Goal: Task Accomplishment & Management: Use online tool/utility

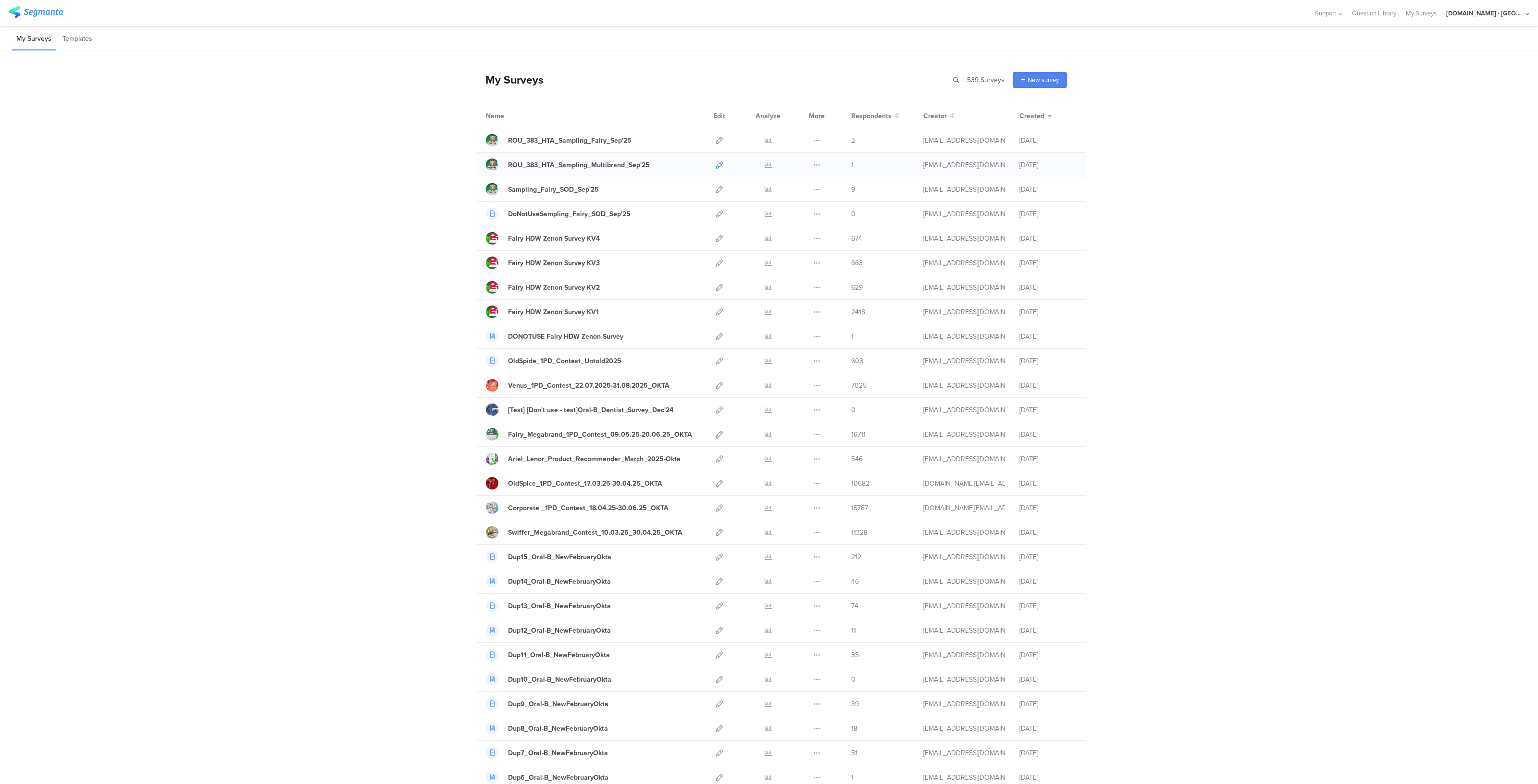
click at [716, 164] on icon at bounding box center [720, 165] width 8 height 8
click at [716, 384] on icon at bounding box center [720, 385] width 8 height 8
click at [765, 383] on icon at bounding box center [769, 385] width 8 height 8
click at [716, 141] on icon at bounding box center [720, 141] width 8 height 8
click at [716, 163] on icon at bounding box center [720, 165] width 8 height 8
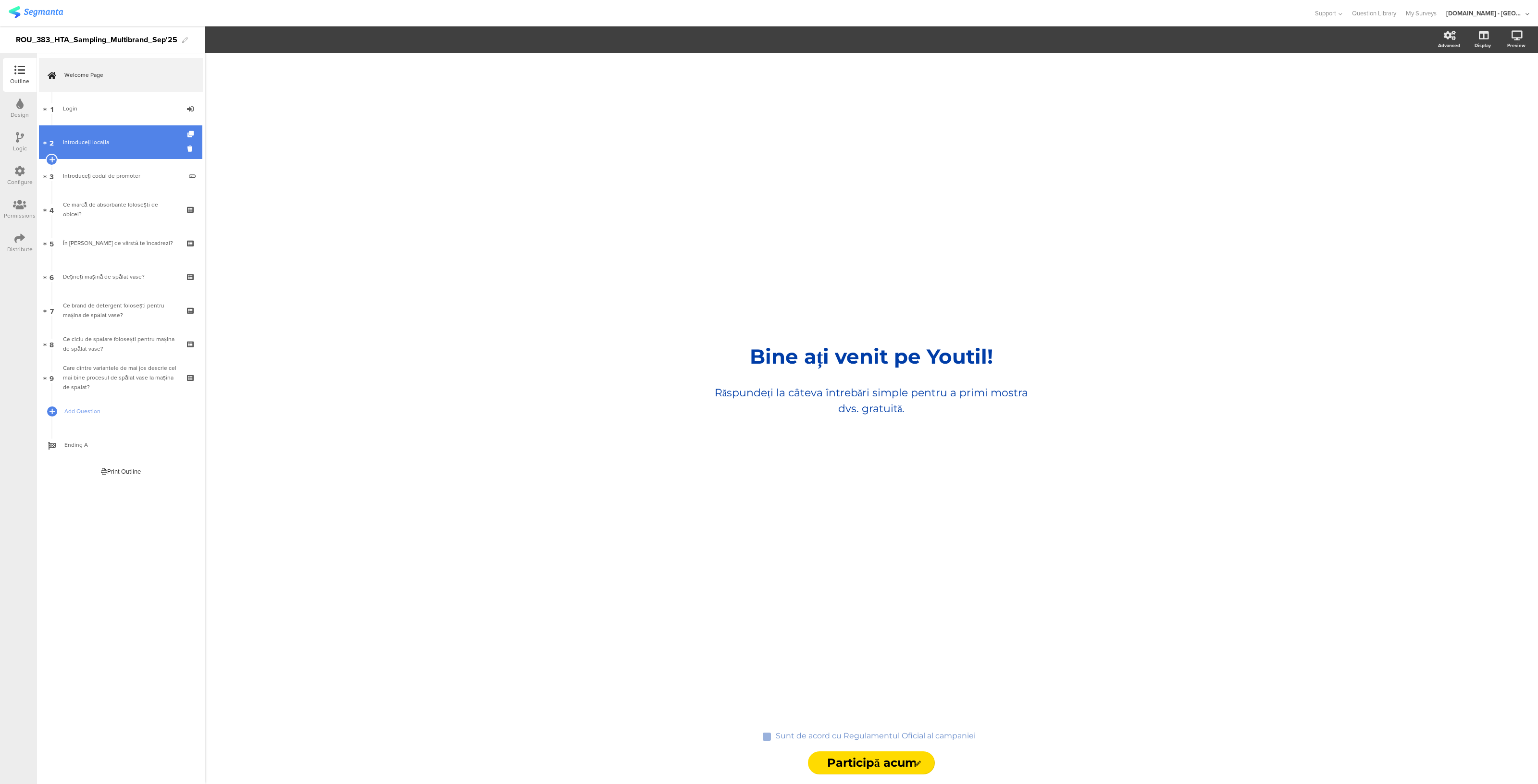
click at [103, 152] on link "2 Introduceți locația" at bounding box center [120, 143] width 163 height 34
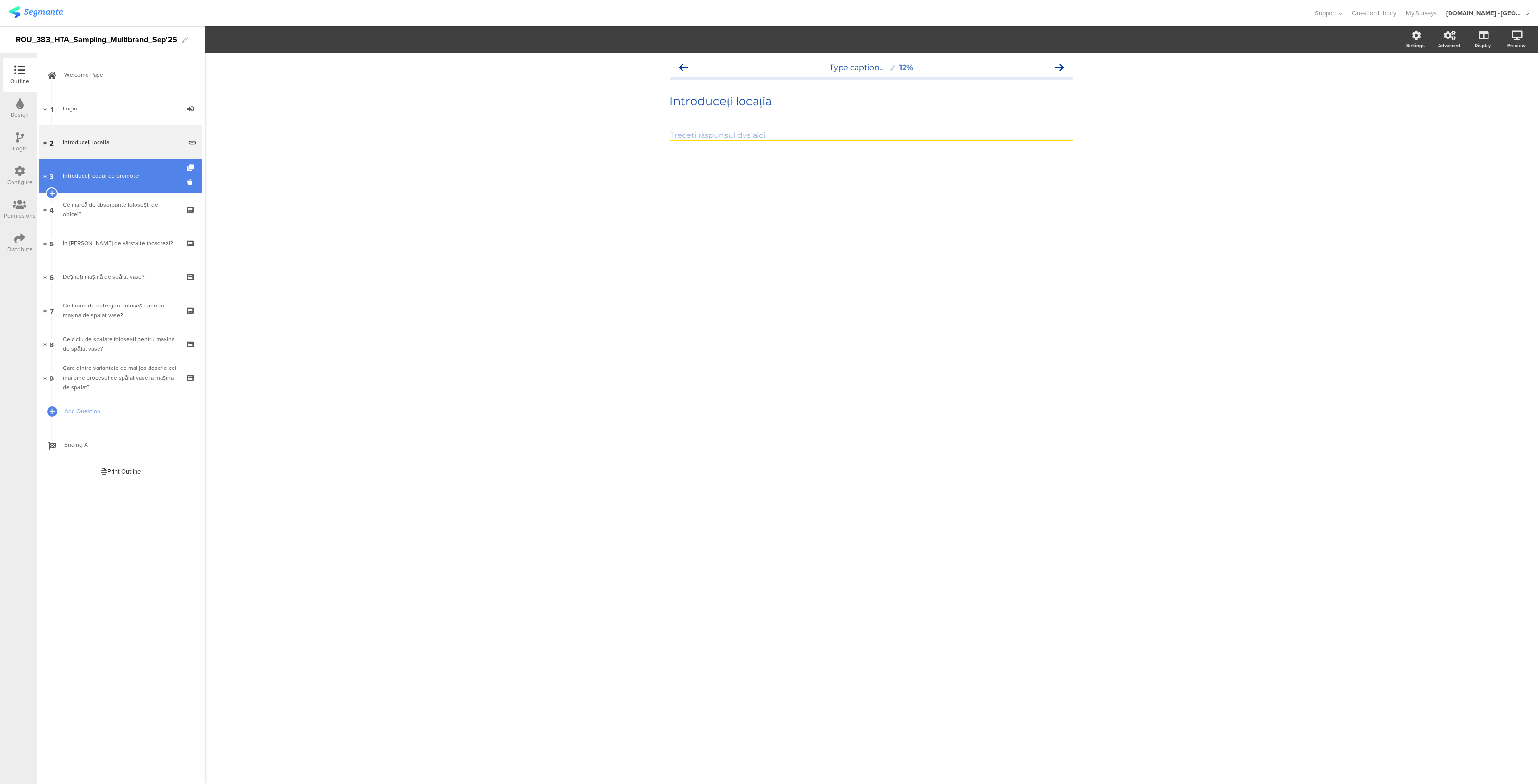
click at [100, 174] on div "Introduceți codul de promoter" at bounding box center [122, 175] width 118 height 9
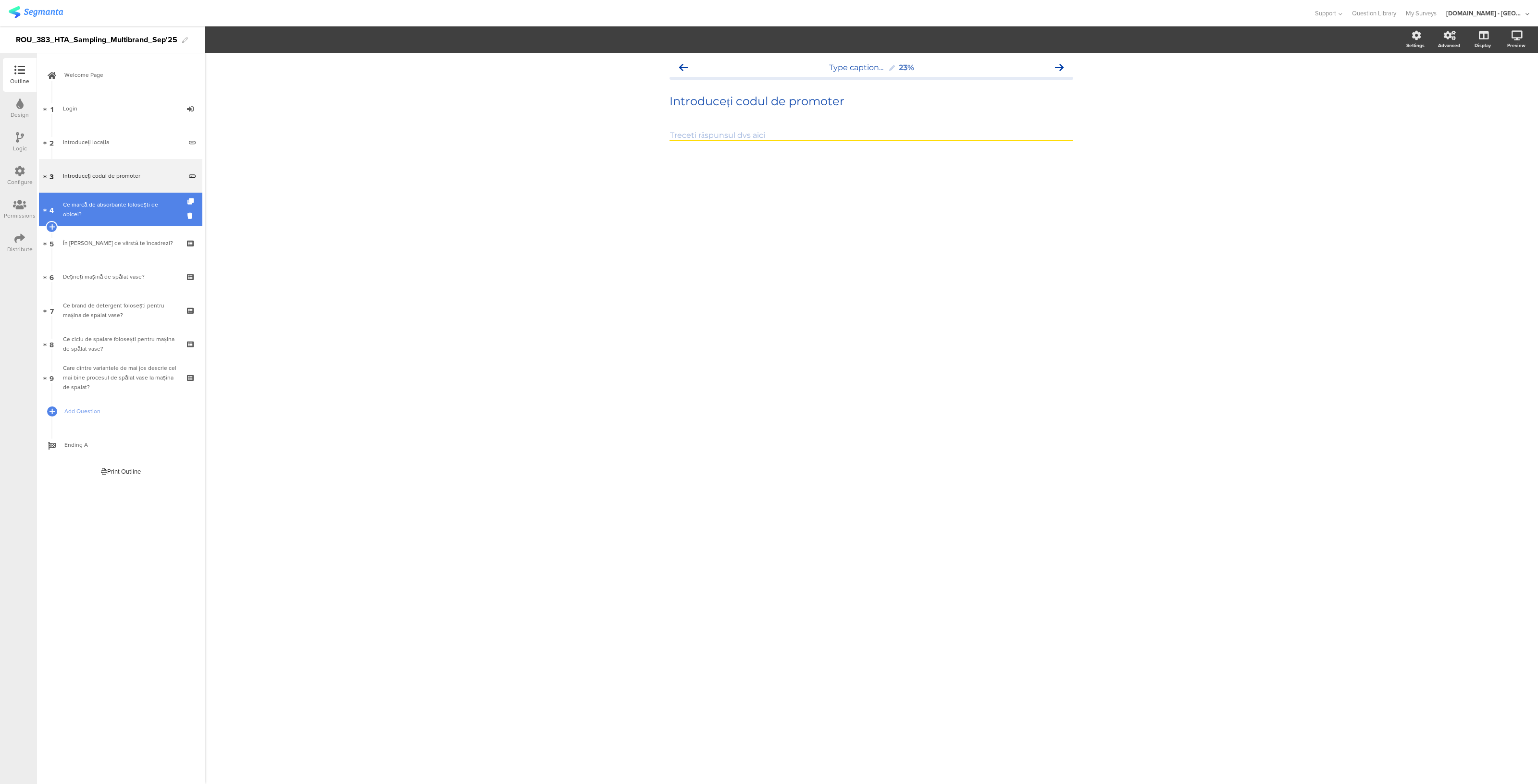
click at [96, 211] on div "Ce marcă de absorbante folosești de obicei?" at bounding box center [120, 209] width 114 height 19
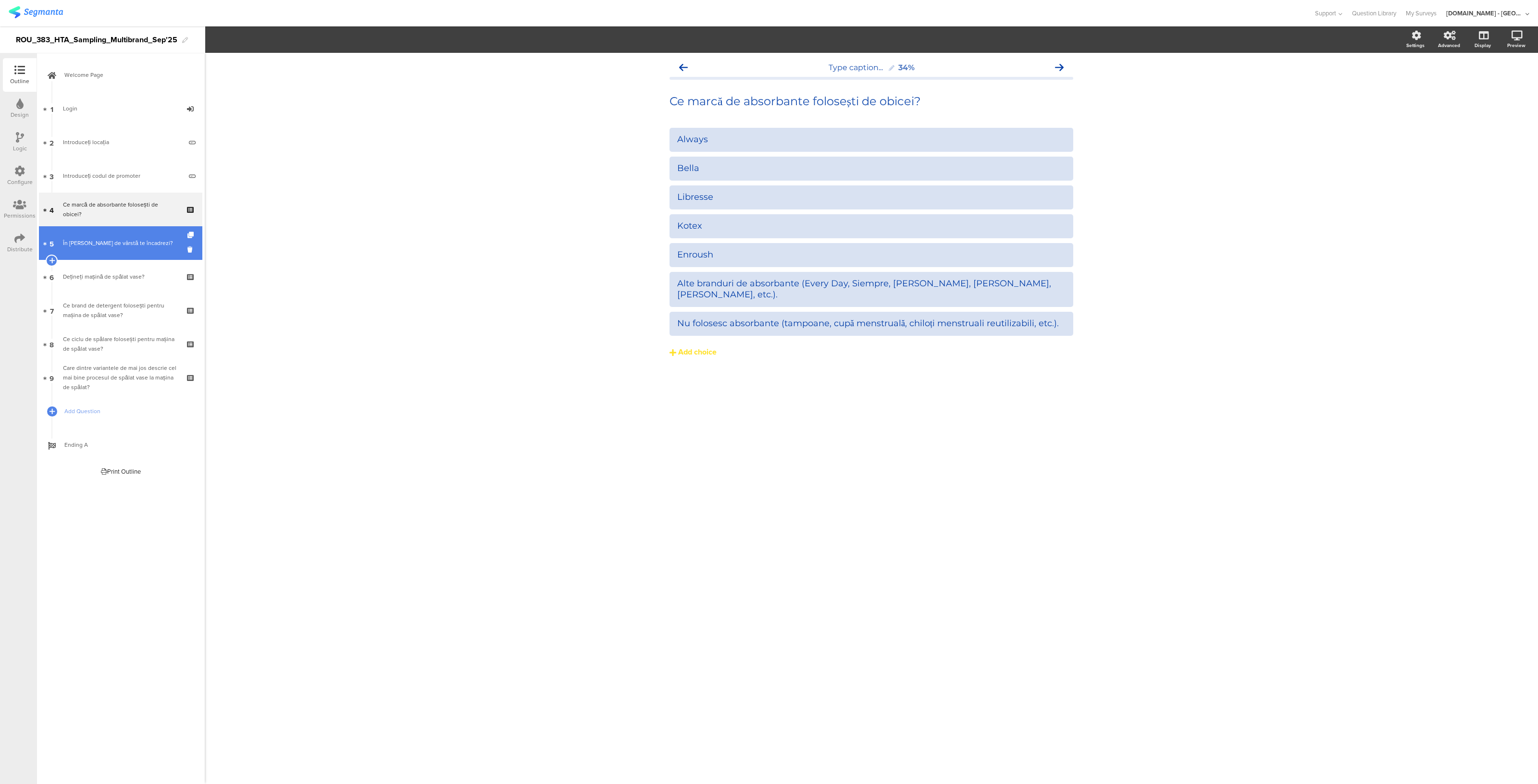
click at [120, 238] on div "În ce grupă de vârstă te încadrezi?" at bounding box center [120, 243] width 114 height 9
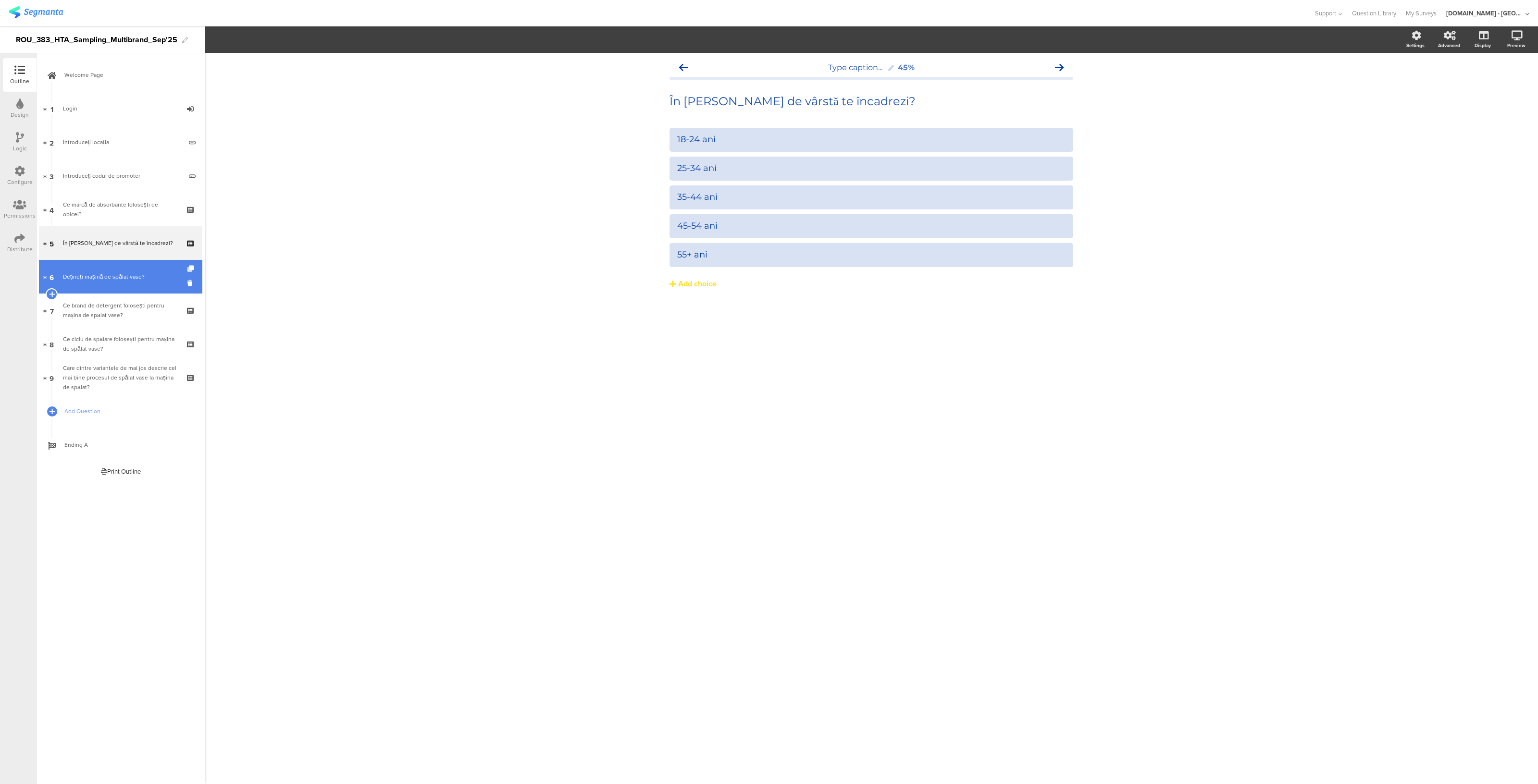
click at [113, 288] on link "6 Dețineți mașină de spălat vase?" at bounding box center [120, 277] width 163 height 34
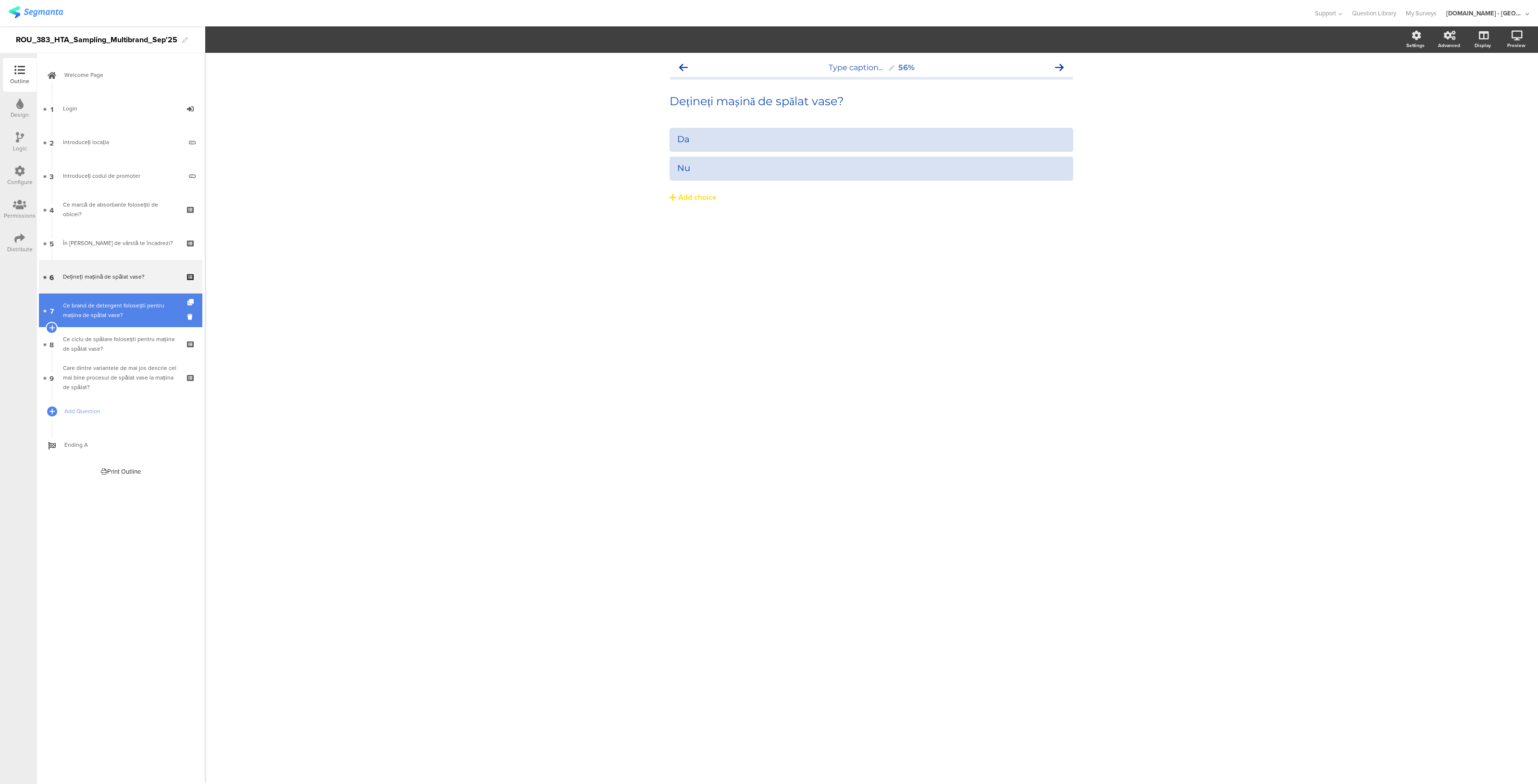
click at [110, 314] on div "Ce brand de detergent folosești pentru mașina de spălat vase?" at bounding box center [120, 310] width 114 height 19
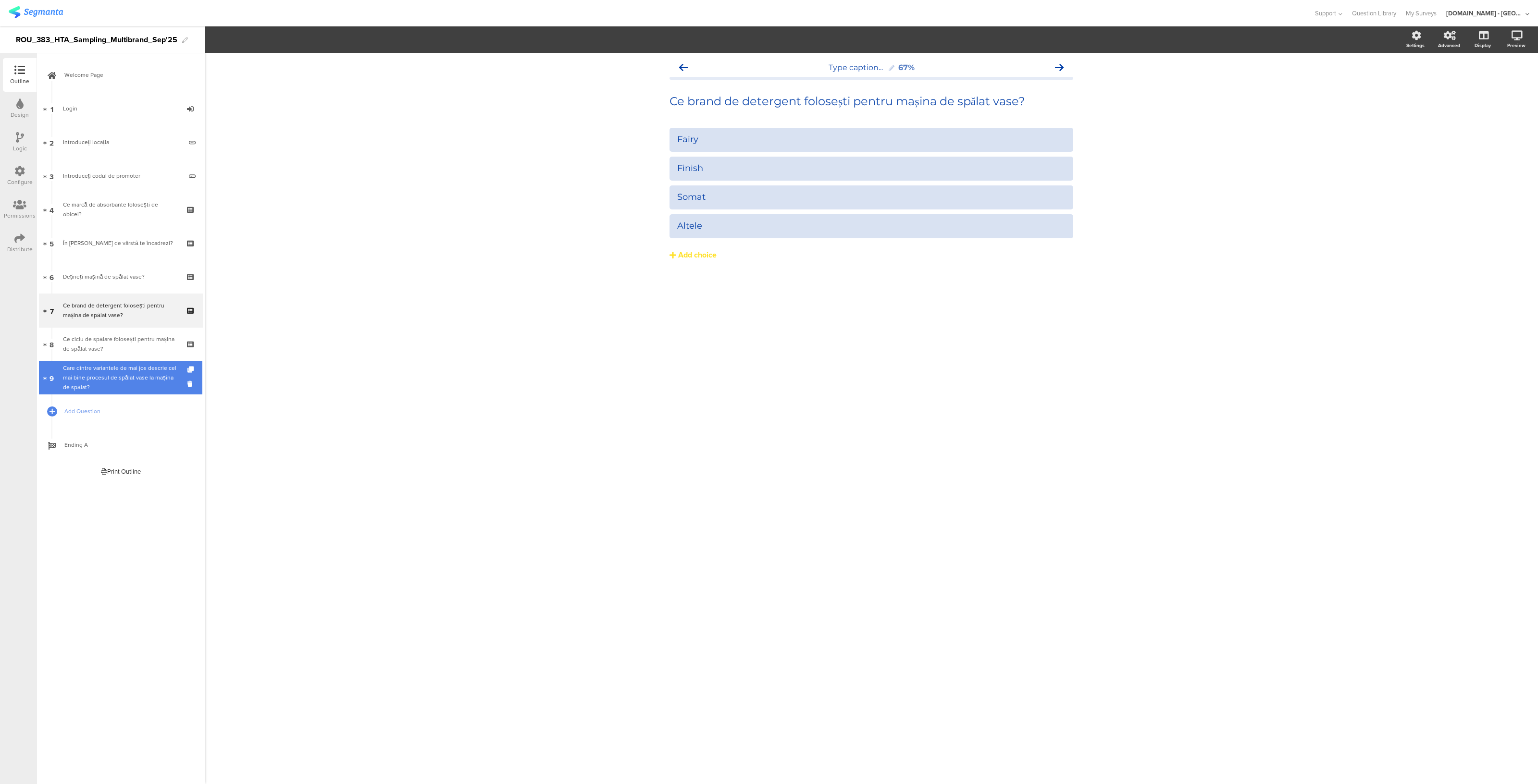
click at [106, 392] on link "9 Care dintre variantele de mai jos descrie cel mai bine procesul de spălat vas…" at bounding box center [120, 378] width 163 height 34
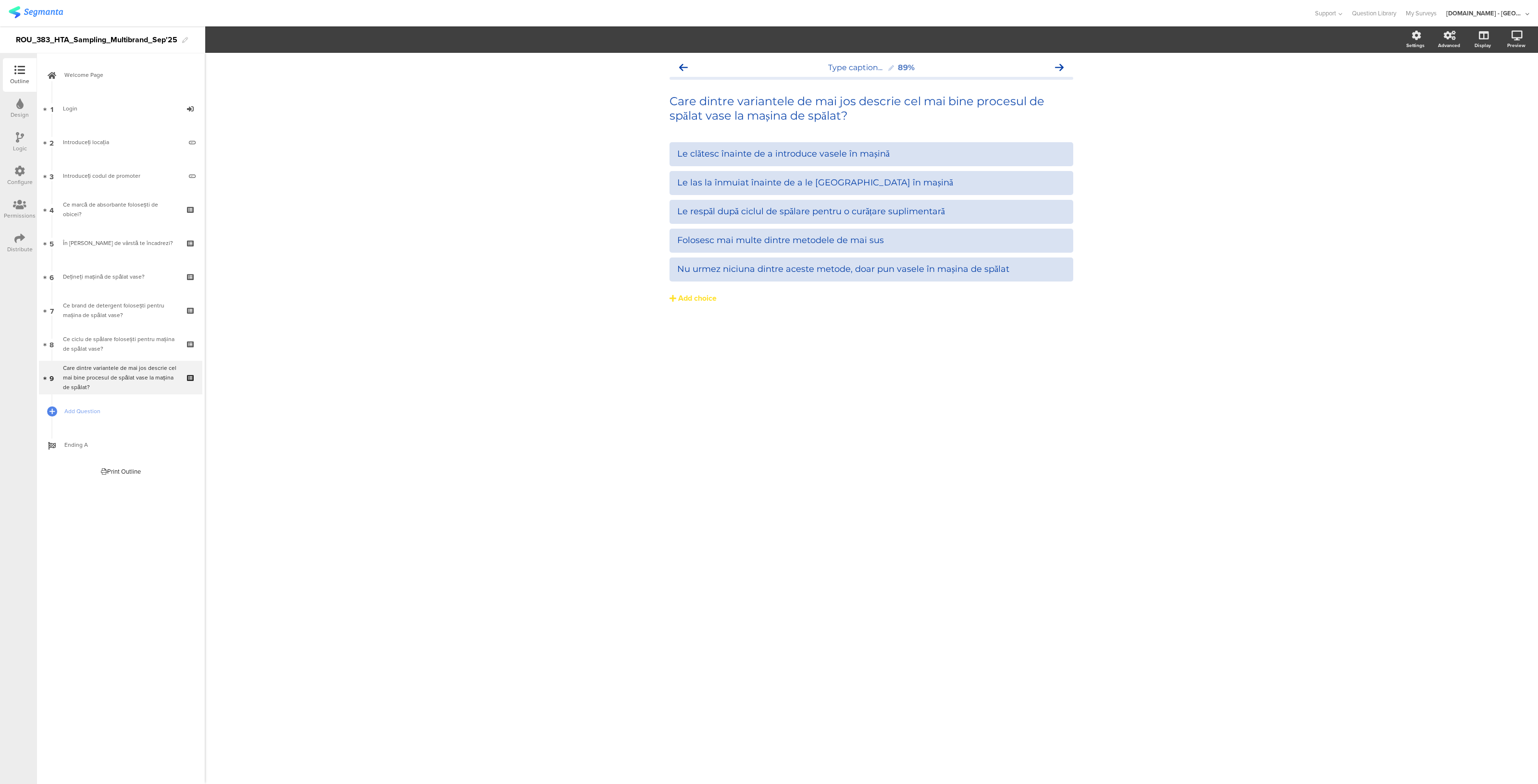
click at [18, 135] on icon at bounding box center [20, 137] width 8 height 10
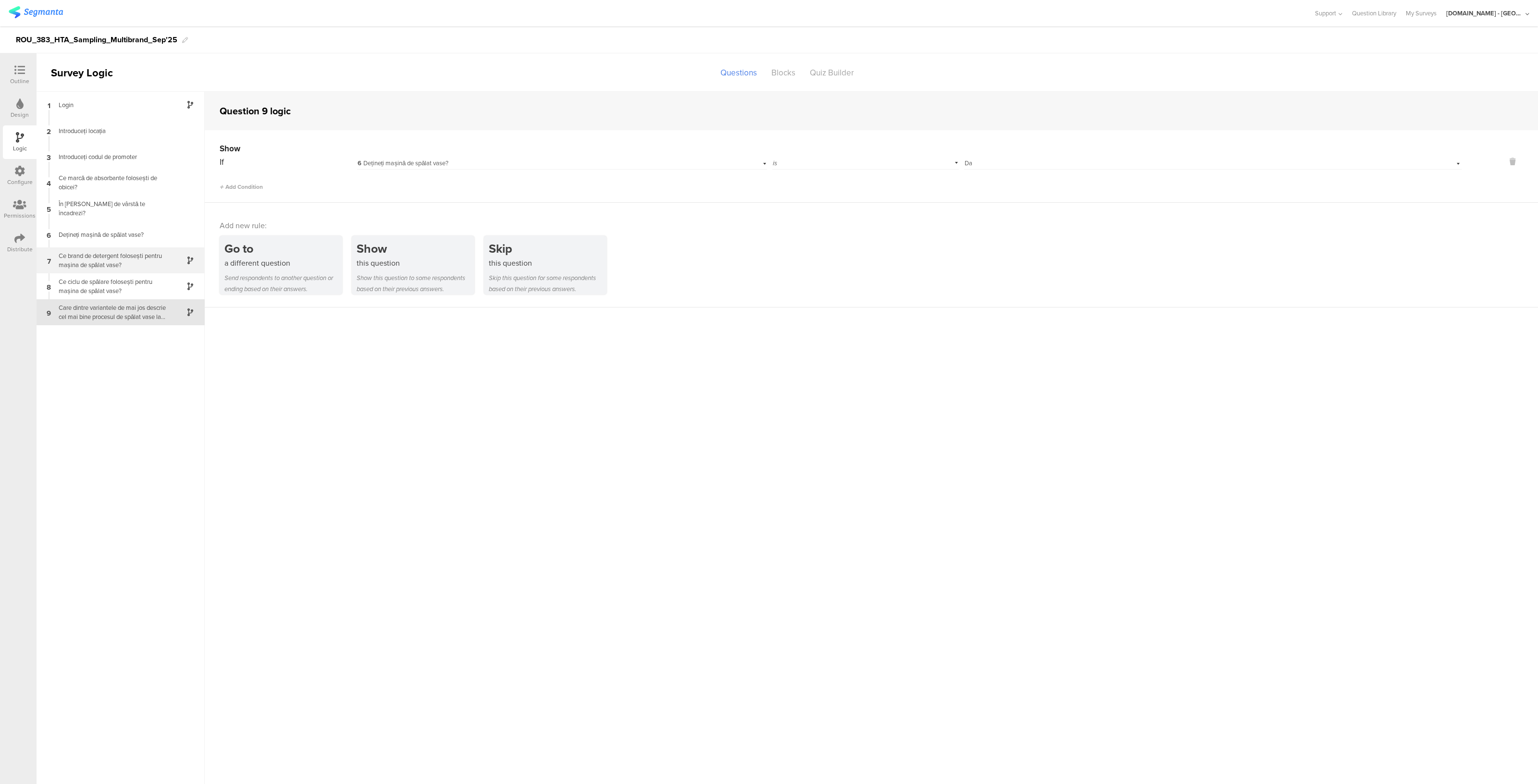
click at [129, 267] on div "Ce brand de detergent folosești pentru mașina de spălat vase?" at bounding box center [113, 260] width 120 height 18
click at [27, 182] on div "Configure" at bounding box center [20, 181] width 25 height 8
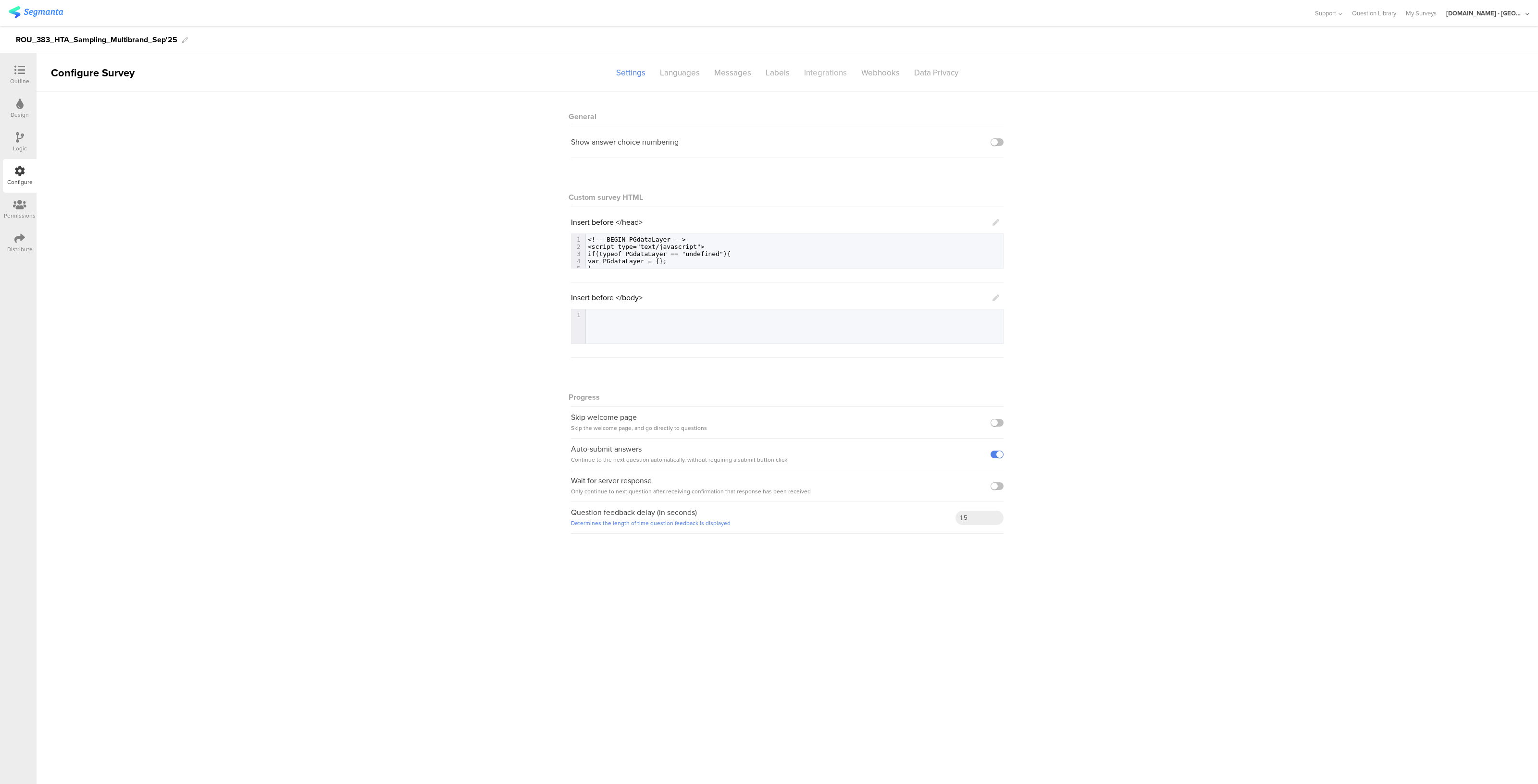
click at [818, 77] on div "Integrations" at bounding box center [825, 73] width 57 height 17
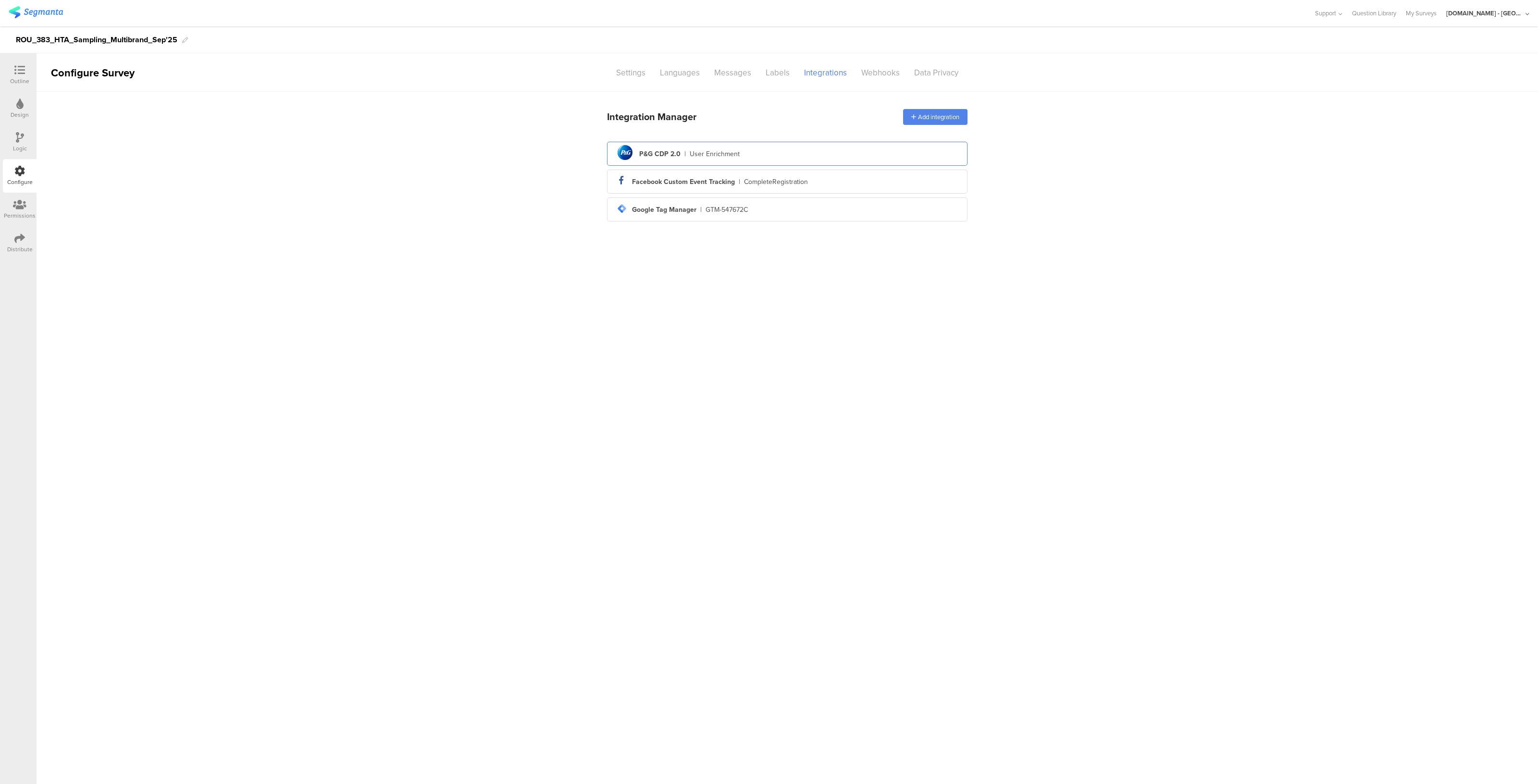
click at [737, 154] on div "User Enrichment" at bounding box center [714, 154] width 50 height 10
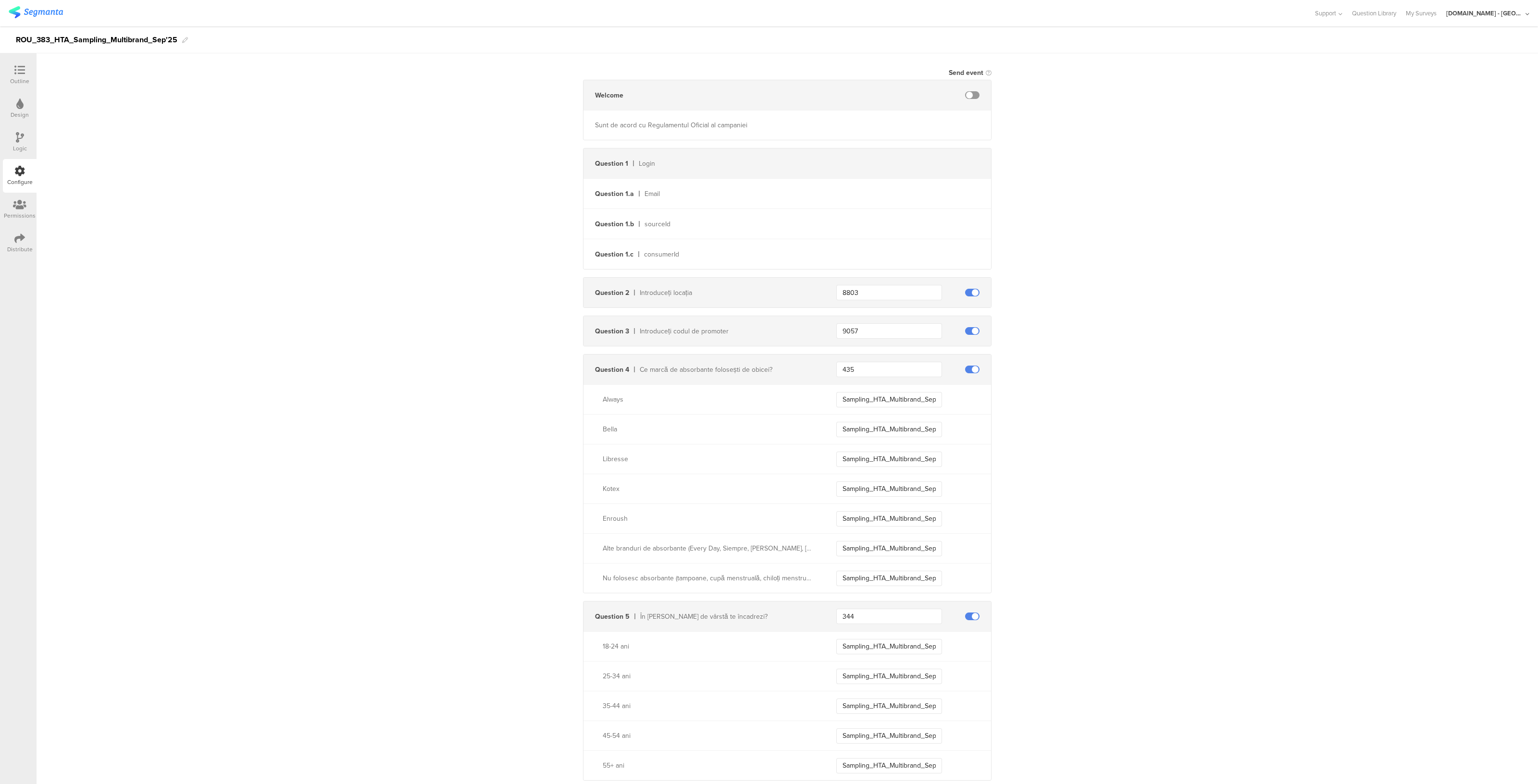
scroll to position [177, 0]
click at [889, 396] on input "Sampling_HTA_Multibrand_Sep25_Always" at bounding box center [889, 398] width 106 height 15
click at [891, 400] on input "Sampling_HTA_Multibrand_Sep25_Always" at bounding box center [889, 398] width 106 height 15
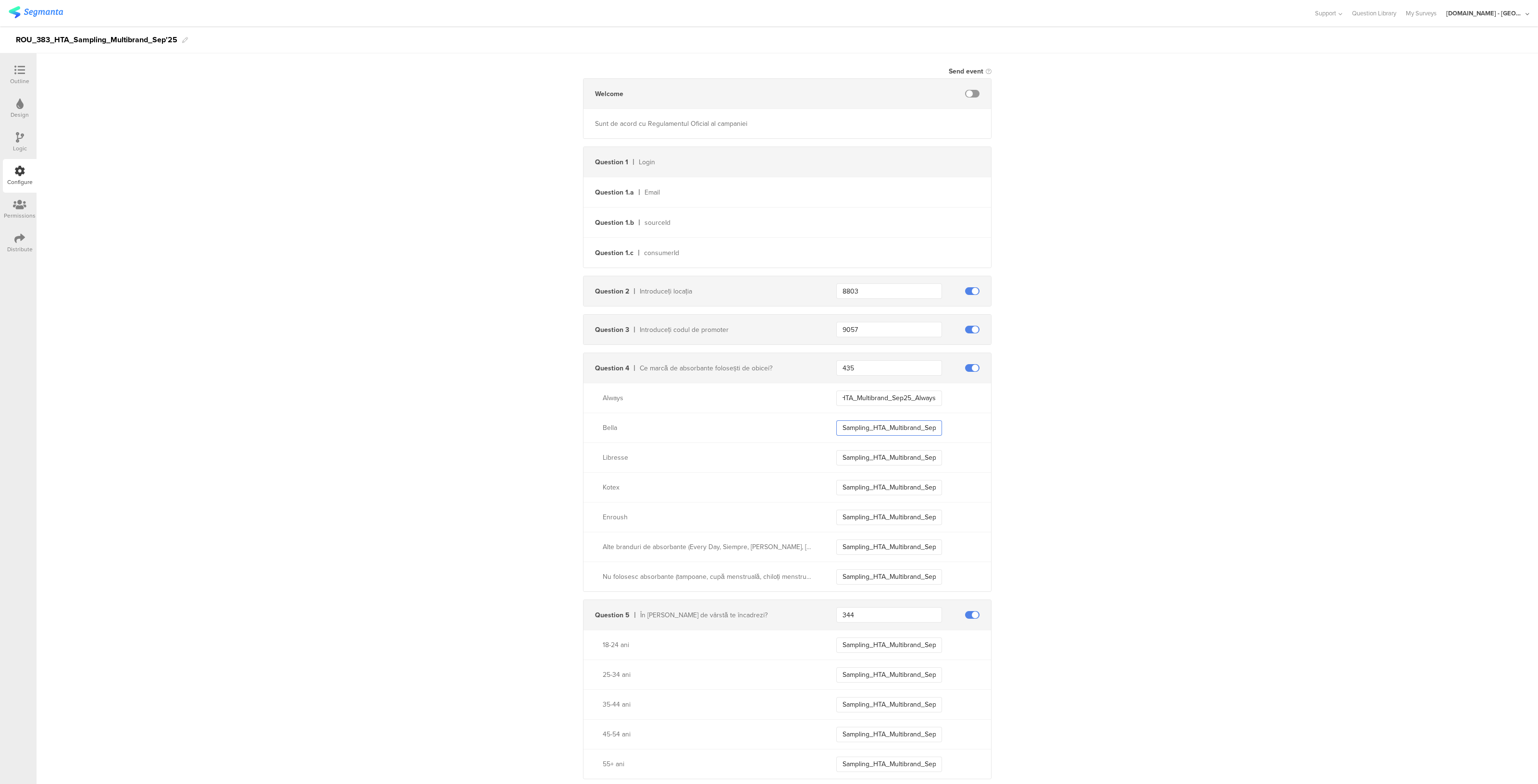
click at [896, 423] on input "Sampling_HTA_Multibrand_Sep25_Bella" at bounding box center [889, 428] width 106 height 15
click at [891, 460] on input "Sampling_HTA_Multibrand_Sep25_Libresse" at bounding box center [889, 458] width 106 height 15
click at [889, 491] on input "Sampling_HTA_Multibrand_Sep25_Kotex" at bounding box center [889, 488] width 106 height 15
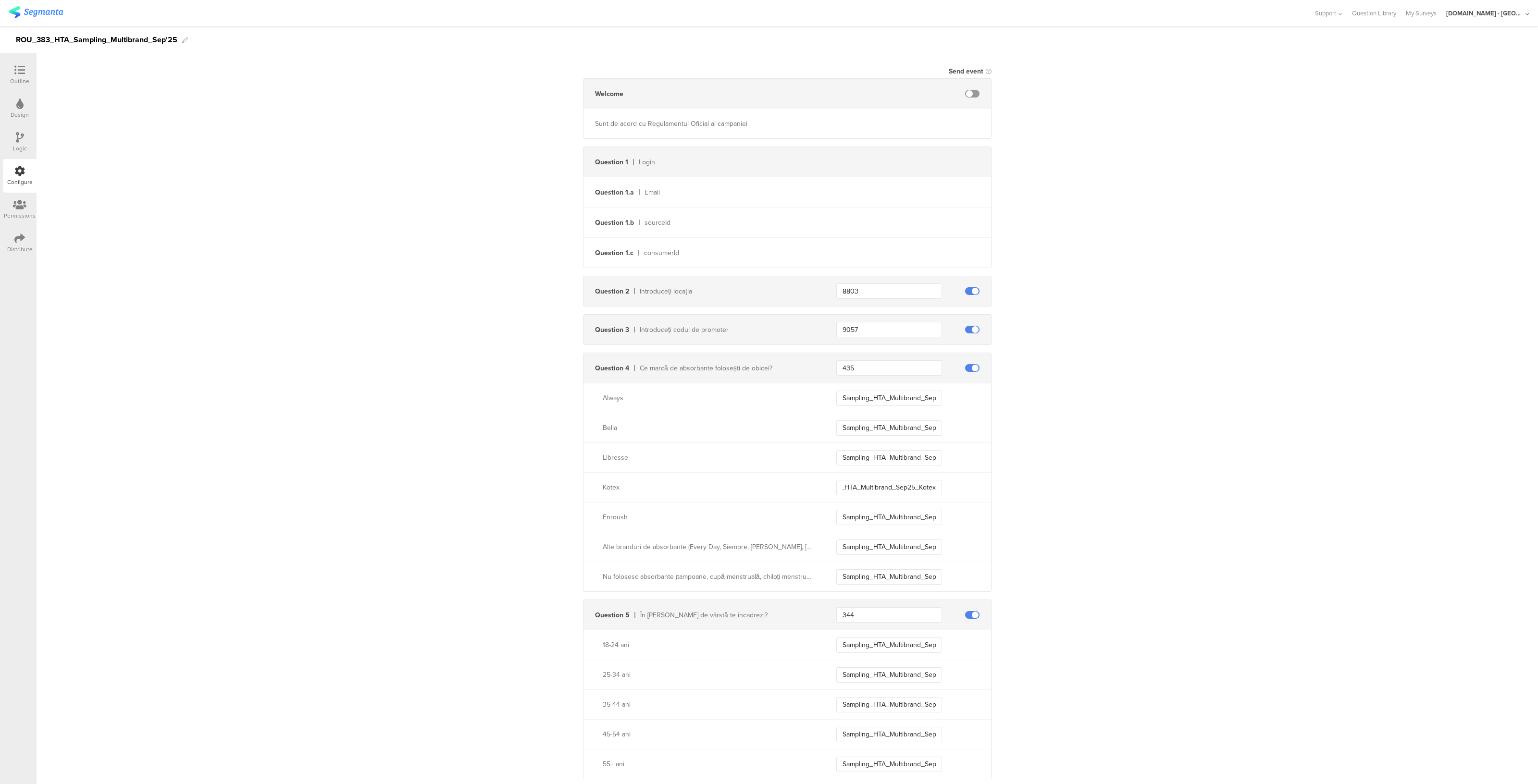
scroll to position [0, 0]
click at [881, 536] on div "Alte branduri de absorbante (Every Day, Siempre, Jessa, Inea, Bevola, etc.). Sa…" at bounding box center [787, 547] width 407 height 30
click at [885, 518] on input "Sampling_HTA_Multibrand_Sep25_Enroush" at bounding box center [889, 517] width 106 height 15
click at [879, 546] on input "Sampling_HTA_Multibrand_Sep25_Other" at bounding box center [889, 547] width 106 height 15
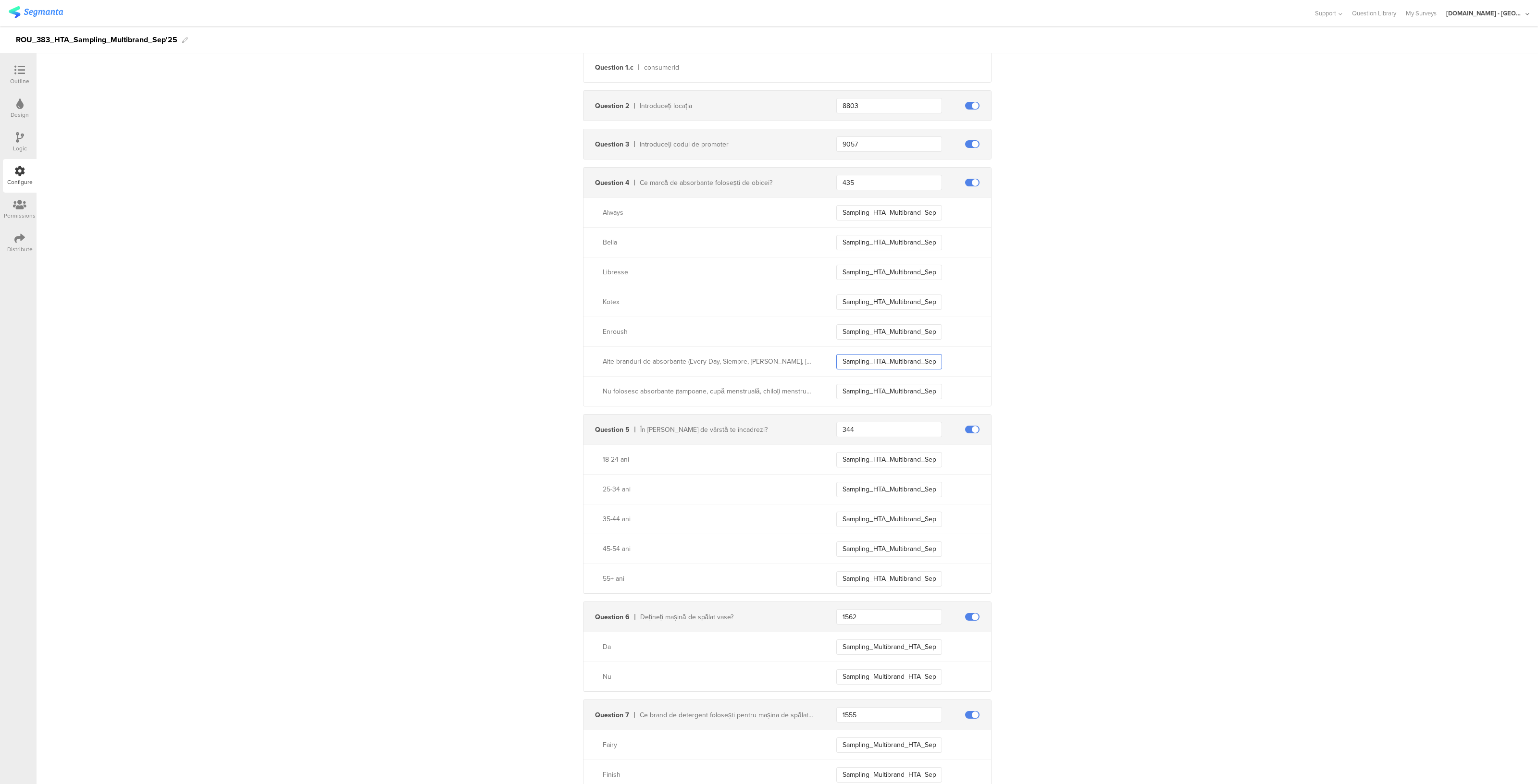
scroll to position [343, 0]
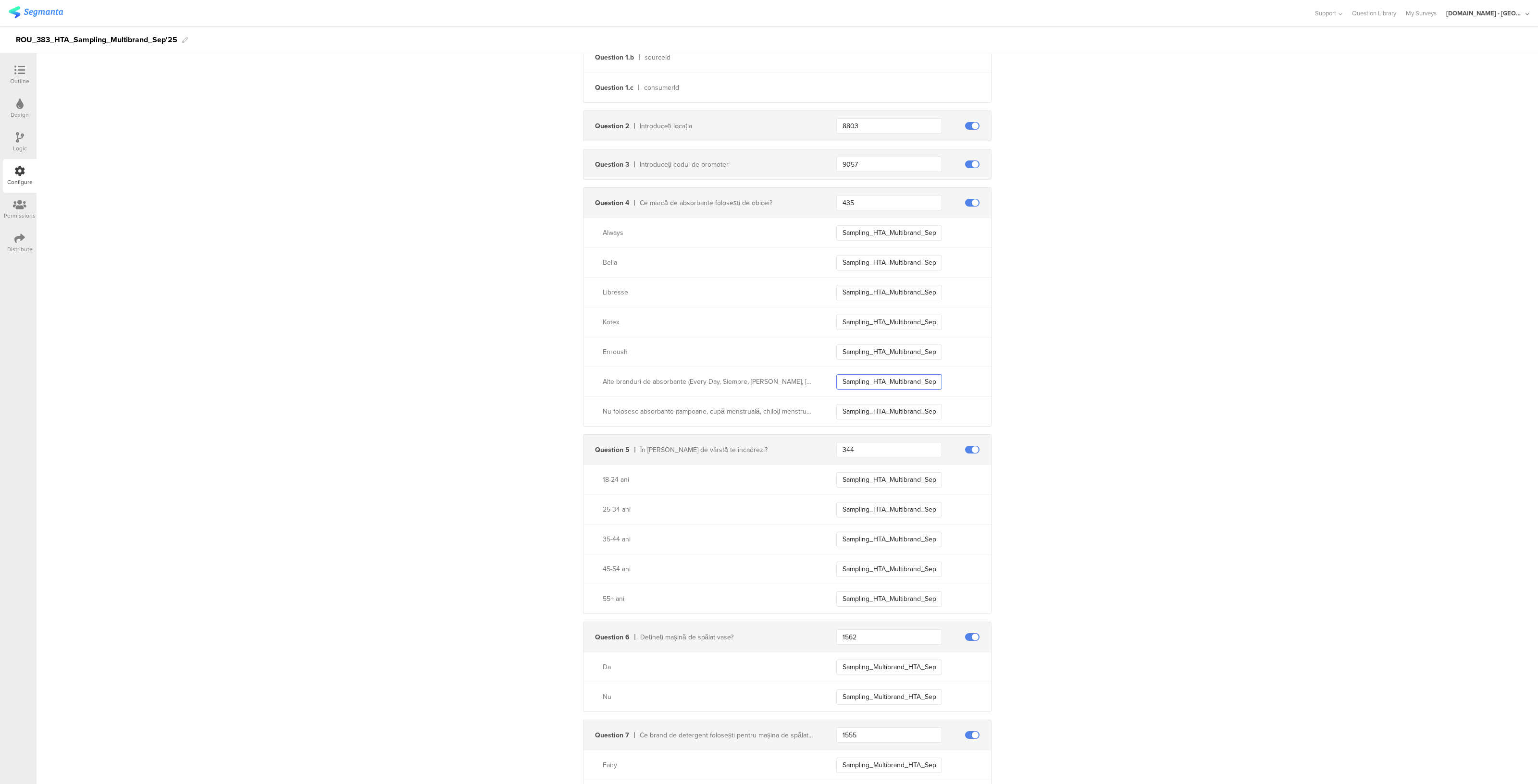
click at [907, 376] on input "Sampling_HTA_Multibrand_Sep25_Other" at bounding box center [889, 382] width 106 height 15
click at [895, 418] on div "Nu folosesc absorbante (tampoane, cupă menstruală, chiloți menstruali reutiliza…" at bounding box center [787, 412] width 407 height 30
click at [897, 411] on input "Sampling_HTA_Multibrand_Sep25_DoNotUse" at bounding box center [889, 412] width 106 height 15
click at [899, 473] on input "Sampling_HTA_Multibrand_Sep25_1824" at bounding box center [889, 479] width 106 height 15
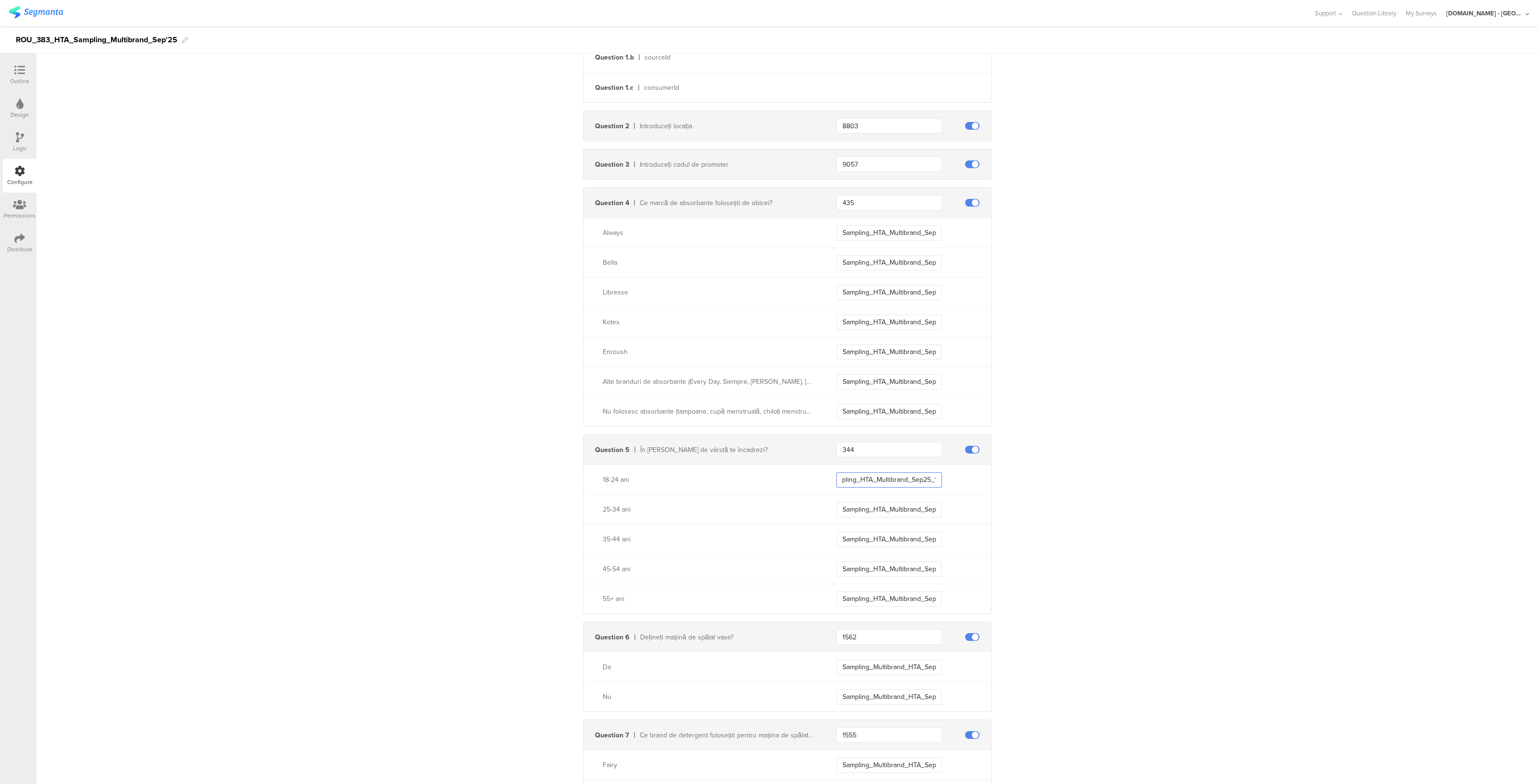
scroll to position [0, 26]
click at [896, 502] on input "Sampling_HTA_Multibrand_Sep25_2534" at bounding box center [889, 509] width 106 height 15
click at [891, 538] on input "Sampling_HTA_Multibrand_Sep25_3544" at bounding box center [889, 539] width 106 height 15
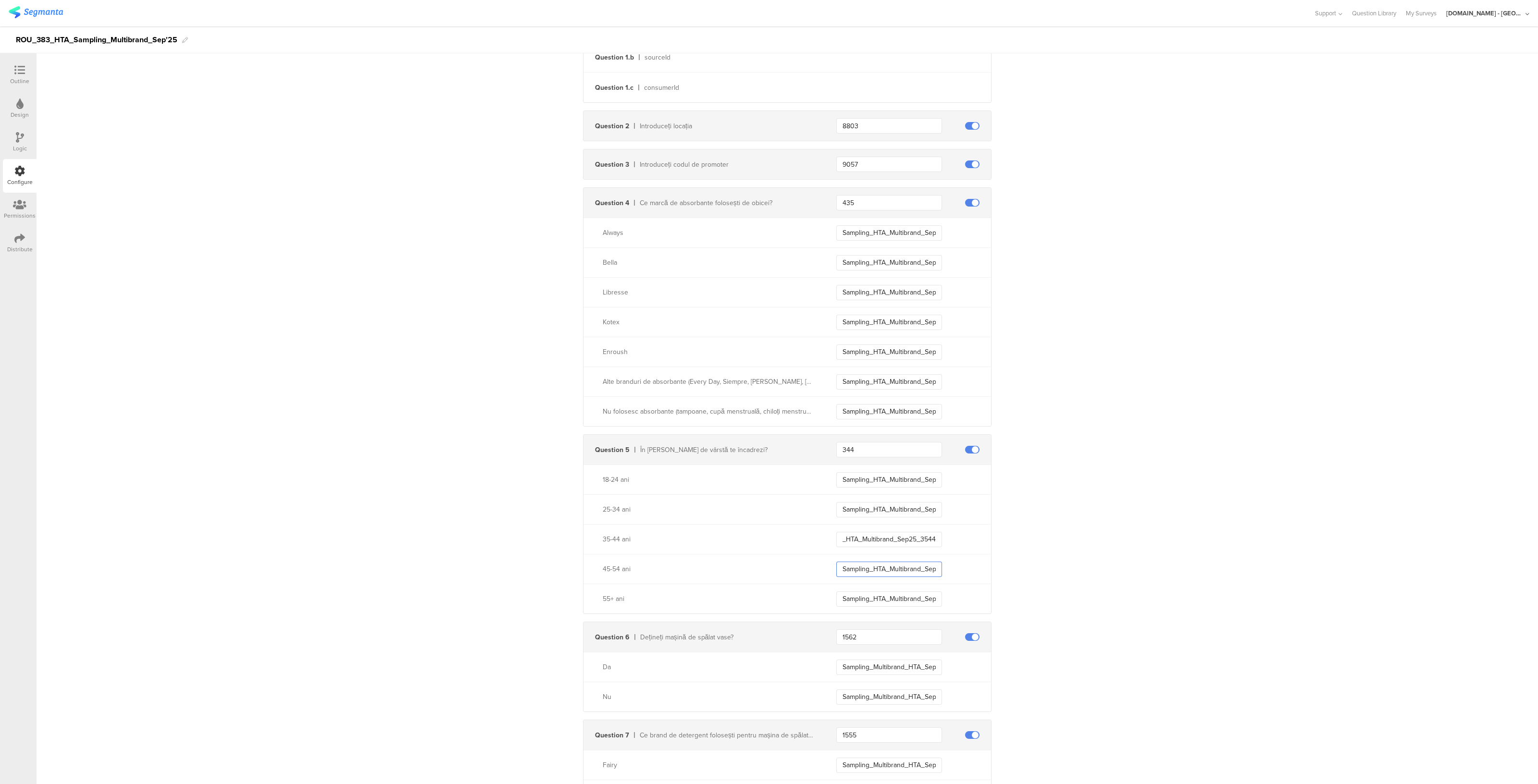
click at [885, 569] on input "Sampling_HTA_Multibrand_Sep25_4554" at bounding box center [889, 569] width 106 height 15
click at [884, 600] on input "Sampling_HTA_Multibrand_Sep25_55+" at bounding box center [889, 598] width 106 height 15
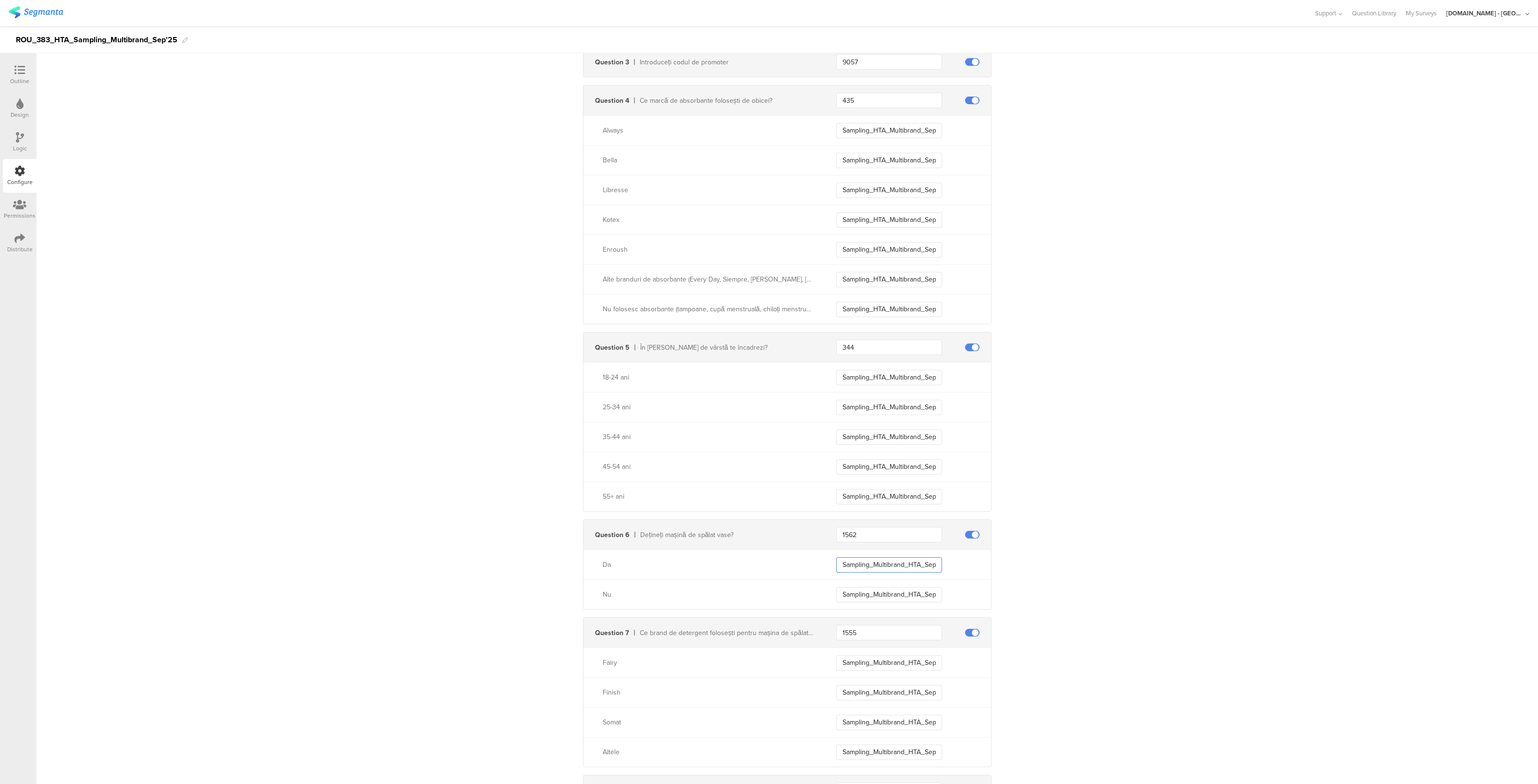
click at [885, 564] on input "Sampling_Multibrand_HTA_Sep25_ADW_Owner" at bounding box center [889, 565] width 106 height 15
click at [885, 590] on input "Sampling_Multibrand_HTA_Sep25_non_ADW_Owner" at bounding box center [889, 595] width 106 height 15
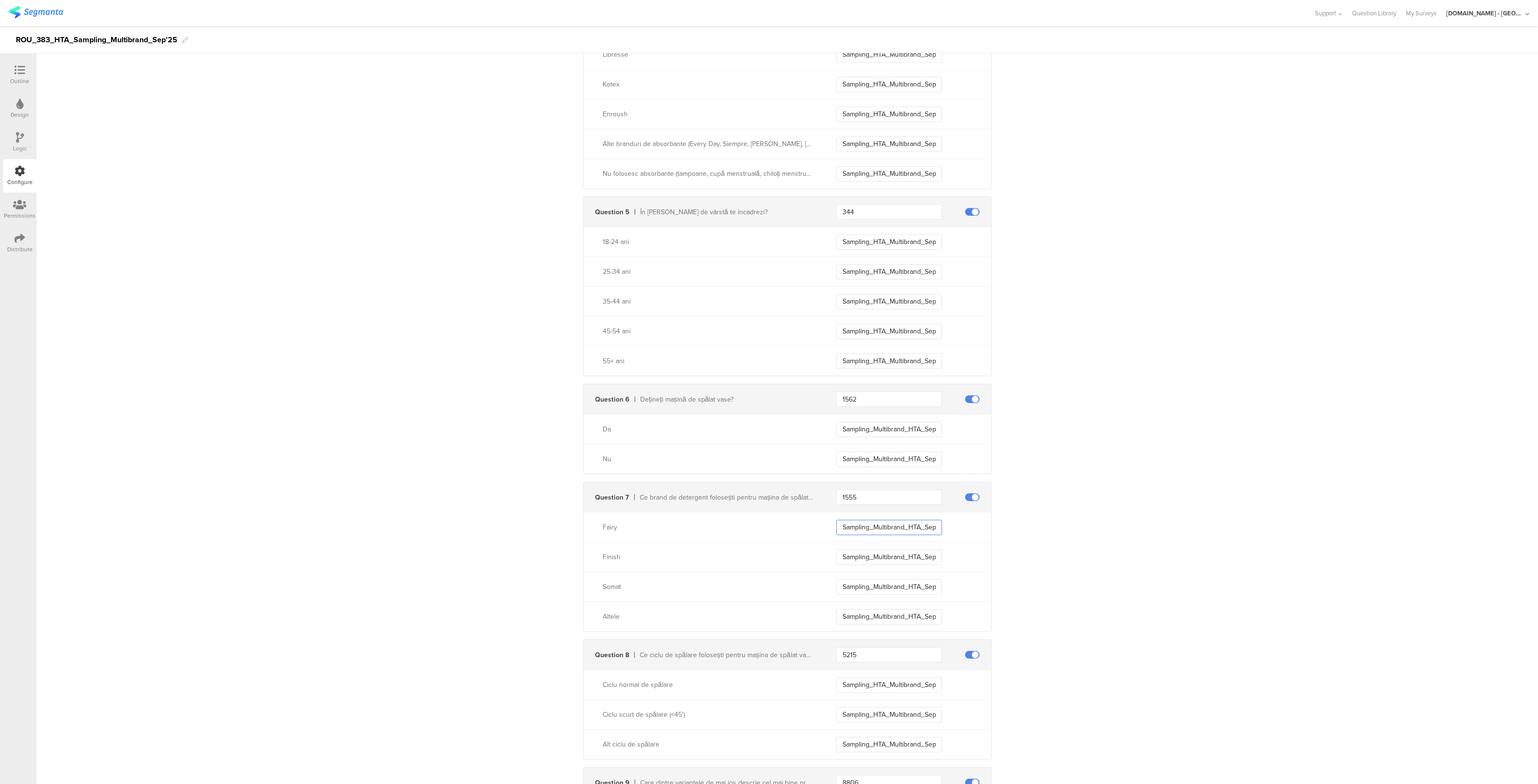
click at [889, 525] on input "Sampling_Multibrand_HTA_Sep25_Fairy" at bounding box center [889, 527] width 106 height 15
click at [897, 462] on input "Sampling_Multibrand_HTA_Sep25_non_ADW_Owner" at bounding box center [889, 459] width 106 height 15
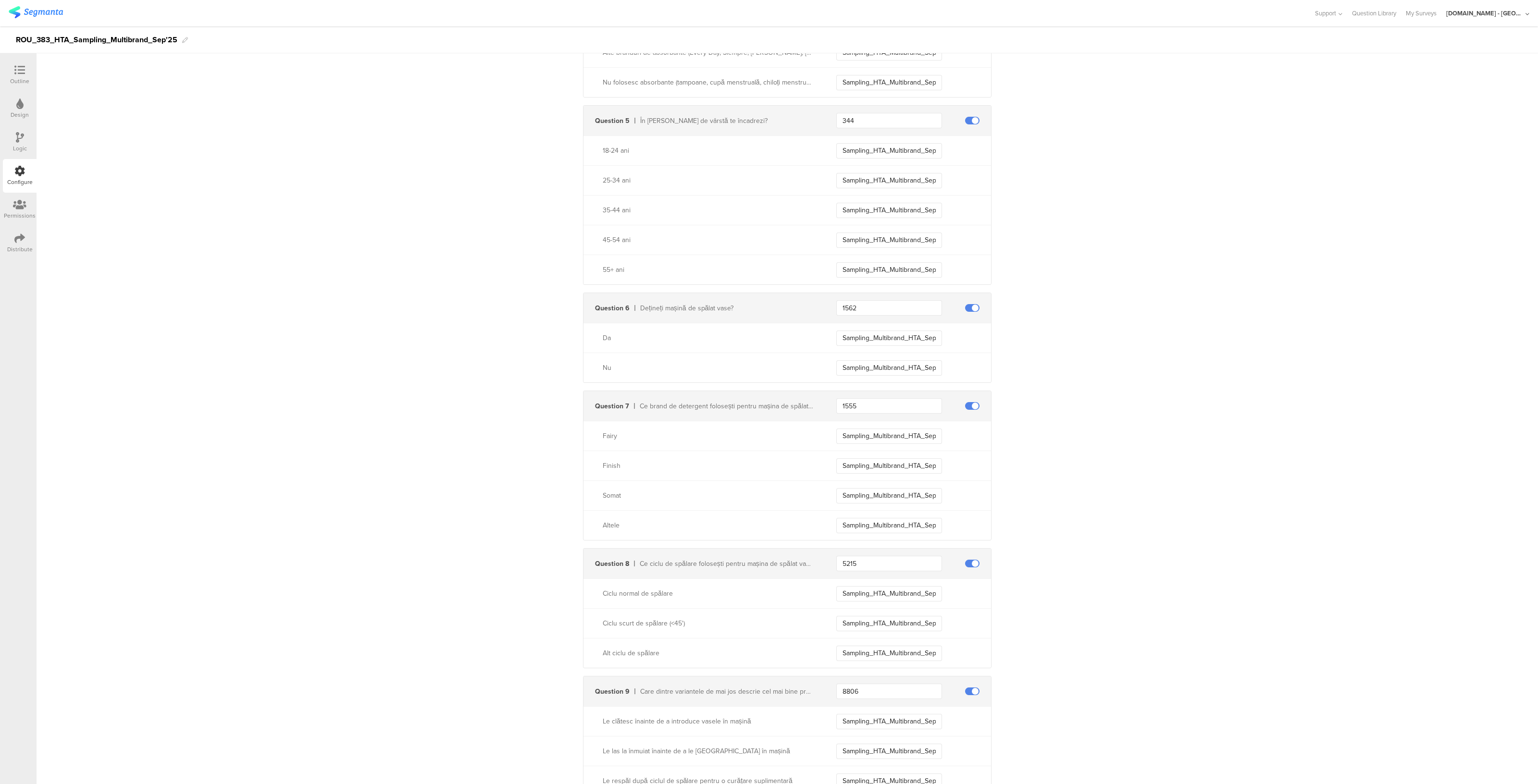
scroll to position [675, 0]
click at [897, 462] on input "Sampling_Multibrand_HTA_Sep25_Finish" at bounding box center [889, 462] width 106 height 15
click at [899, 428] on input "Sampling_Multibrand_HTA_Sep25_Fairy" at bounding box center [889, 433] width 106 height 15
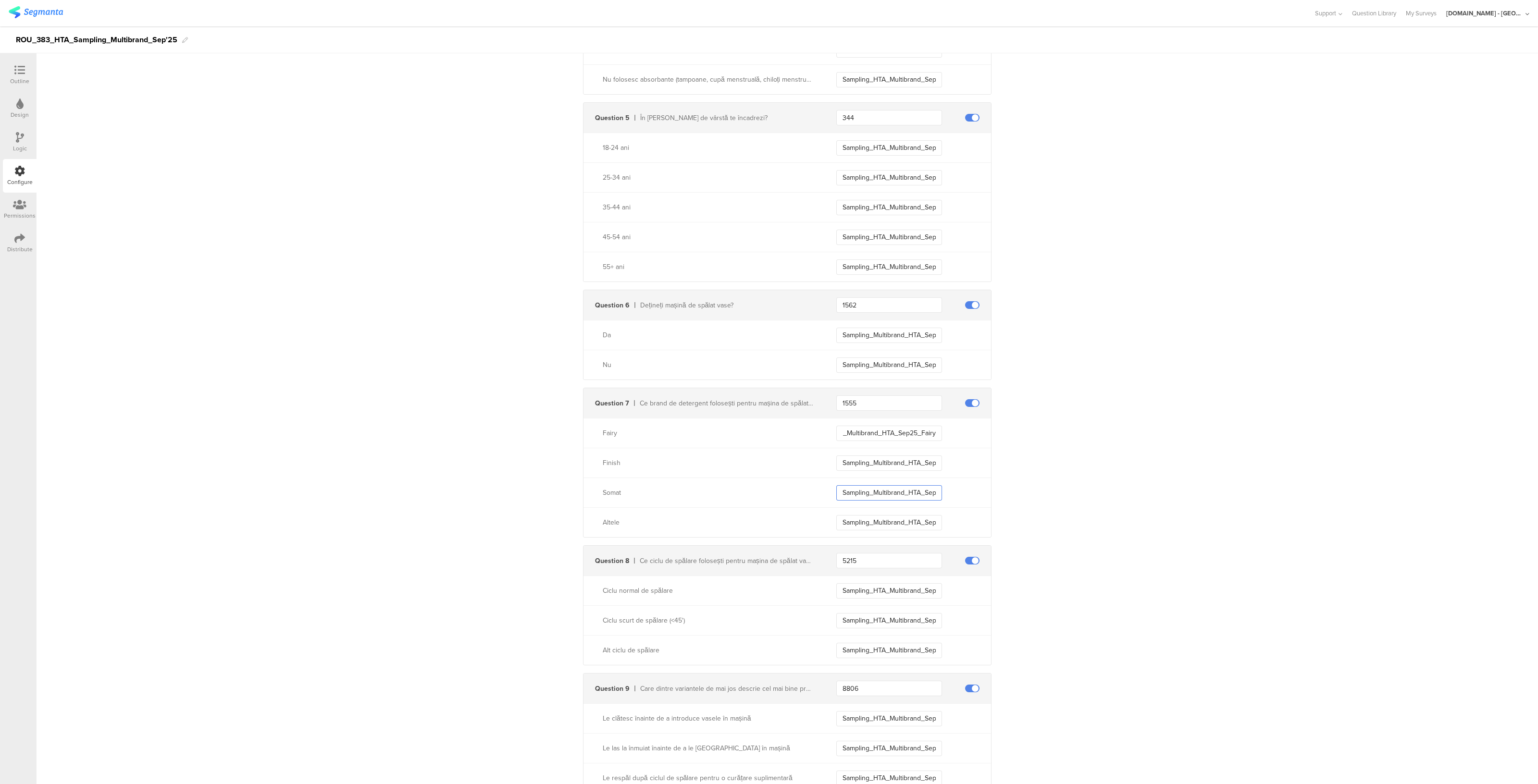
click at [899, 498] on input "Sampling_Multibrand_HTA_Sep25_Somat" at bounding box center [889, 492] width 106 height 15
click at [900, 520] on input "Sampling_Multibrand_HTA_Sep25_Other" at bounding box center [889, 522] width 106 height 15
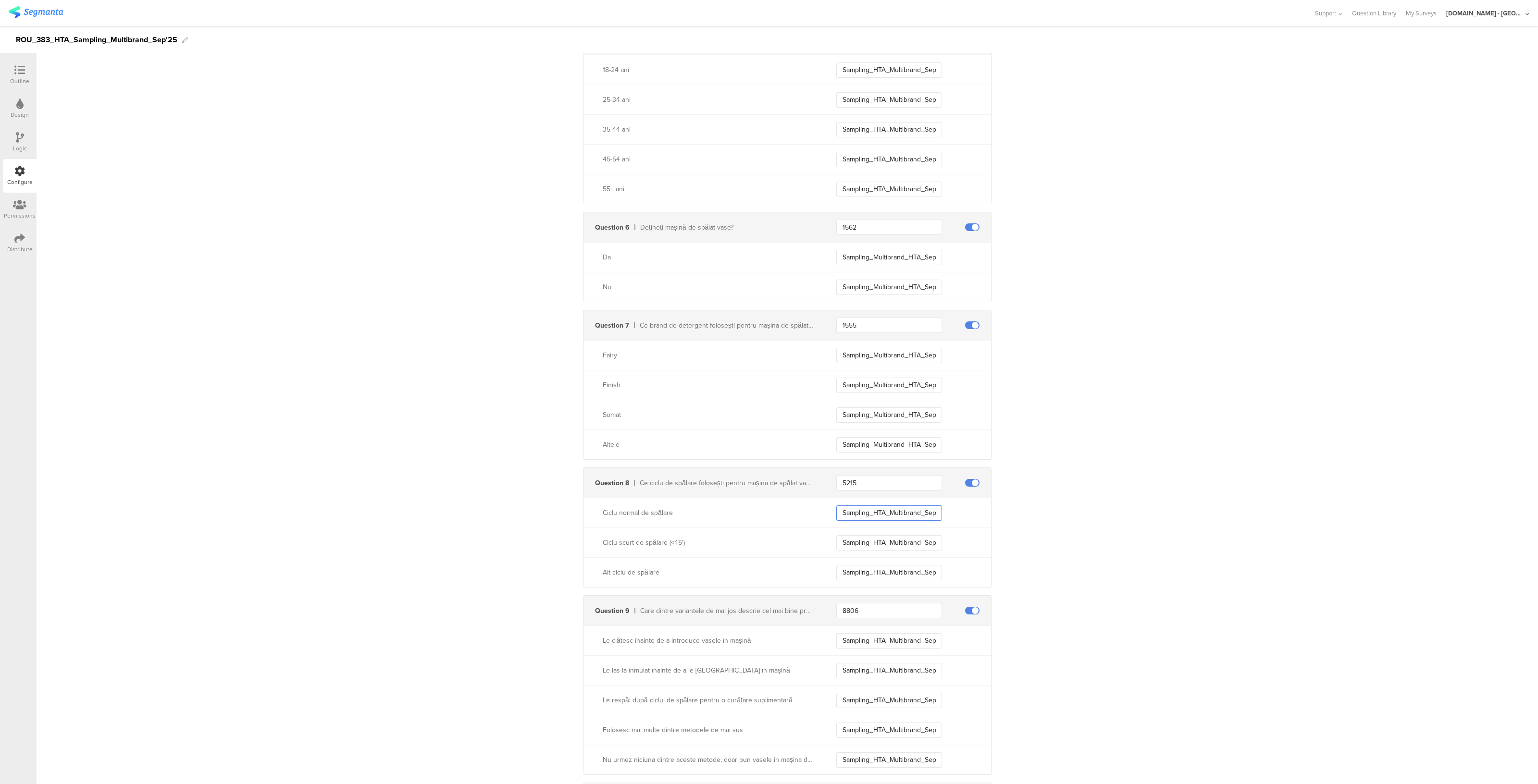
click at [914, 518] on input "Sampling_HTA_Multibrand_Sep25_Normal_Cycle" at bounding box center [889, 513] width 106 height 15
click at [908, 541] on input "Sampling_HTA_Multibrand_Sep25_Short_Cycle" at bounding box center [889, 543] width 106 height 15
click at [902, 567] on input "Sampling_HTA_Multibrand_Sep25_Other_Cycle" at bounding box center [889, 572] width 106 height 15
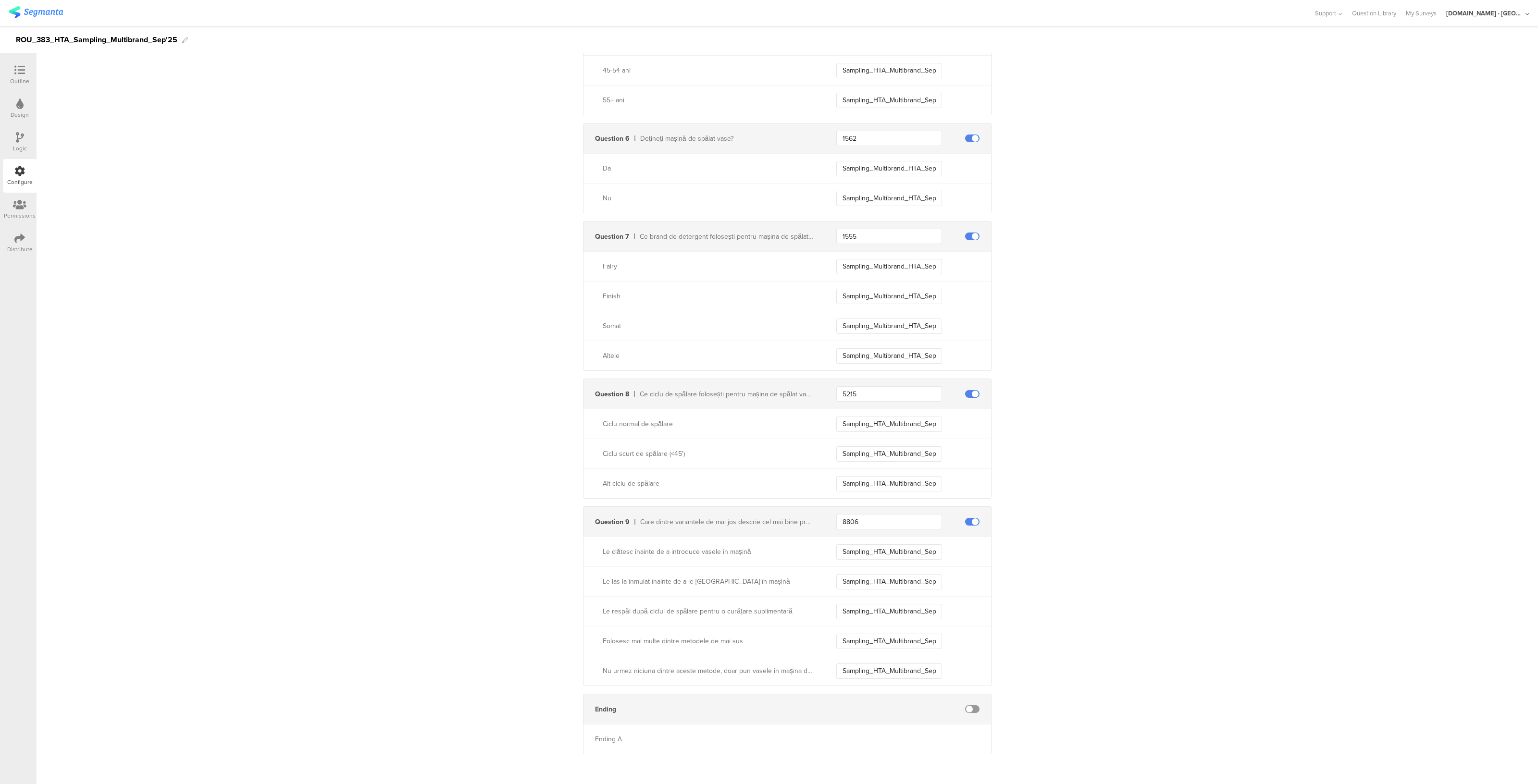
click at [879, 561] on div "Le clătesc înainte de a introduce vasele în mașină Sampling_HTA_Multibrand_Sep2…" at bounding box center [787, 551] width 407 height 30
click at [877, 551] on input "Sampling_HTA_Multibrand_Sep25_Rinse_Before" at bounding box center [889, 551] width 106 height 15
click at [887, 578] on input "Sampling_HTA_Multibrand_Sep25_Soak" at bounding box center [889, 581] width 106 height 15
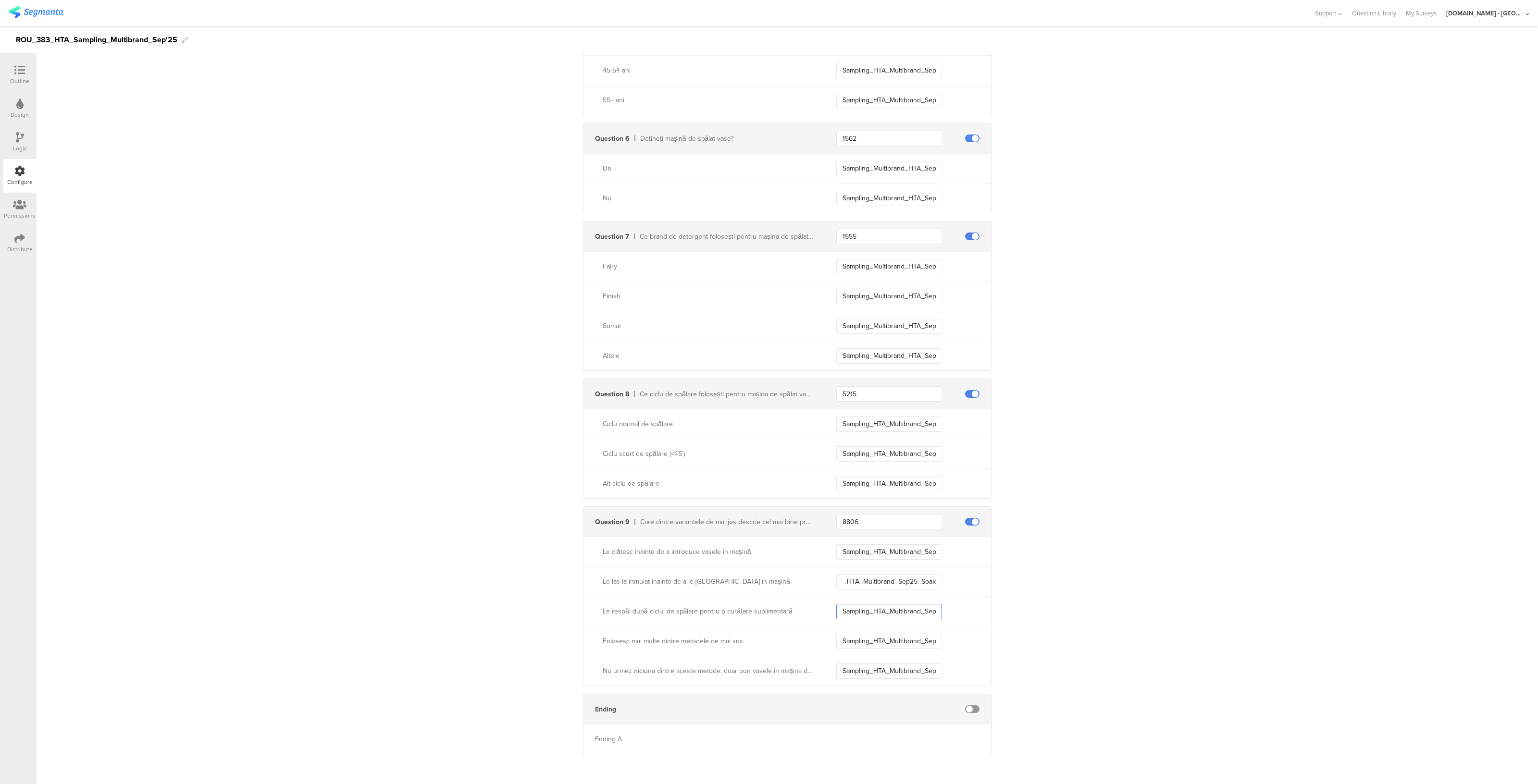
click at [896, 606] on input "Sampling_HTA_Multibrand_Sep25_Rinse_After" at bounding box center [889, 611] width 106 height 15
click at [889, 641] on input "Sampling_HTA_Multibrand_Sep25_Multiple" at bounding box center [889, 641] width 106 height 15
click at [891, 680] on div "Nu urmez niciuna dintre aceste metode, doar pun vasele în mașina de spălat Samp…" at bounding box center [787, 671] width 407 height 30
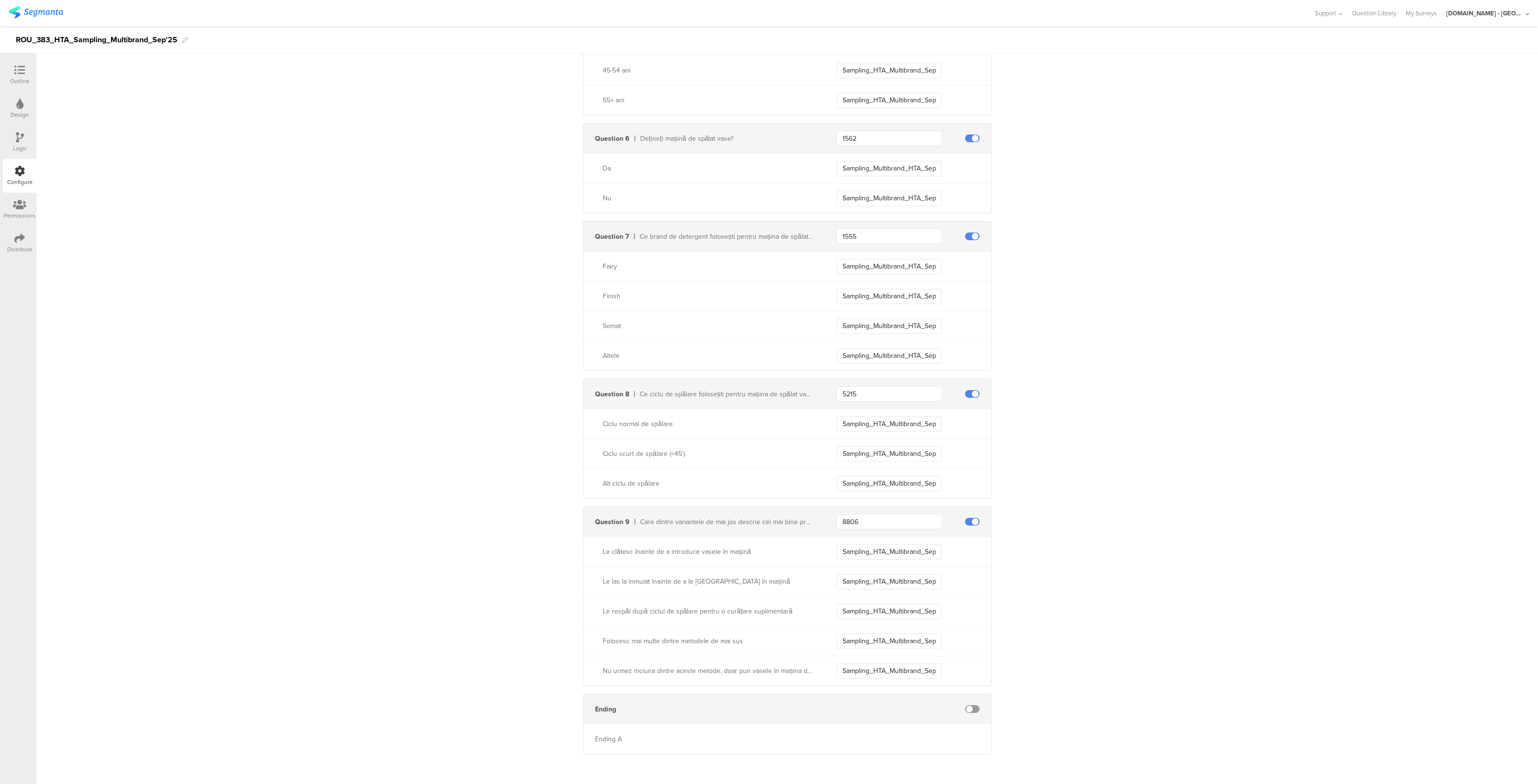
click at [891, 677] on div "Nu urmez niciuna dintre aceste metode, doar pun vasele în mașina de spălat Samp…" at bounding box center [787, 671] width 407 height 30
click at [891, 671] on input "Sampling_HTA_Multibrand_Sep25_None" at bounding box center [889, 671] width 106 height 15
click at [1165, 579] on div "Send data at the end Static traits Key countryCode Value ROU Add Field Send eve…" at bounding box center [787, 7] width 1501 height 1512
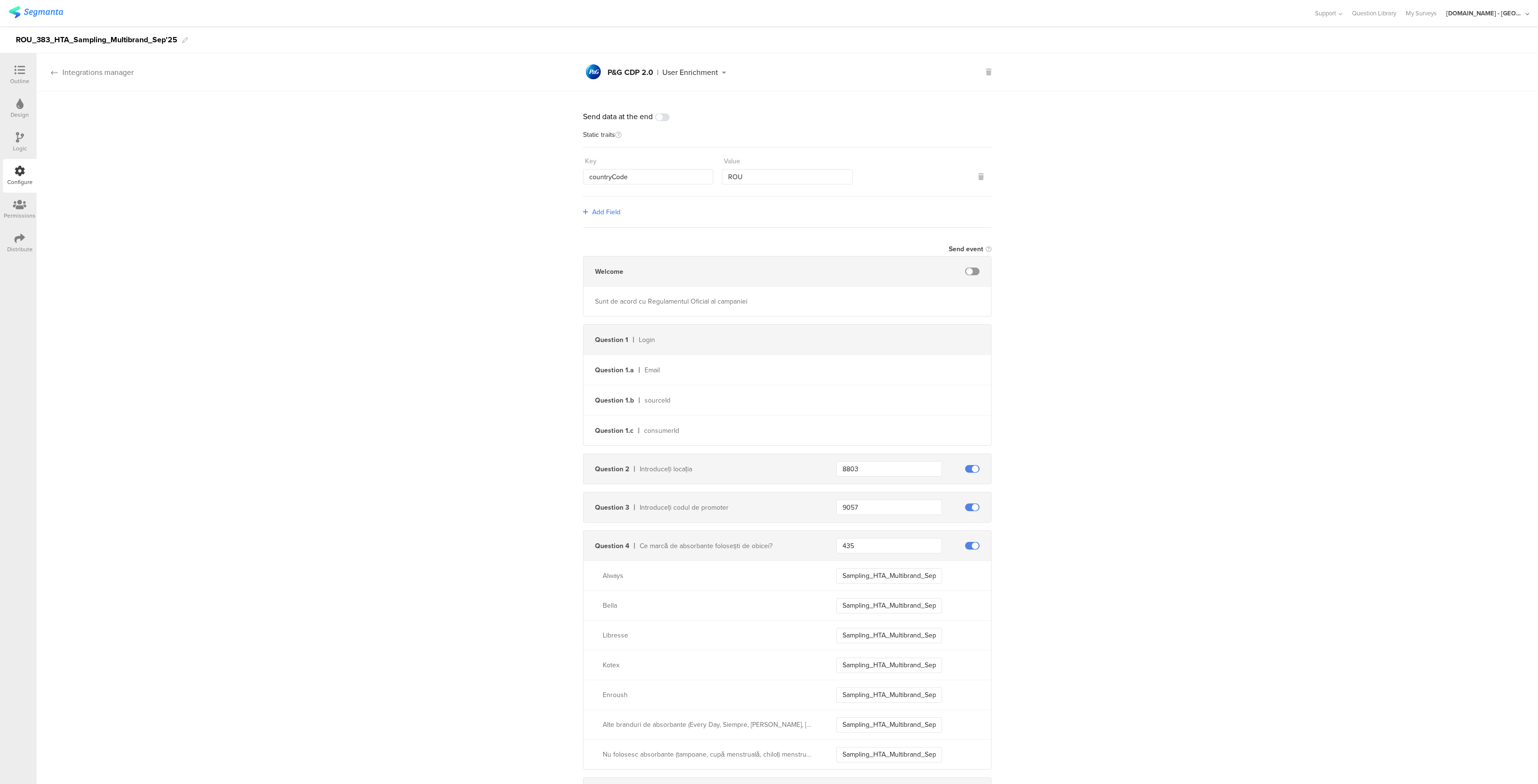
click at [92, 74] on div "Integrations manager" at bounding box center [84, 72] width 97 height 11
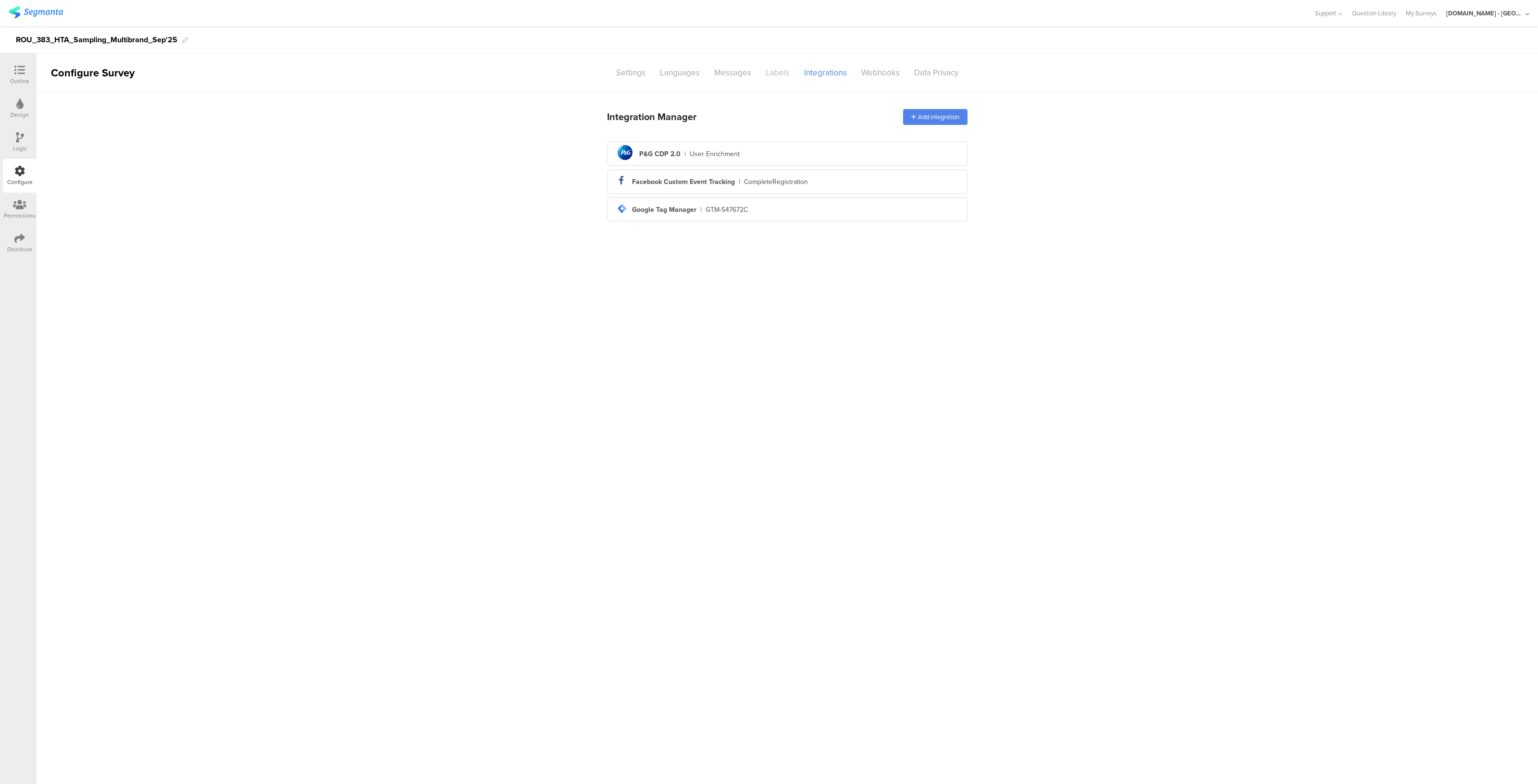
click at [776, 75] on div "Labels" at bounding box center [777, 73] width 38 height 17
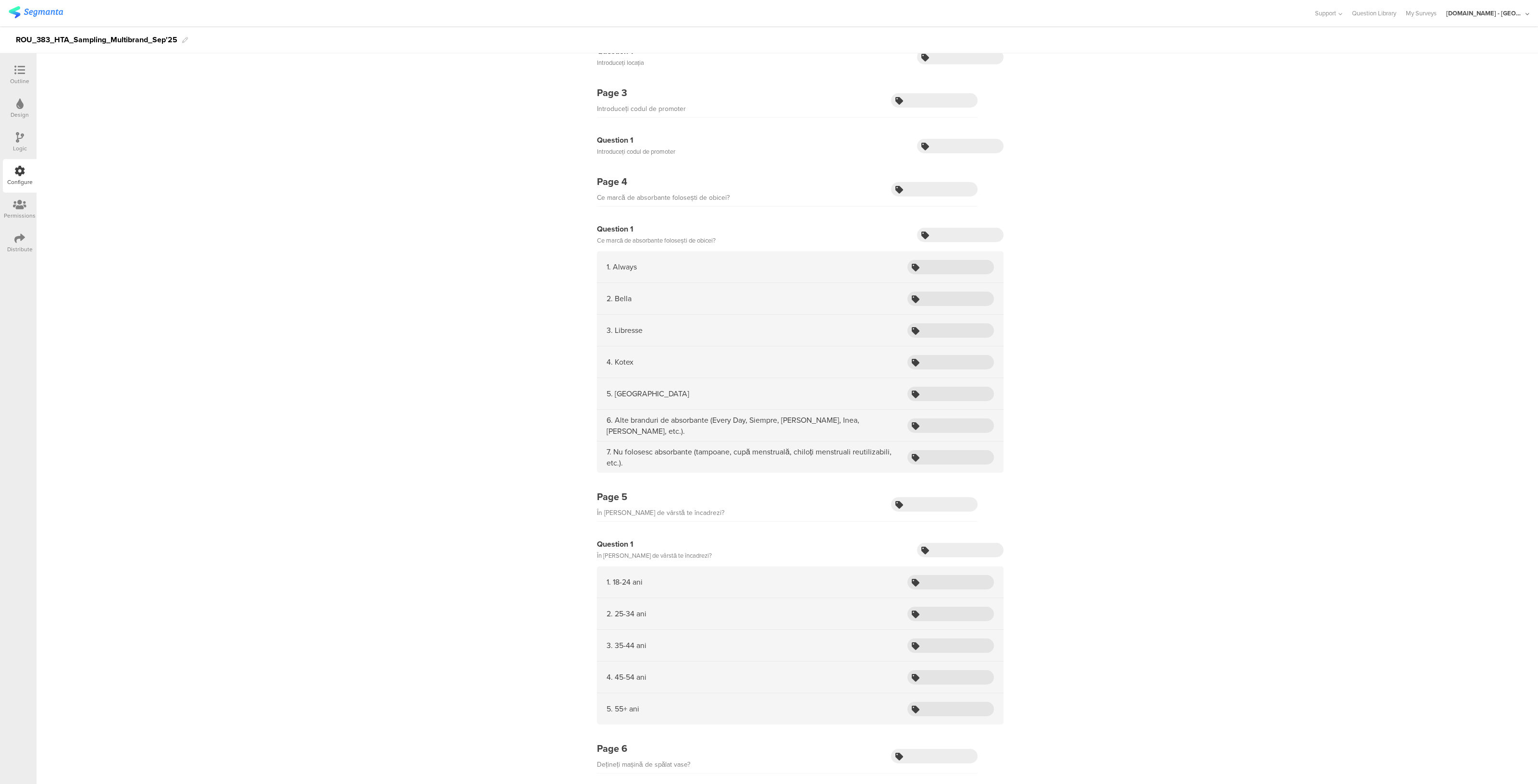
scroll to position [261, 0]
click at [952, 231] on input "text" at bounding box center [960, 231] width 86 height 14
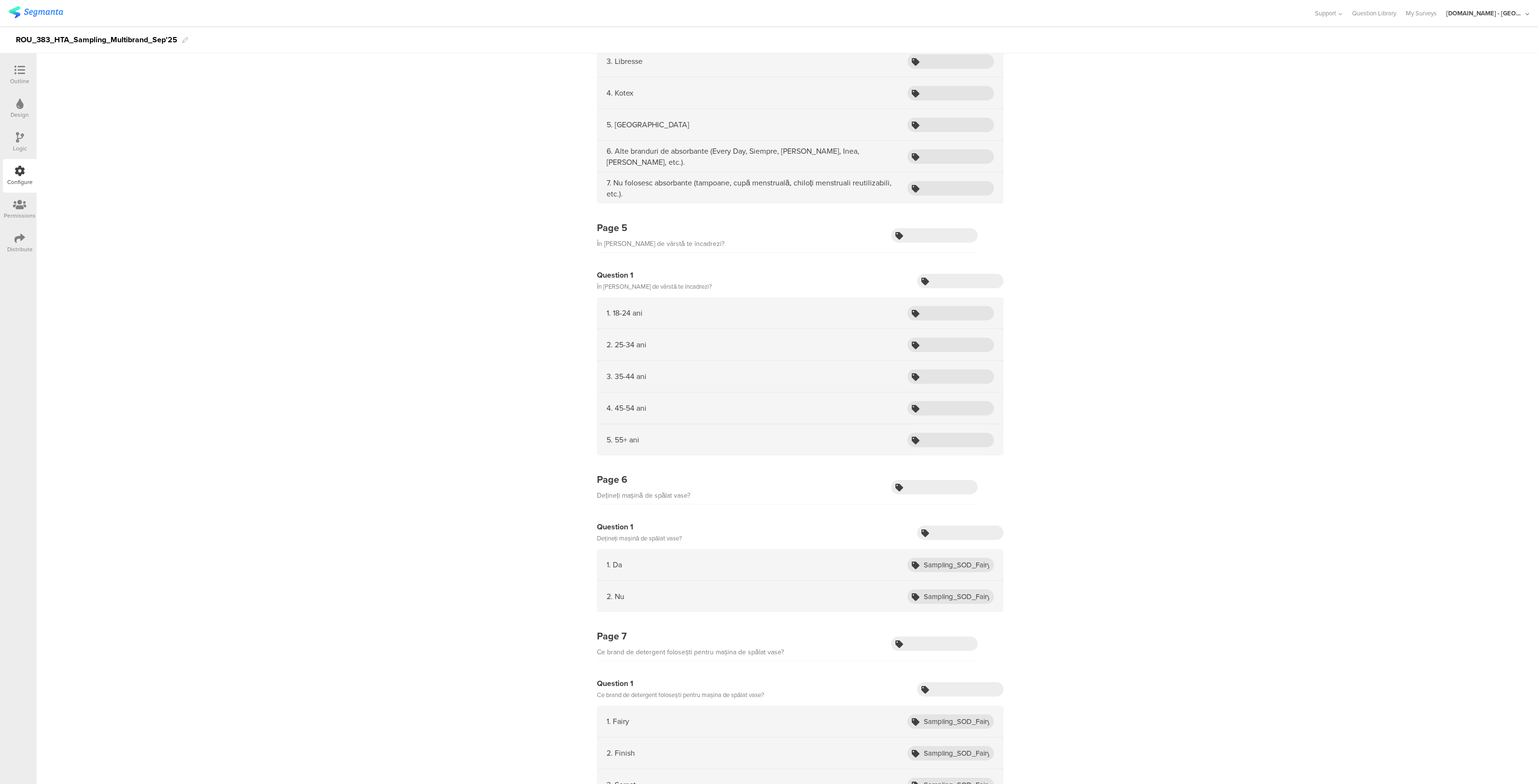
scroll to position [0, 0]
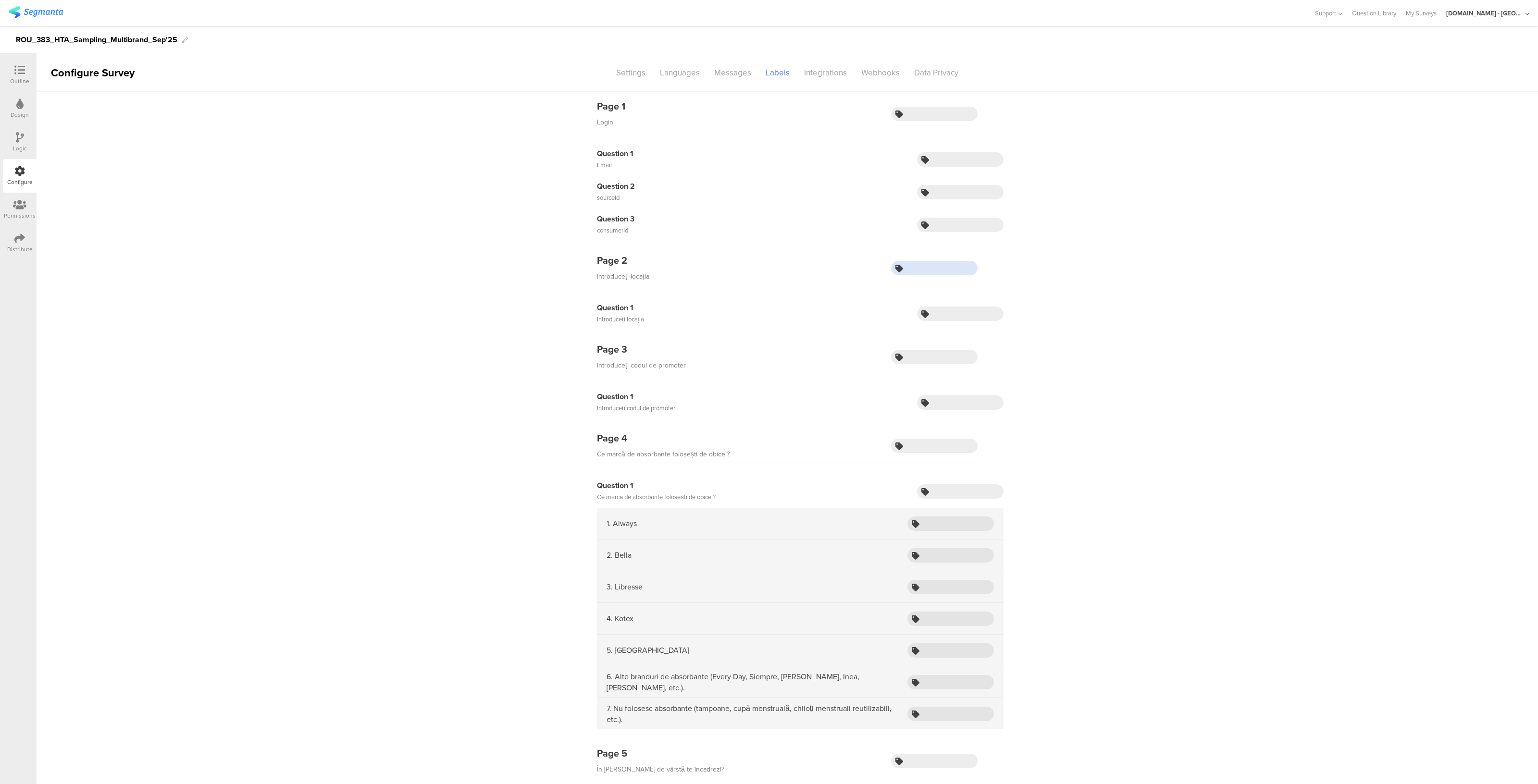
click at [915, 273] on input "text" at bounding box center [934, 267] width 86 height 14
click at [925, 272] on input "text" at bounding box center [934, 267] width 86 height 14
type input "8803"
click at [947, 319] on input "text" at bounding box center [960, 313] width 86 height 14
drag, startPoint x: 928, startPoint y: 265, endPoint x: 851, endPoint y: 260, distance: 77.2
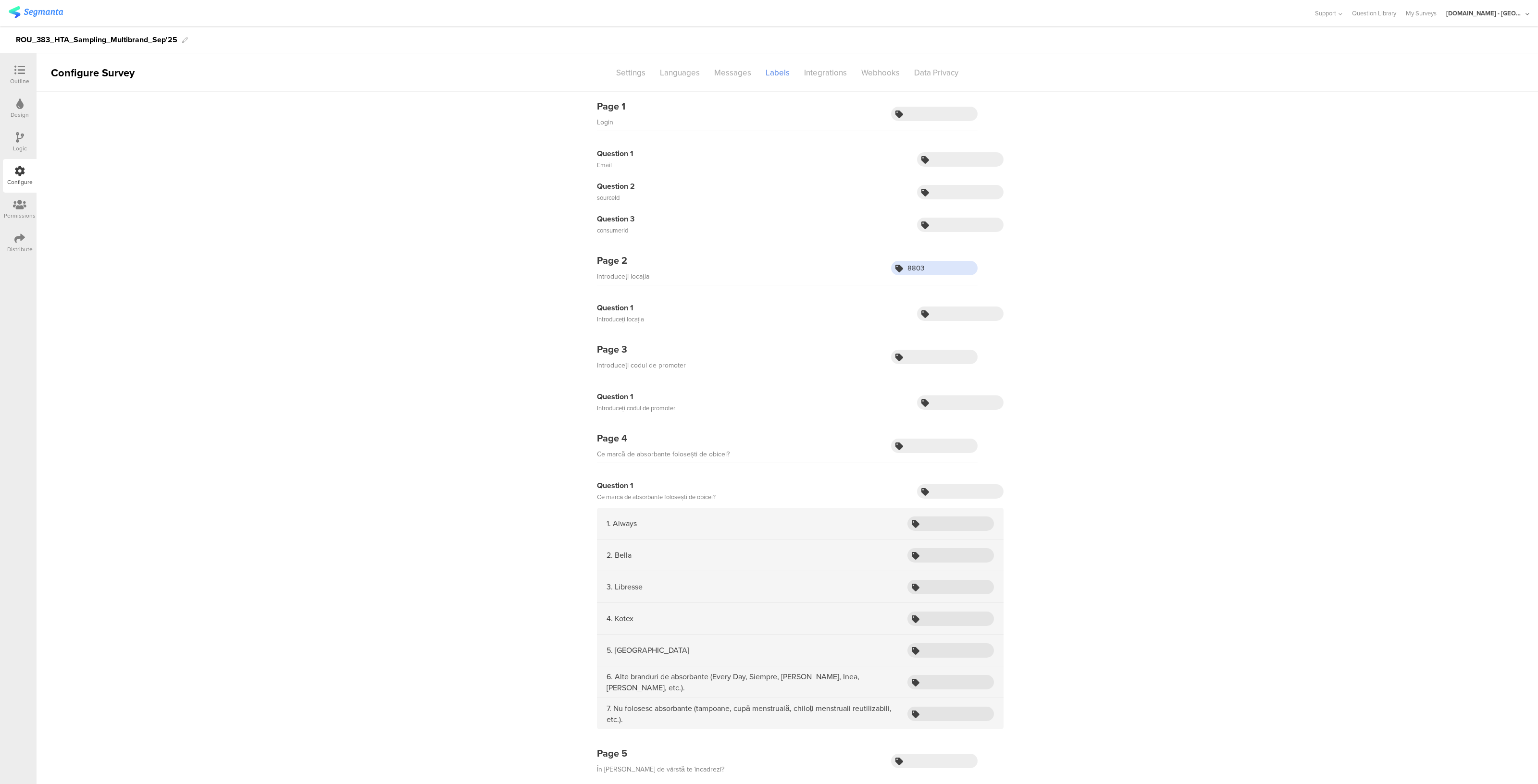
click at [851, 260] on div "Page 2 Introduceți locația 8803" at bounding box center [787, 269] width 381 height 32
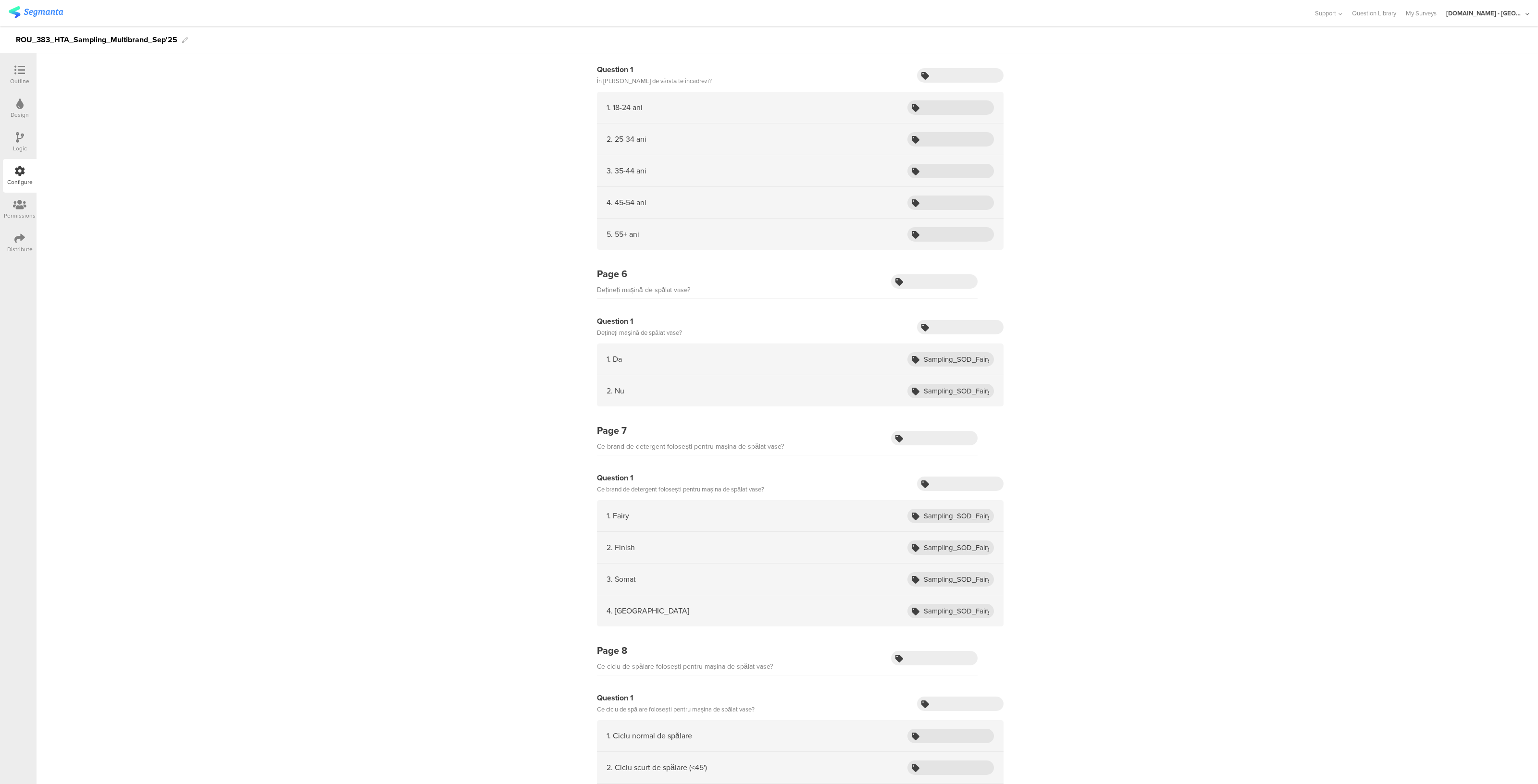
scroll to position [731, 0]
click at [956, 354] on input "Sampling_SOD_Fairy_Sep25_ADW_Owner" at bounding box center [951, 357] width 86 height 14
click at [950, 387] on input "Sampling_SOD_Fairy_Sep25_non_ADW_Owner" at bounding box center [951, 389] width 86 height 14
click at [944, 518] on input "Sampling_SOD_Fairy_Sep25_Fairy" at bounding box center [951, 514] width 86 height 14
click at [939, 551] on input "Sampling_SOD_Fairy_Sep25_Axion" at bounding box center [951, 546] width 86 height 14
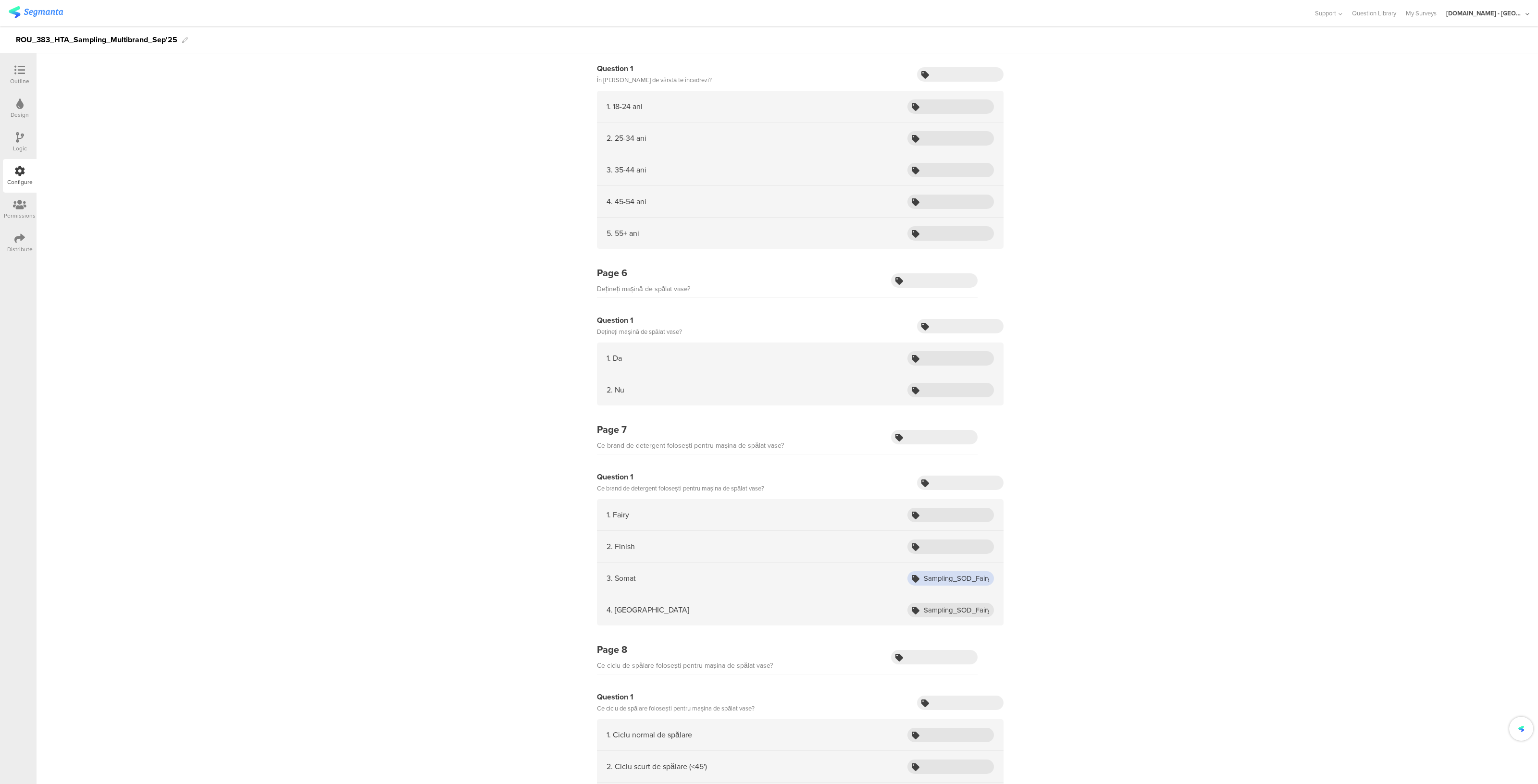
click at [937, 582] on input "Sampling_SOD_Fairy_Sep25_Pur" at bounding box center [951, 578] width 86 height 14
click at [930, 614] on input "Sampling_SOD_Fairy_Sep25_Other" at bounding box center [951, 610] width 86 height 14
drag, startPoint x: 1249, startPoint y: 488, endPoint x: 1102, endPoint y: 485, distance: 147.0
click at [1102, 485] on div "Page 1 Login Question 1 Email Question 2 sourceId Question 3 consumerId Page 2" at bounding box center [787, 259] width 1501 height 1799
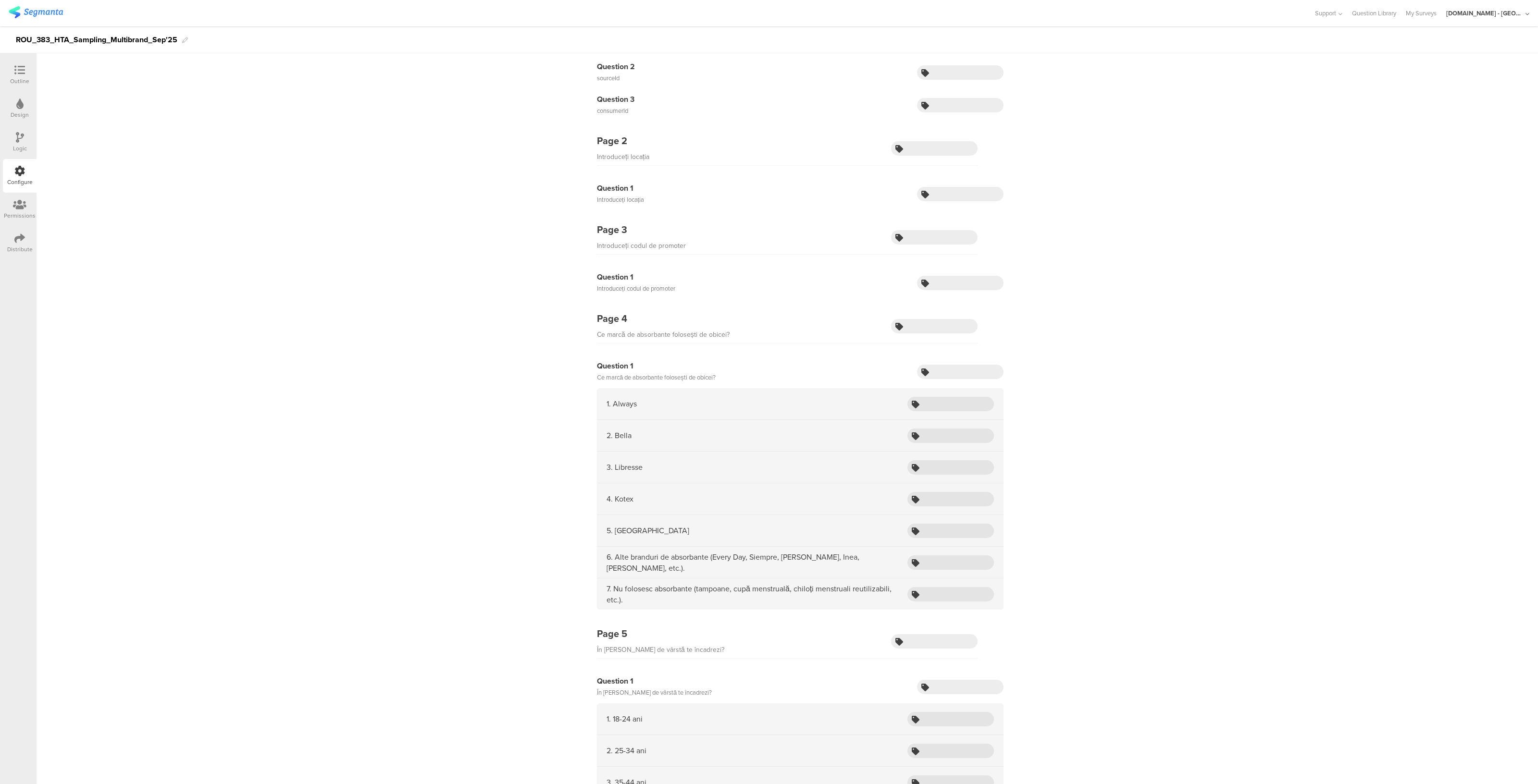
scroll to position [0, 0]
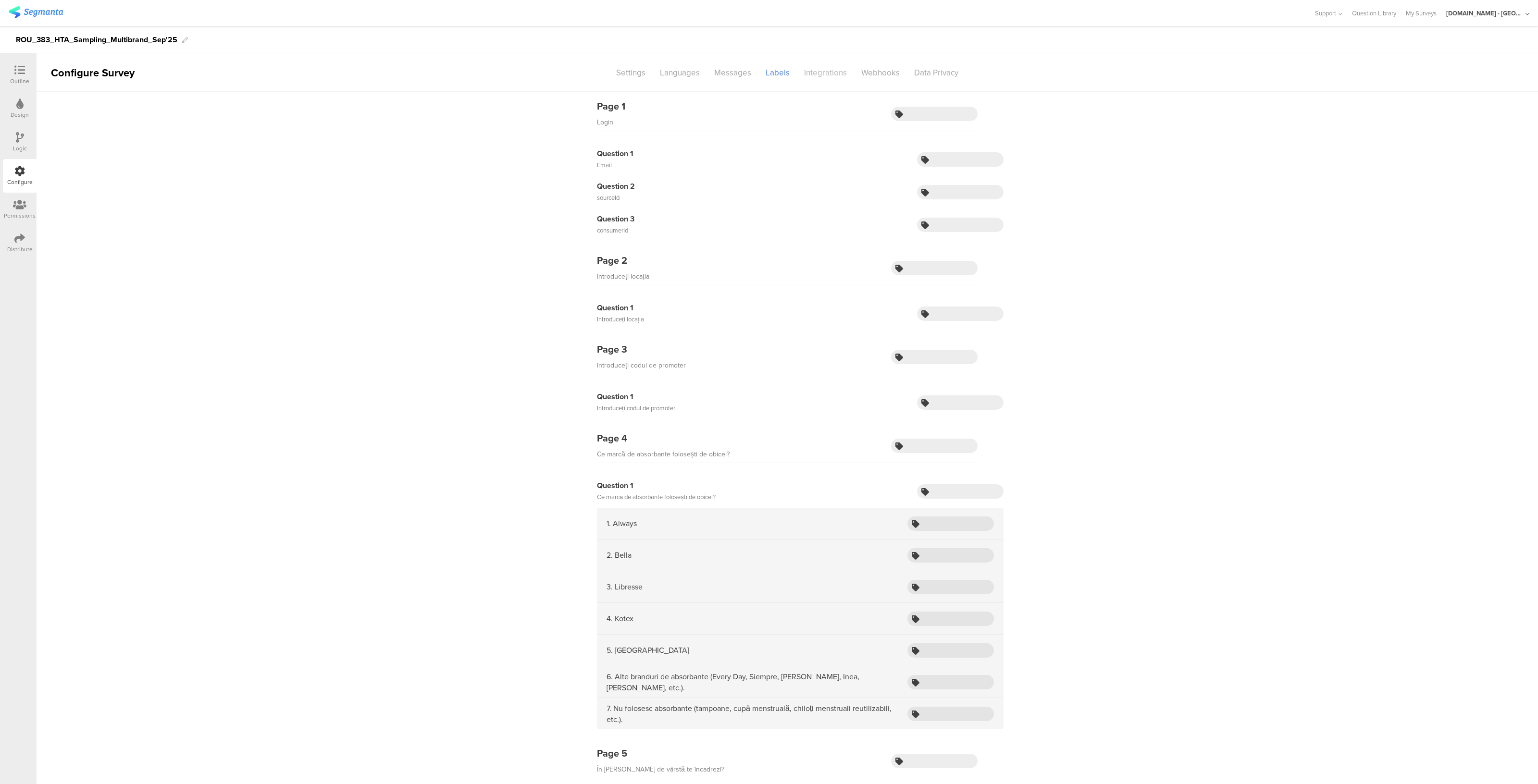
click at [812, 70] on div "Integrations" at bounding box center [825, 73] width 57 height 17
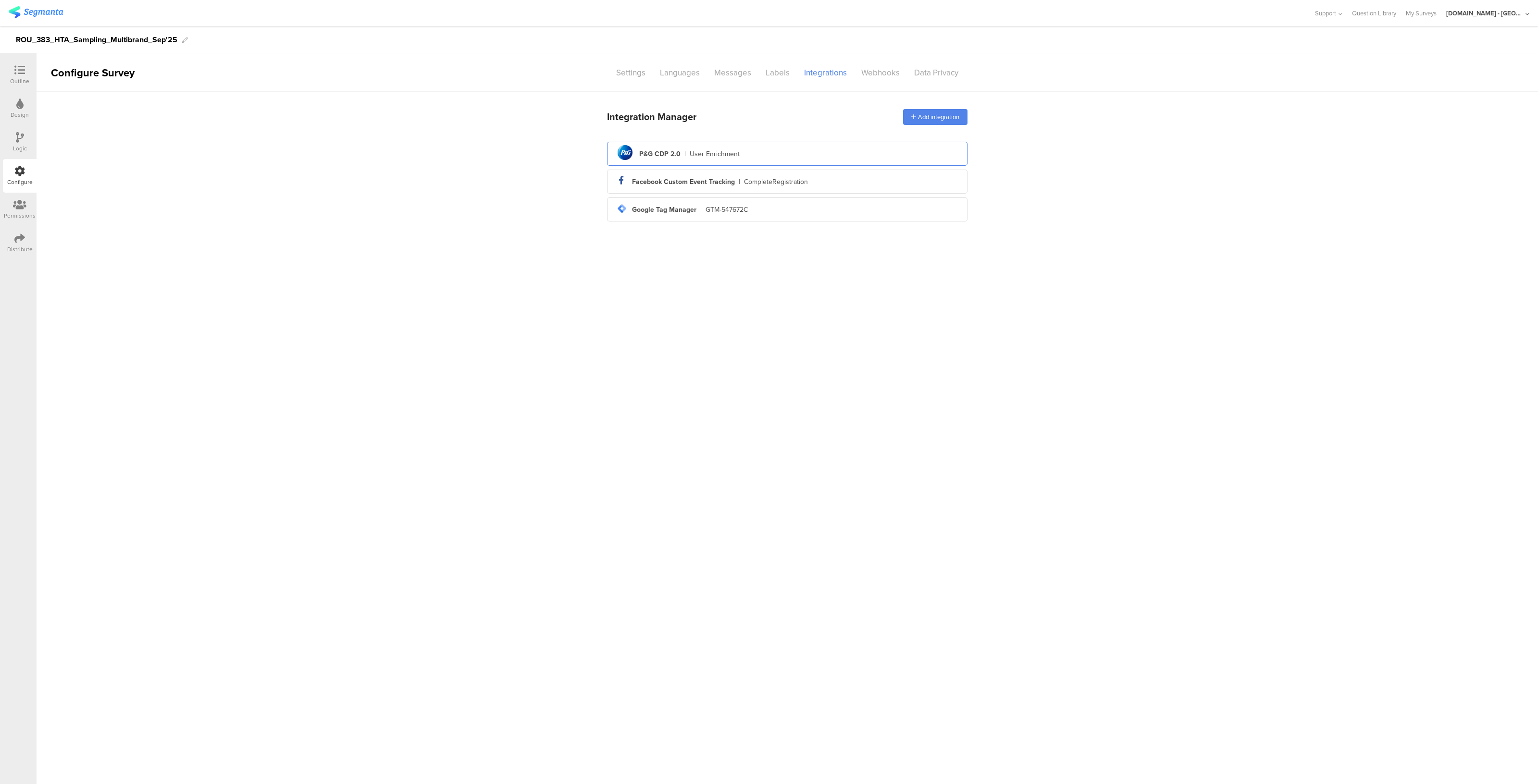
click at [727, 146] on div "pg logo P&G CDP 2.0 | User Enrichment" at bounding box center [787, 154] width 345 height 23
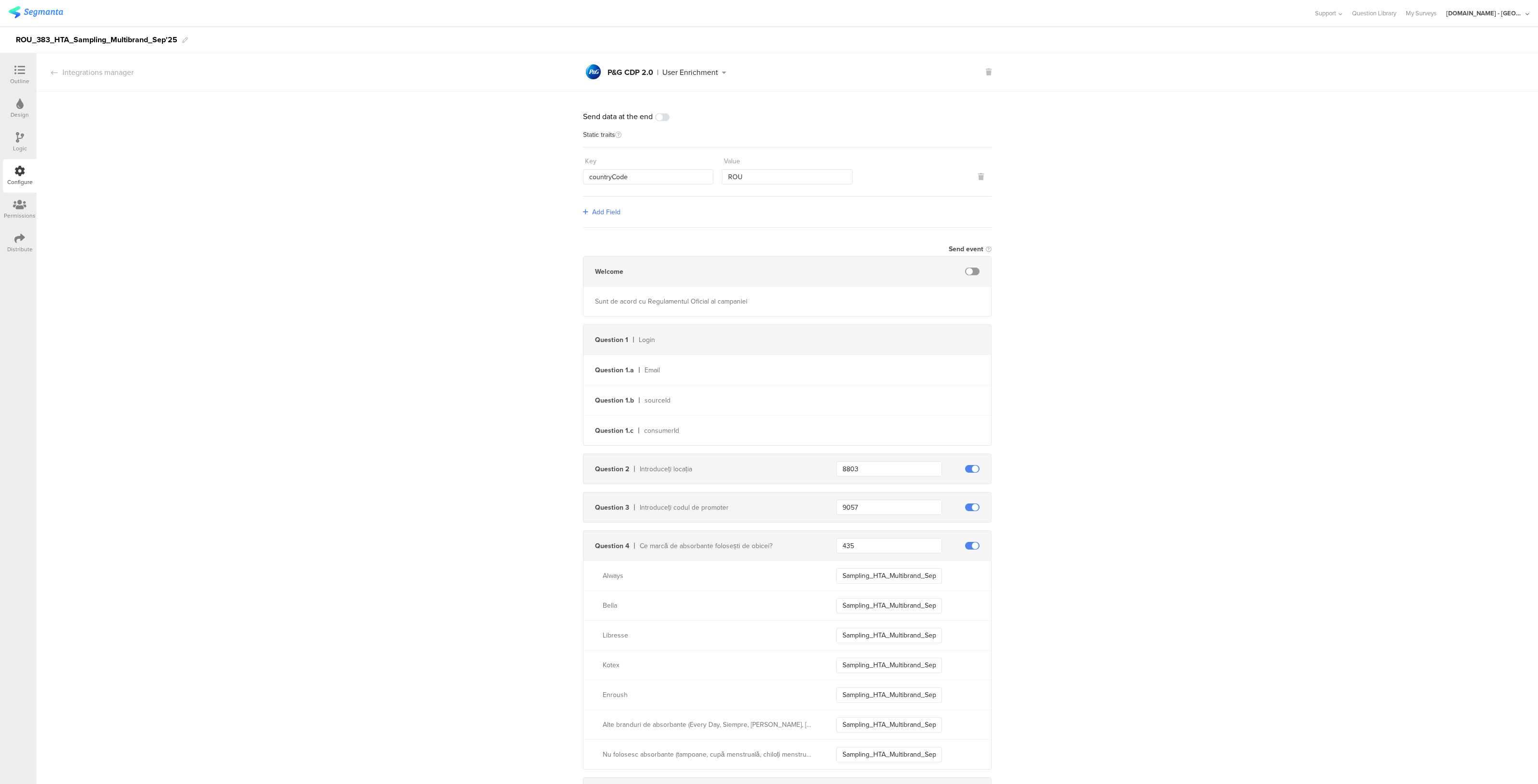
click at [19, 116] on div "Design" at bounding box center [19, 114] width 18 height 8
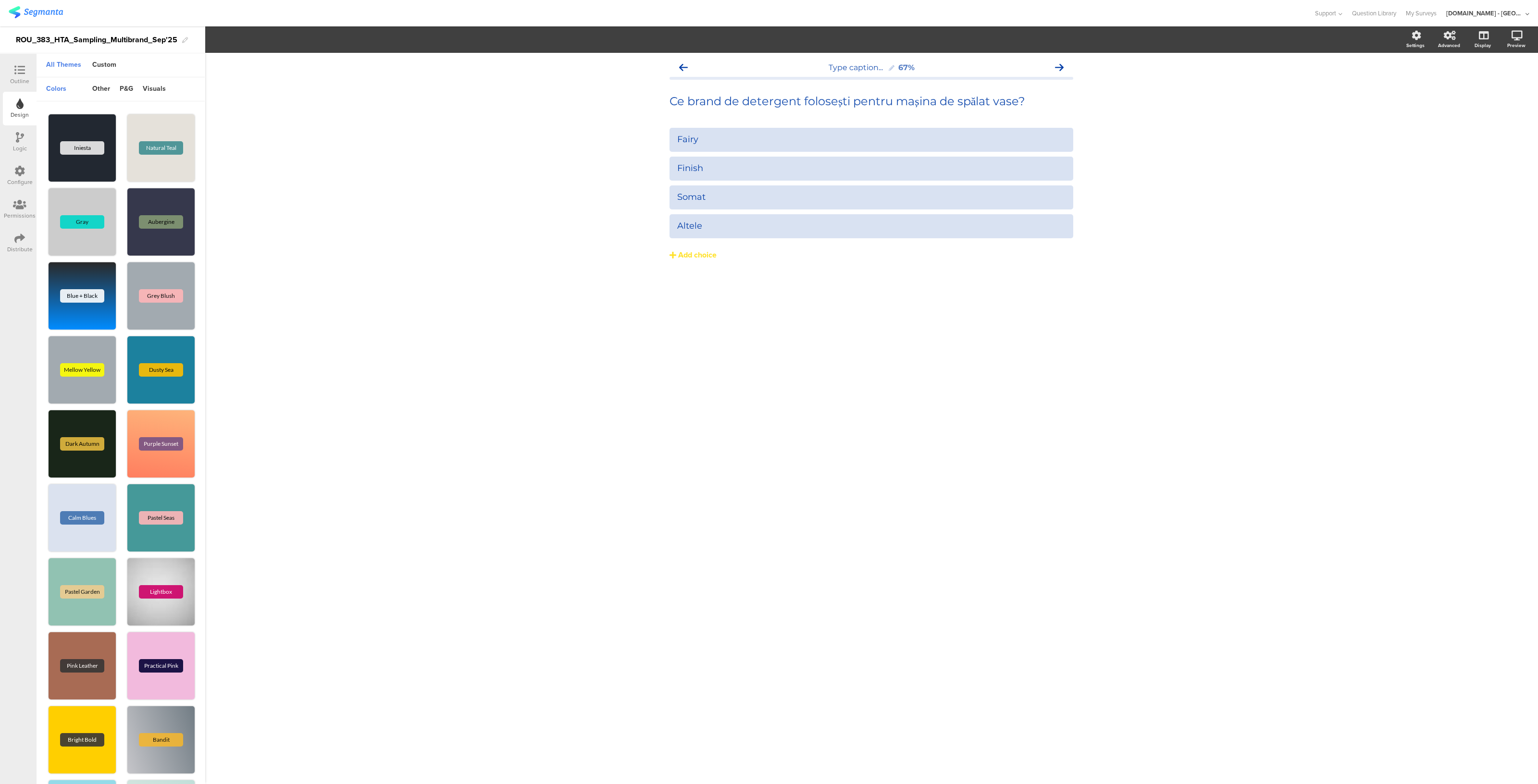
click at [17, 68] on icon at bounding box center [19, 69] width 10 height 10
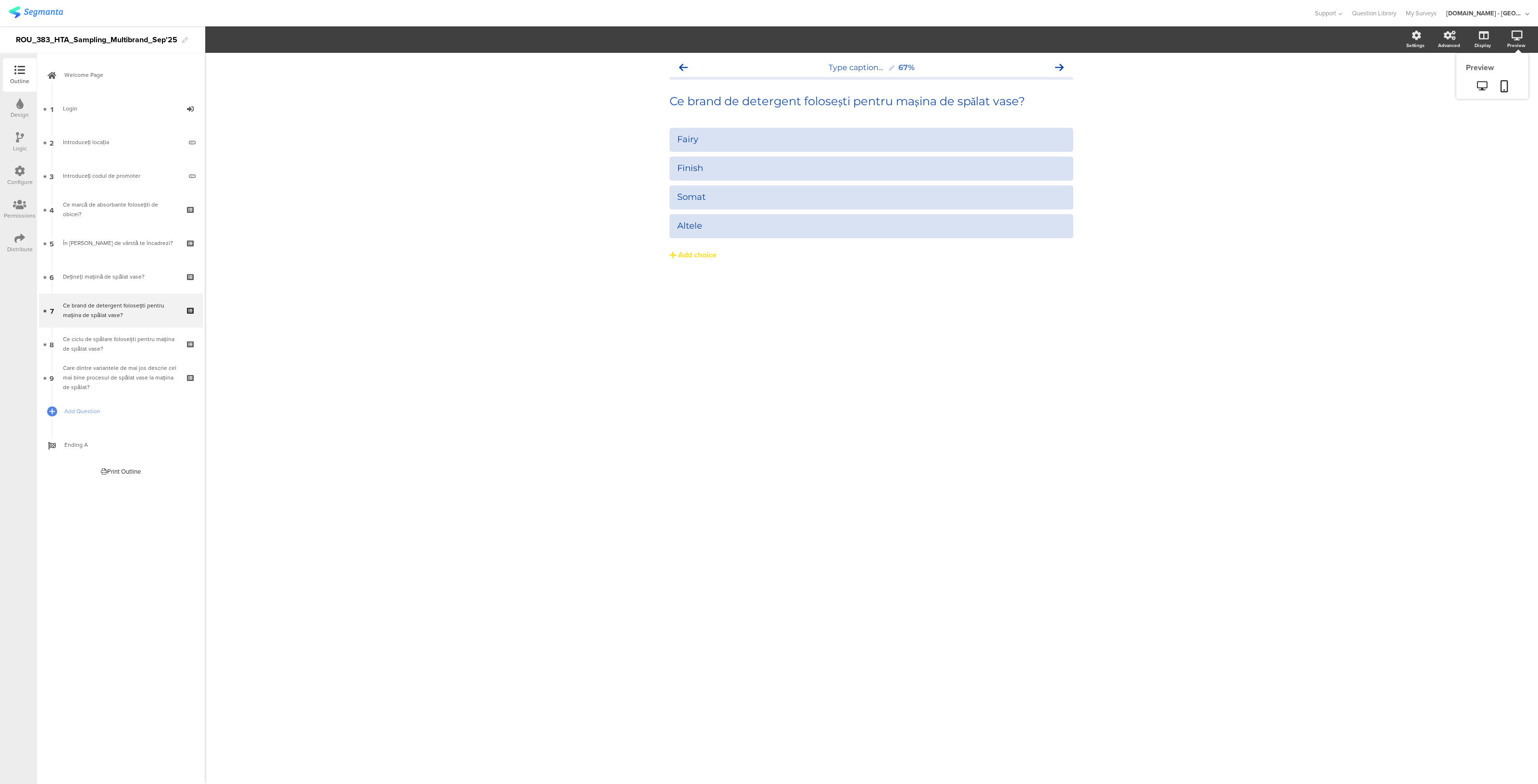
click at [1515, 37] on icon at bounding box center [1517, 36] width 11 height 9
click at [1483, 84] on icon at bounding box center [1482, 86] width 10 height 9
click at [19, 173] on icon at bounding box center [19, 171] width 10 height 10
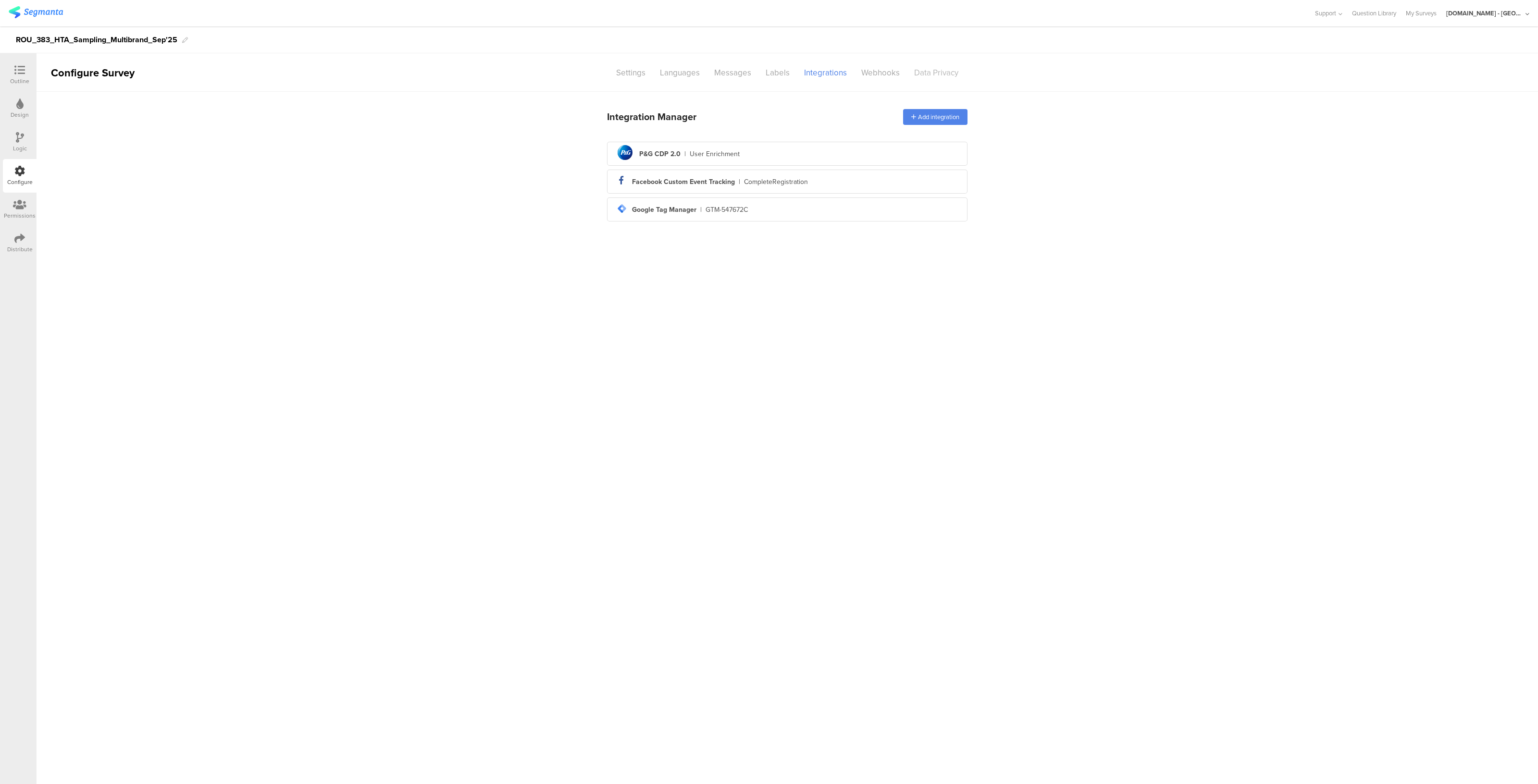
click at [936, 74] on div "Data Privacy" at bounding box center [936, 73] width 58 height 17
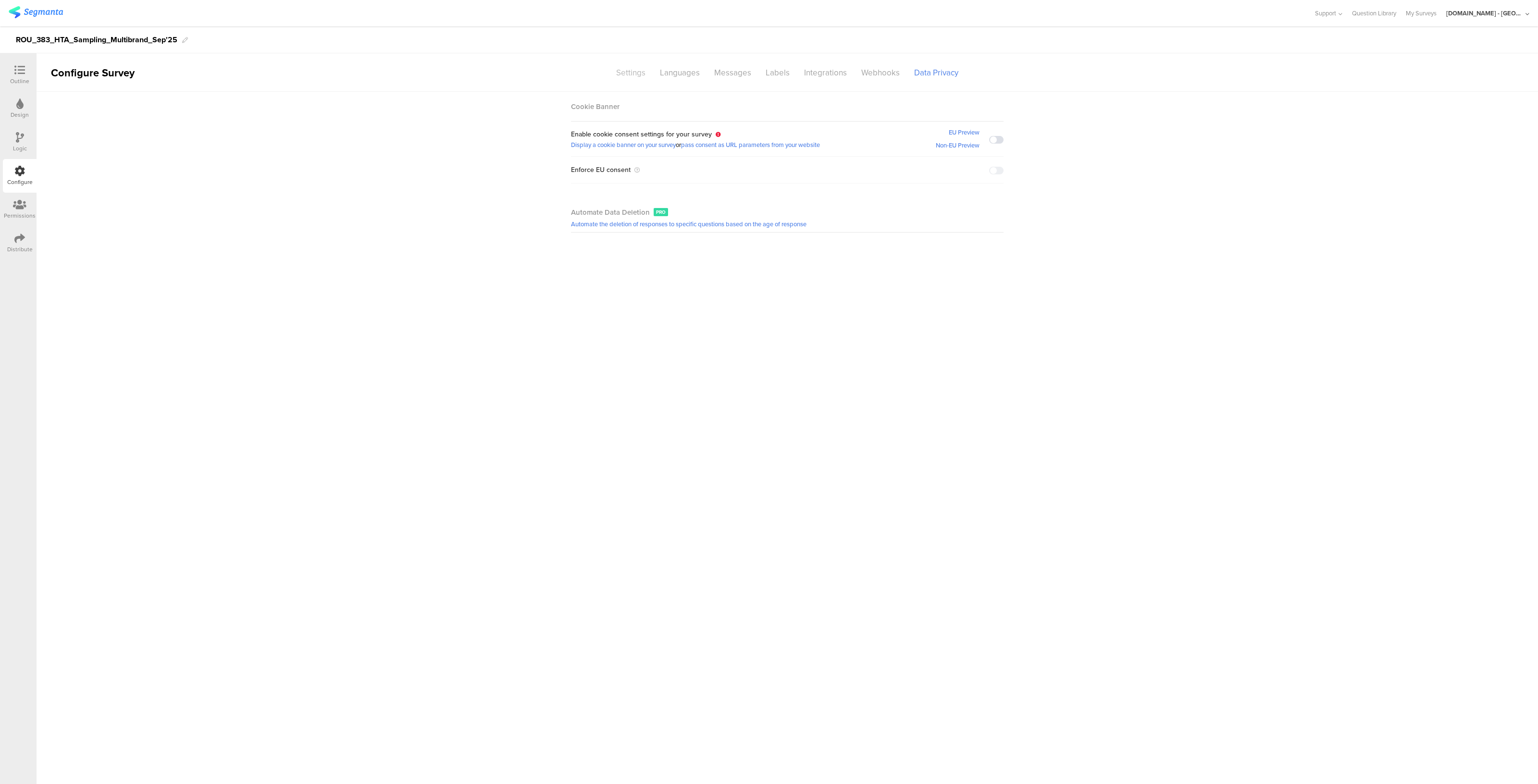
click at [642, 71] on div "Settings" at bounding box center [631, 73] width 44 height 17
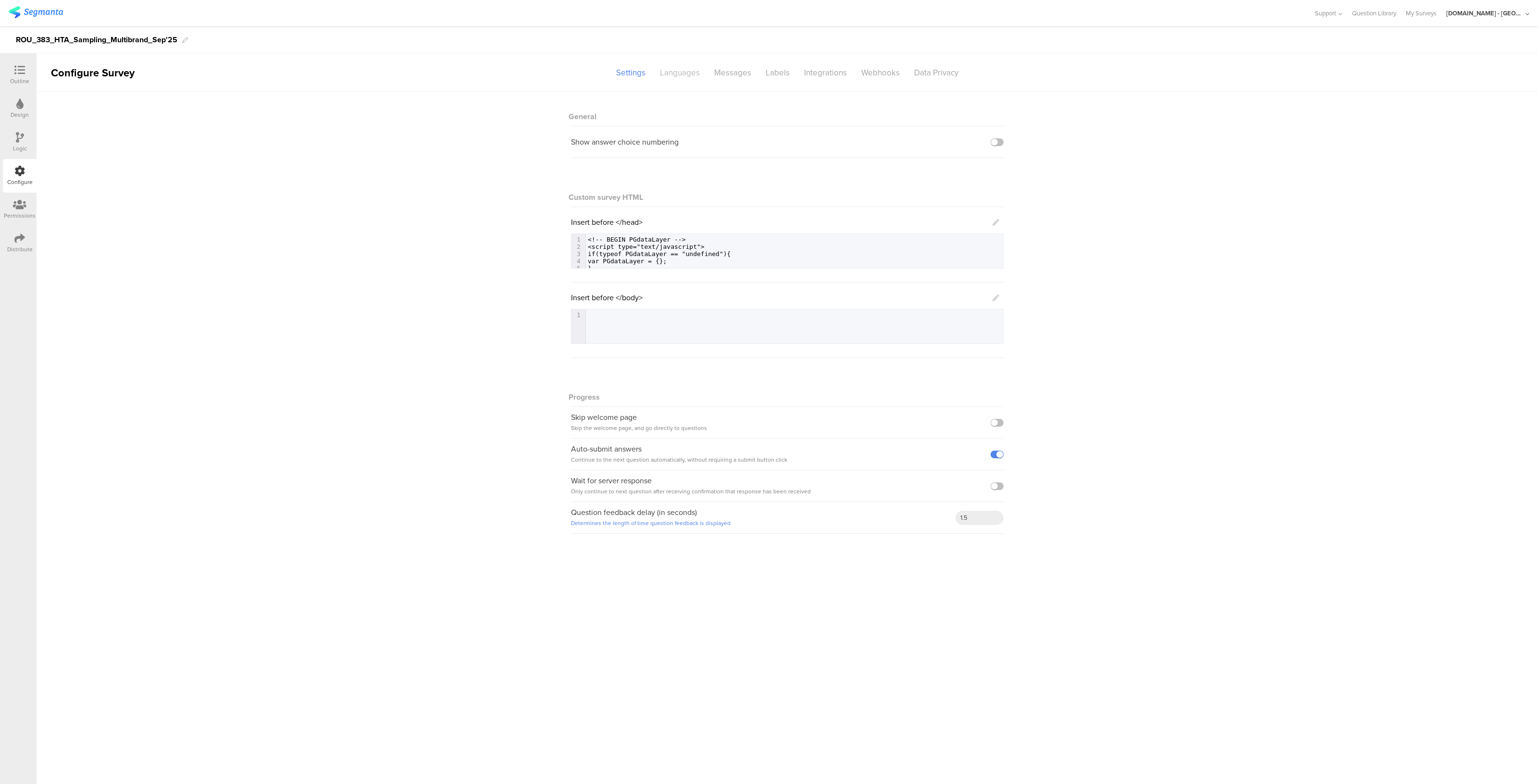
click at [678, 68] on div "Languages" at bounding box center [679, 73] width 54 height 17
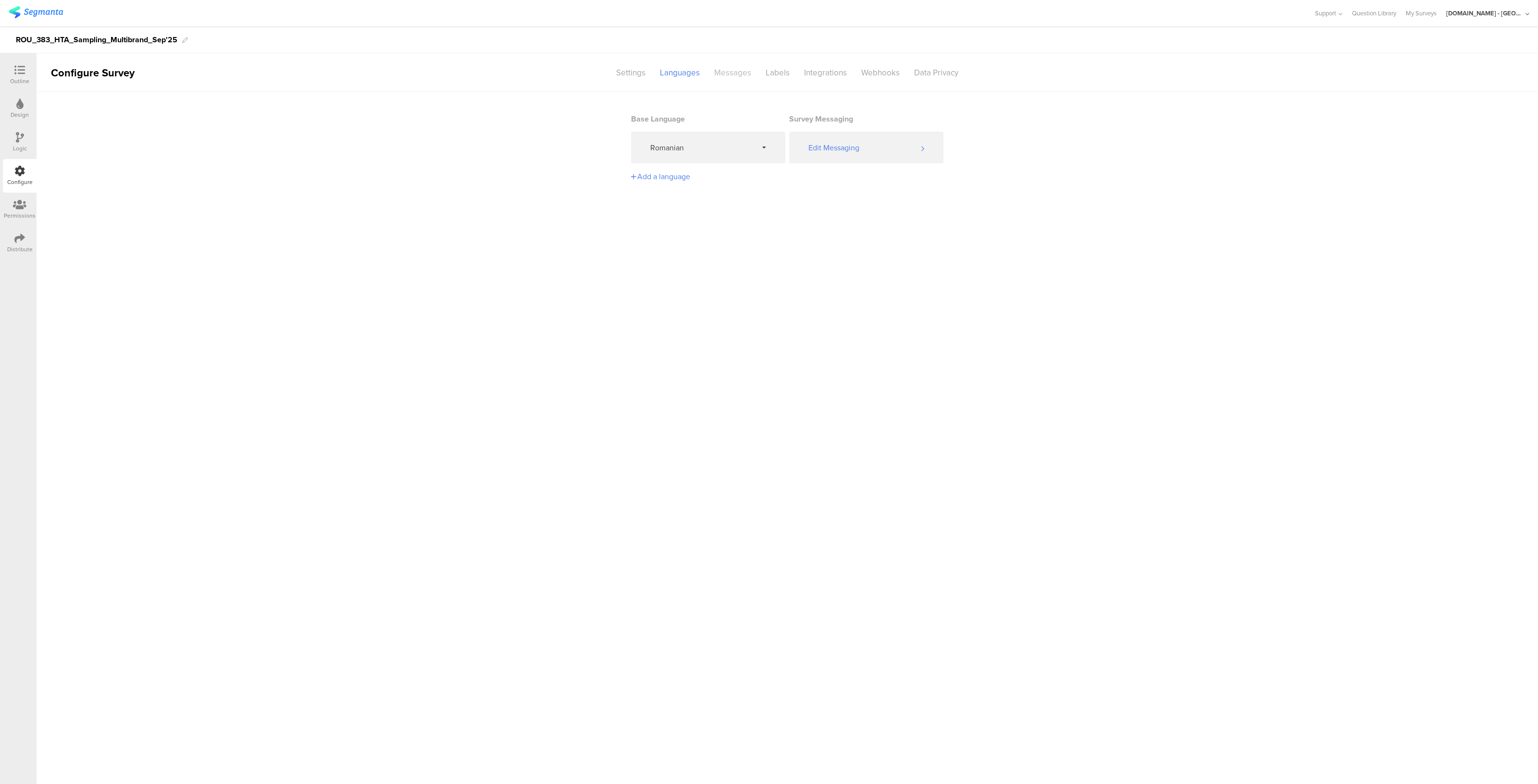
click at [721, 70] on div "Messages" at bounding box center [732, 73] width 52 height 17
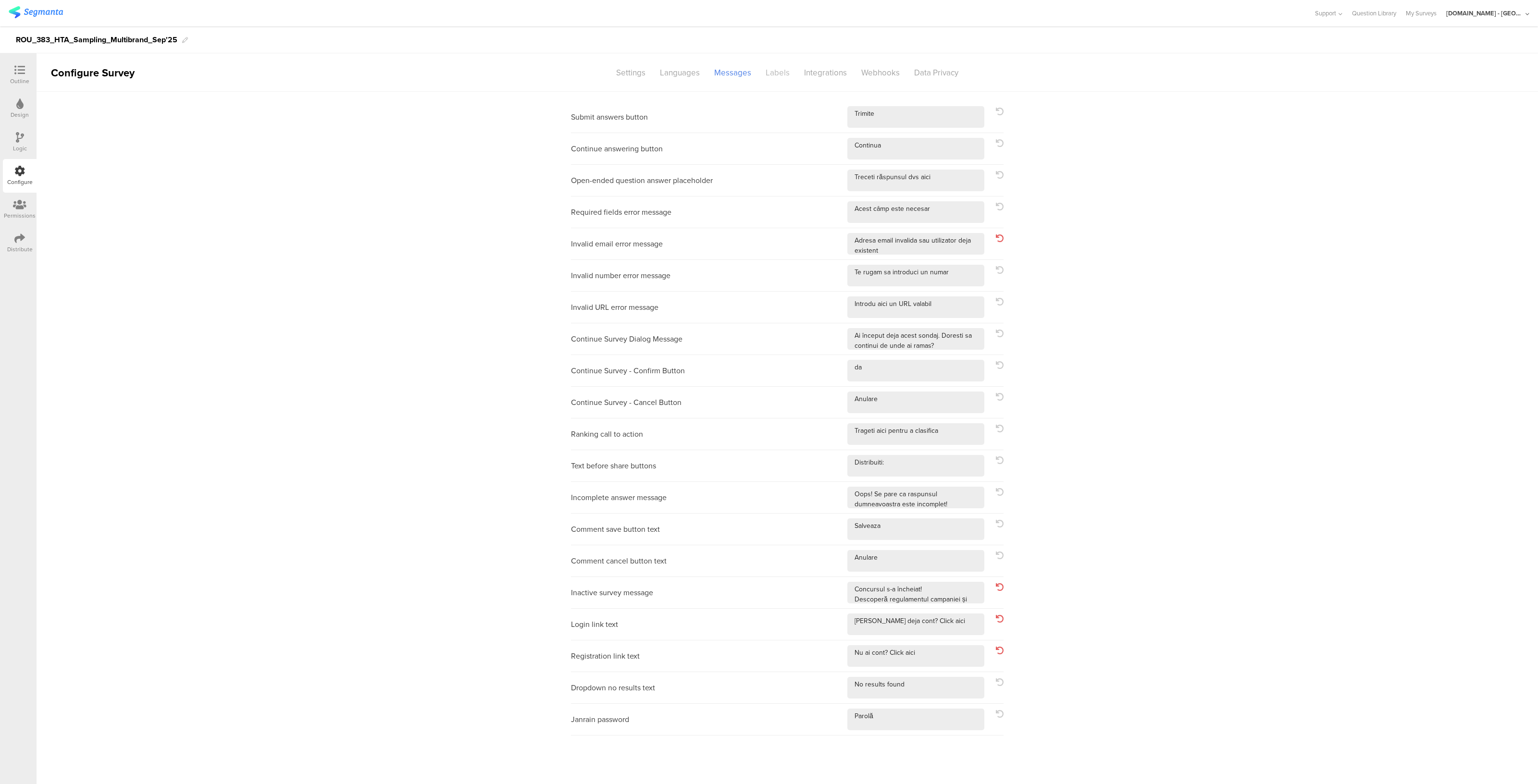
click at [783, 73] on div "Labels" at bounding box center [777, 73] width 38 height 17
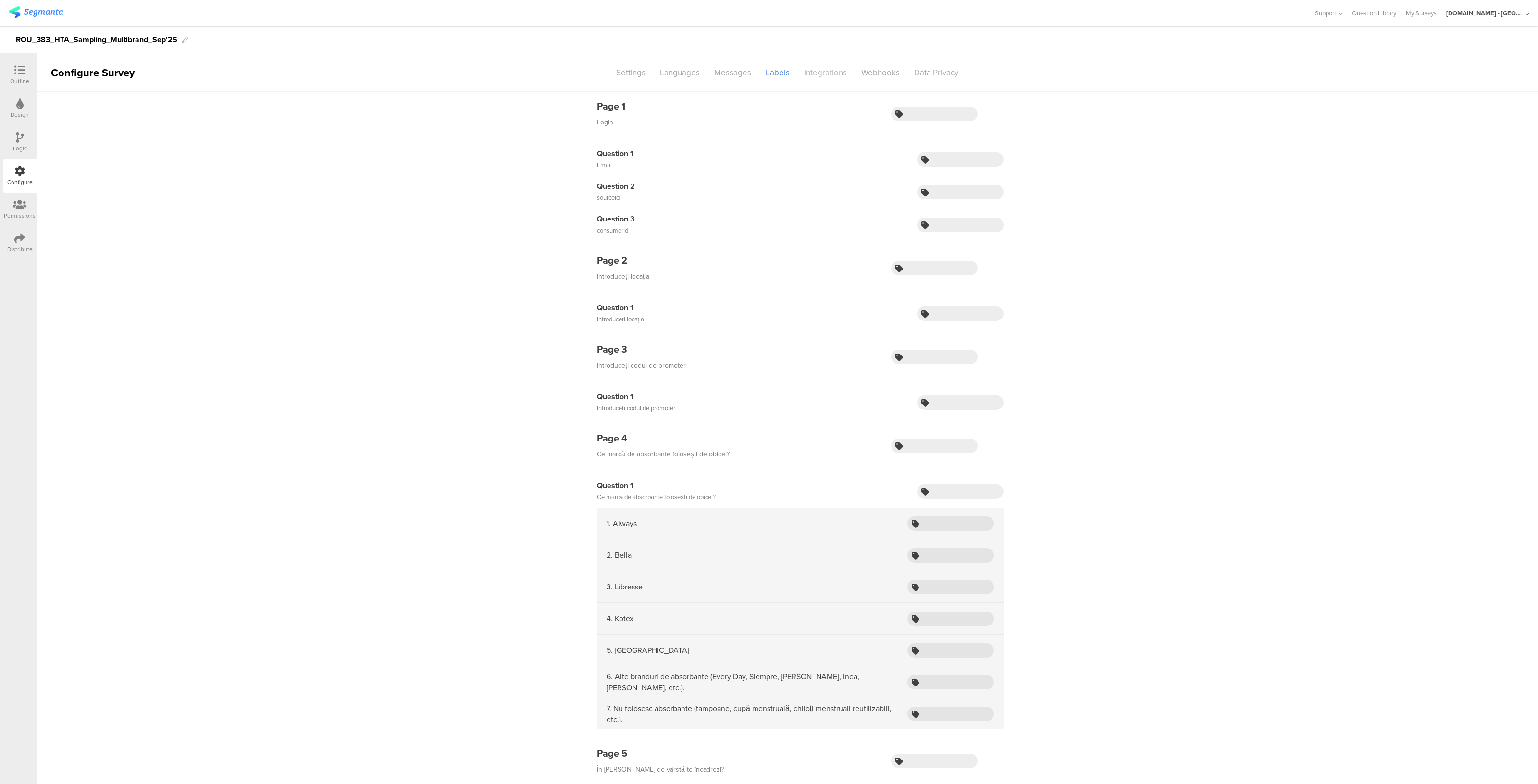
click at [815, 72] on div "Integrations" at bounding box center [825, 73] width 57 height 17
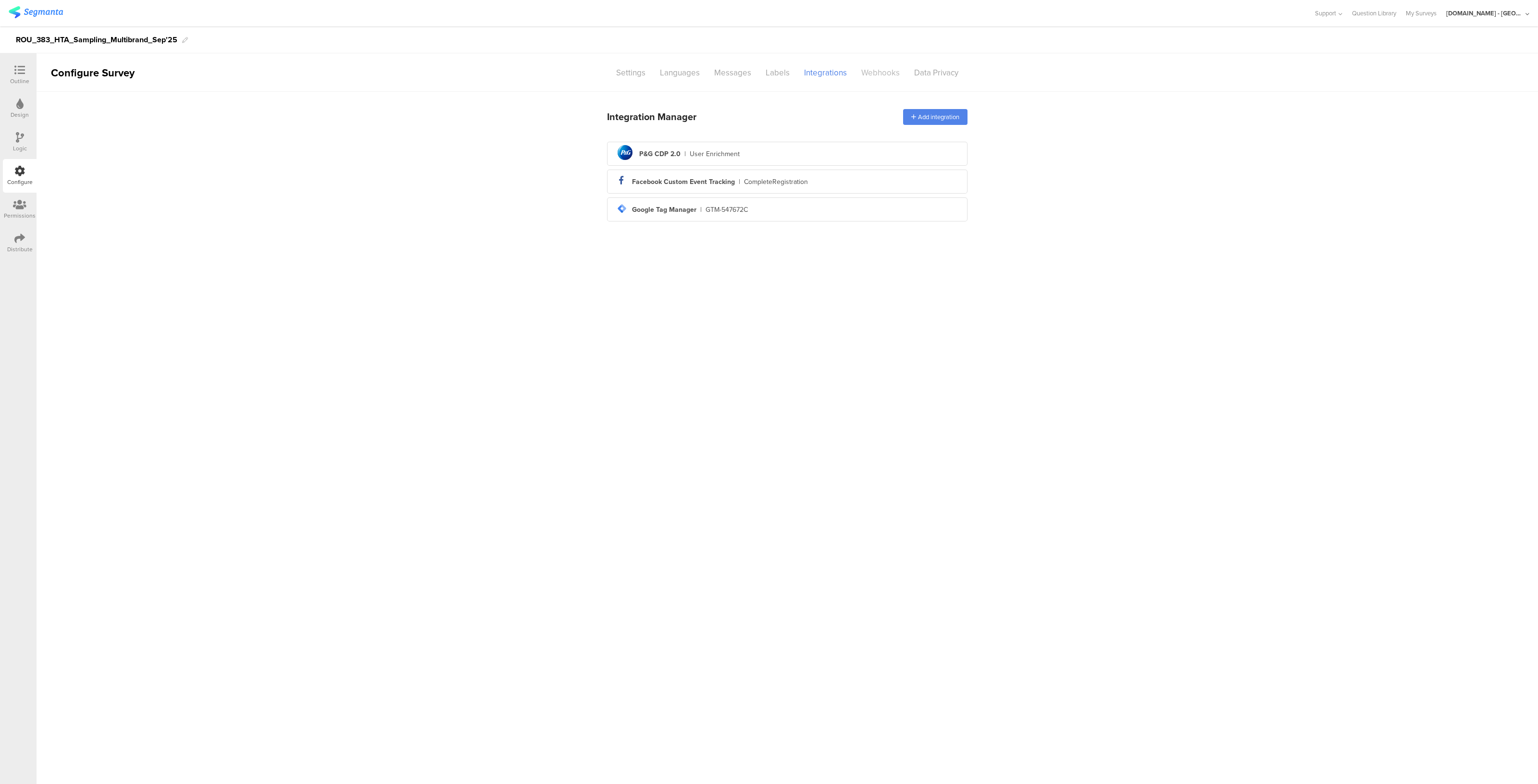
click at [878, 70] on div "Webhooks" at bounding box center [880, 73] width 53 height 17
click at [933, 62] on sg-section-page-header "Configure Survey Settings Languages Messages Labels Integrations Webhooks Data …" at bounding box center [787, 72] width 1501 height 38
click at [930, 70] on div "Data Privacy" at bounding box center [936, 73] width 58 height 17
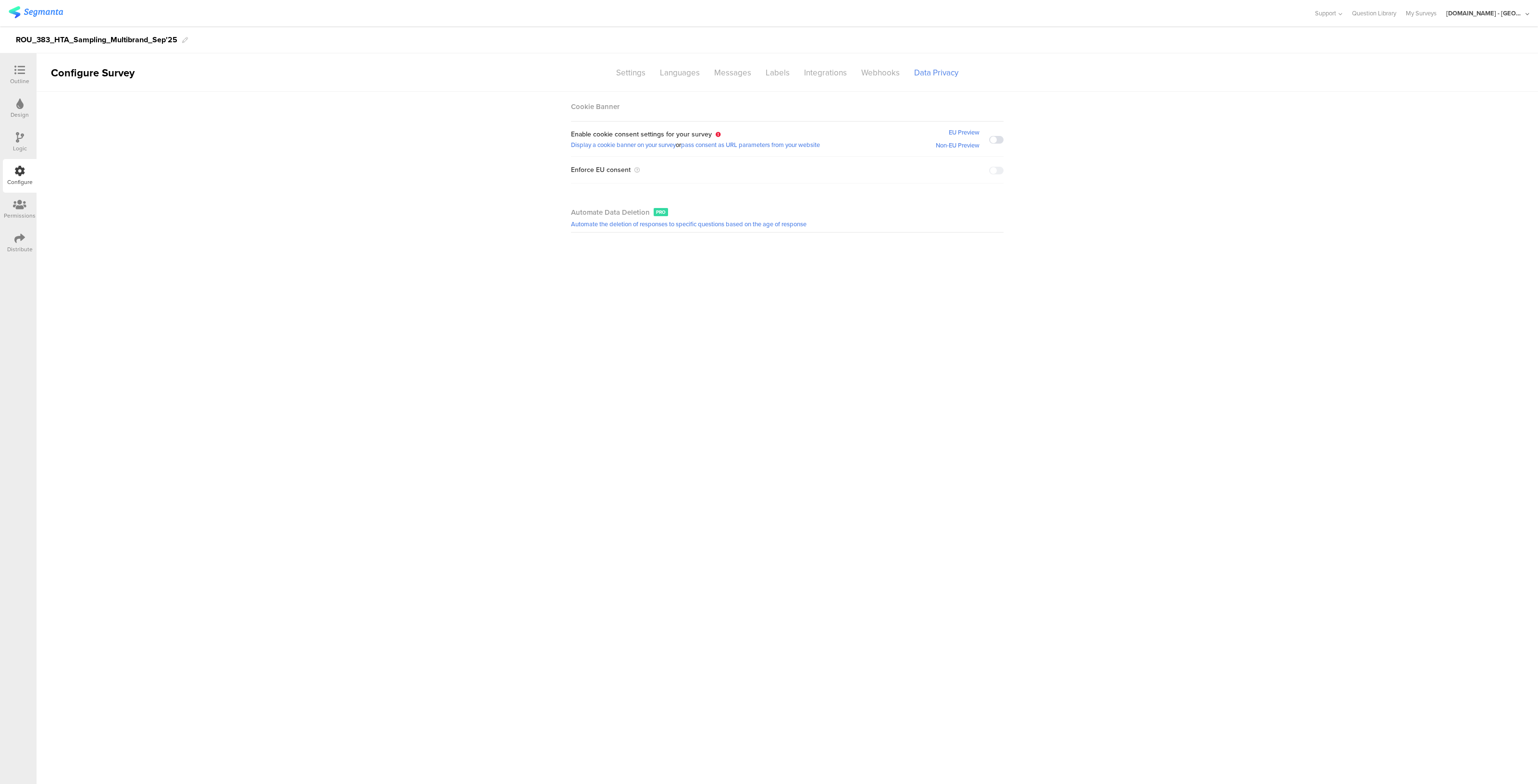
click at [13, 205] on icon at bounding box center [20, 204] width 13 height 10
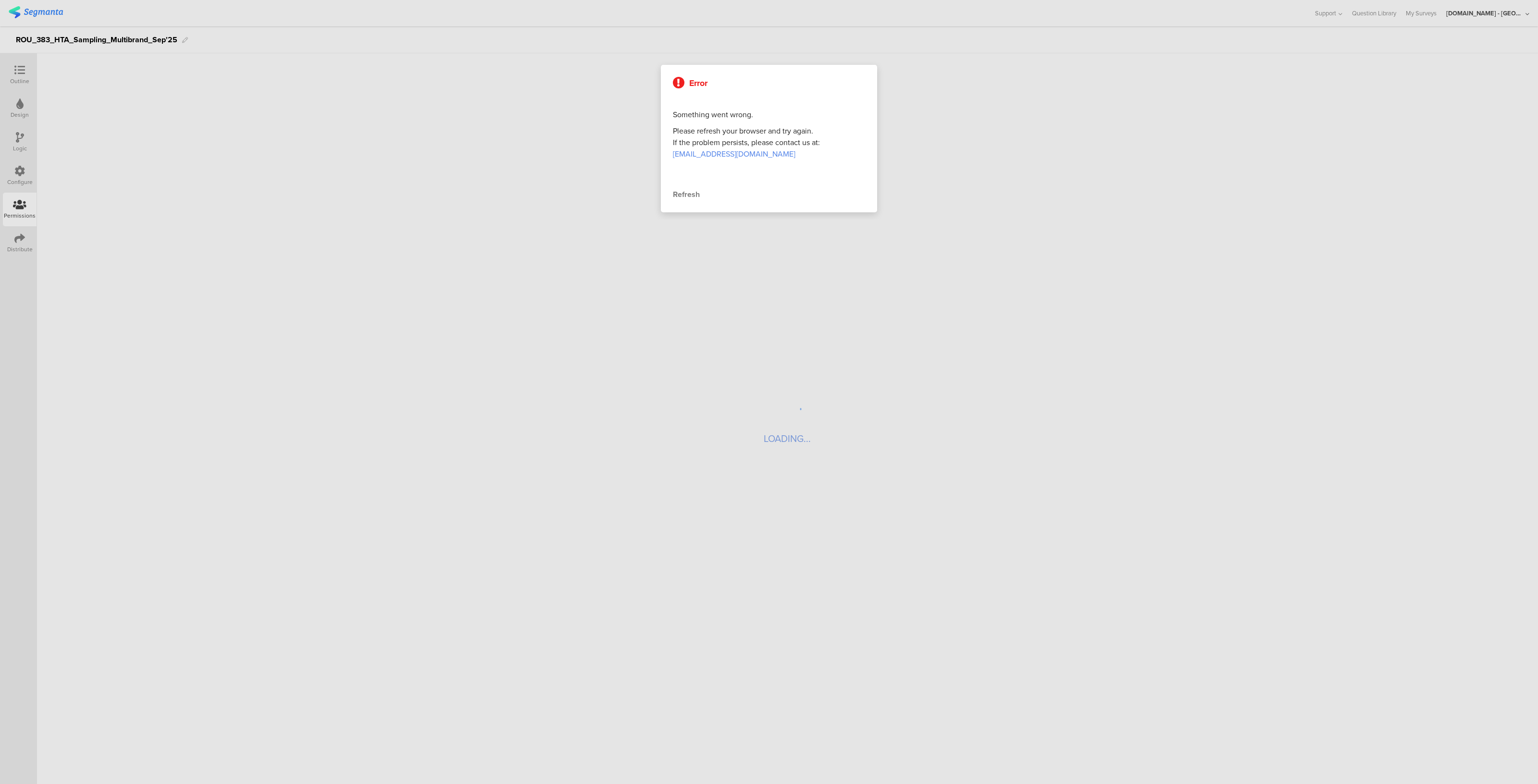
click at [21, 249] on div at bounding box center [769, 392] width 1538 height 784
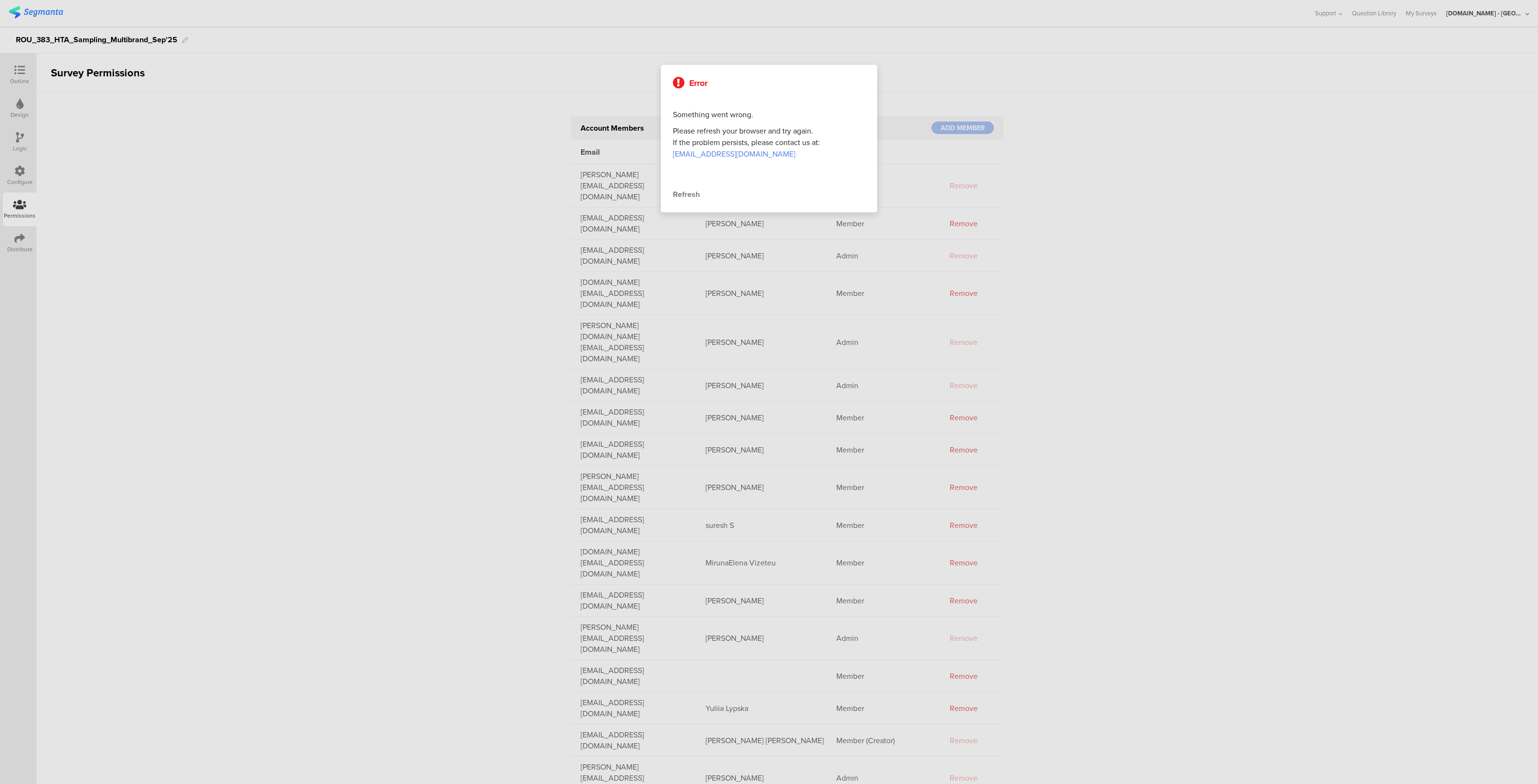
click at [692, 191] on div "Refresh" at bounding box center [769, 194] width 192 height 11
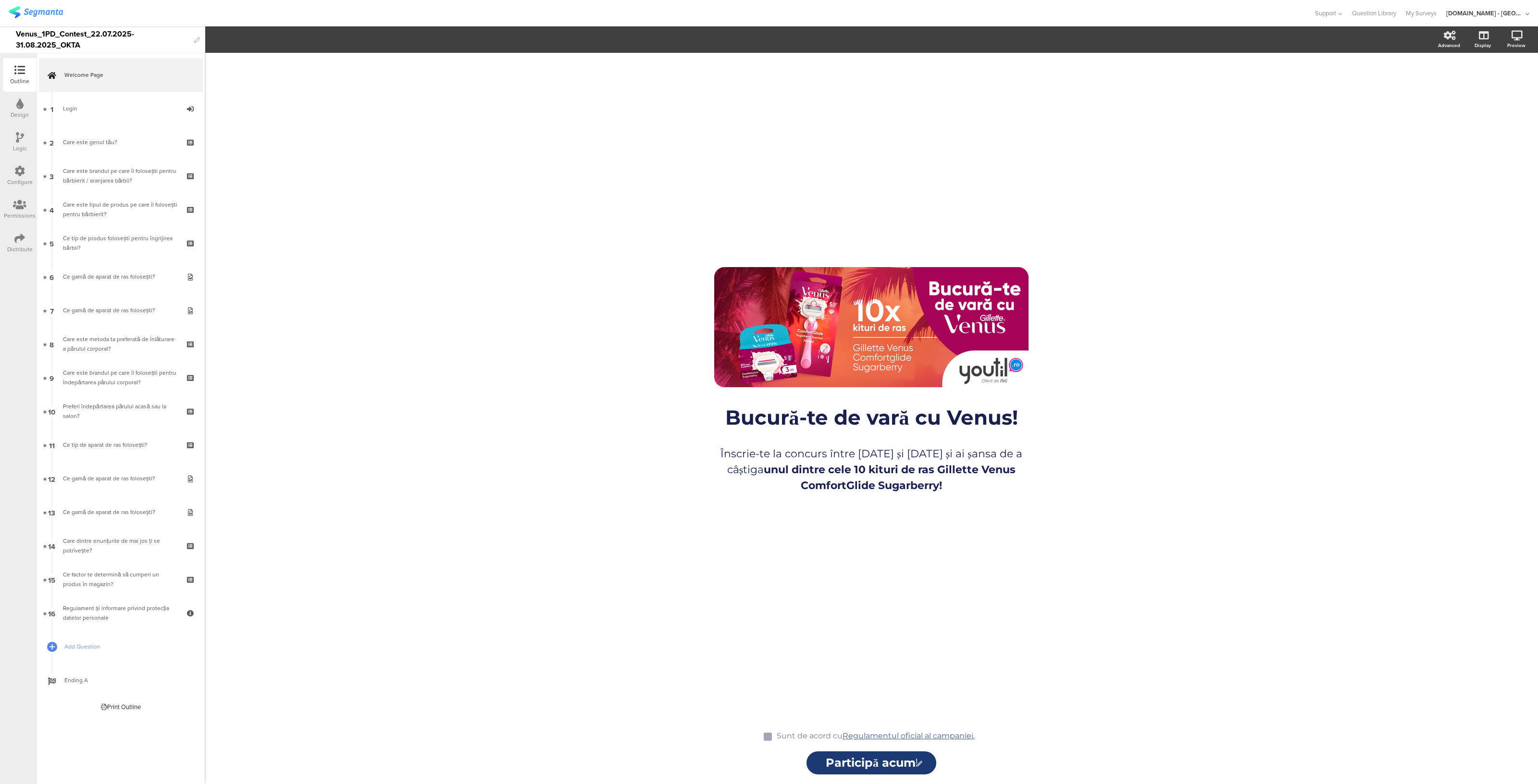
click at [8, 172] on div "Configure" at bounding box center [20, 176] width 34 height 34
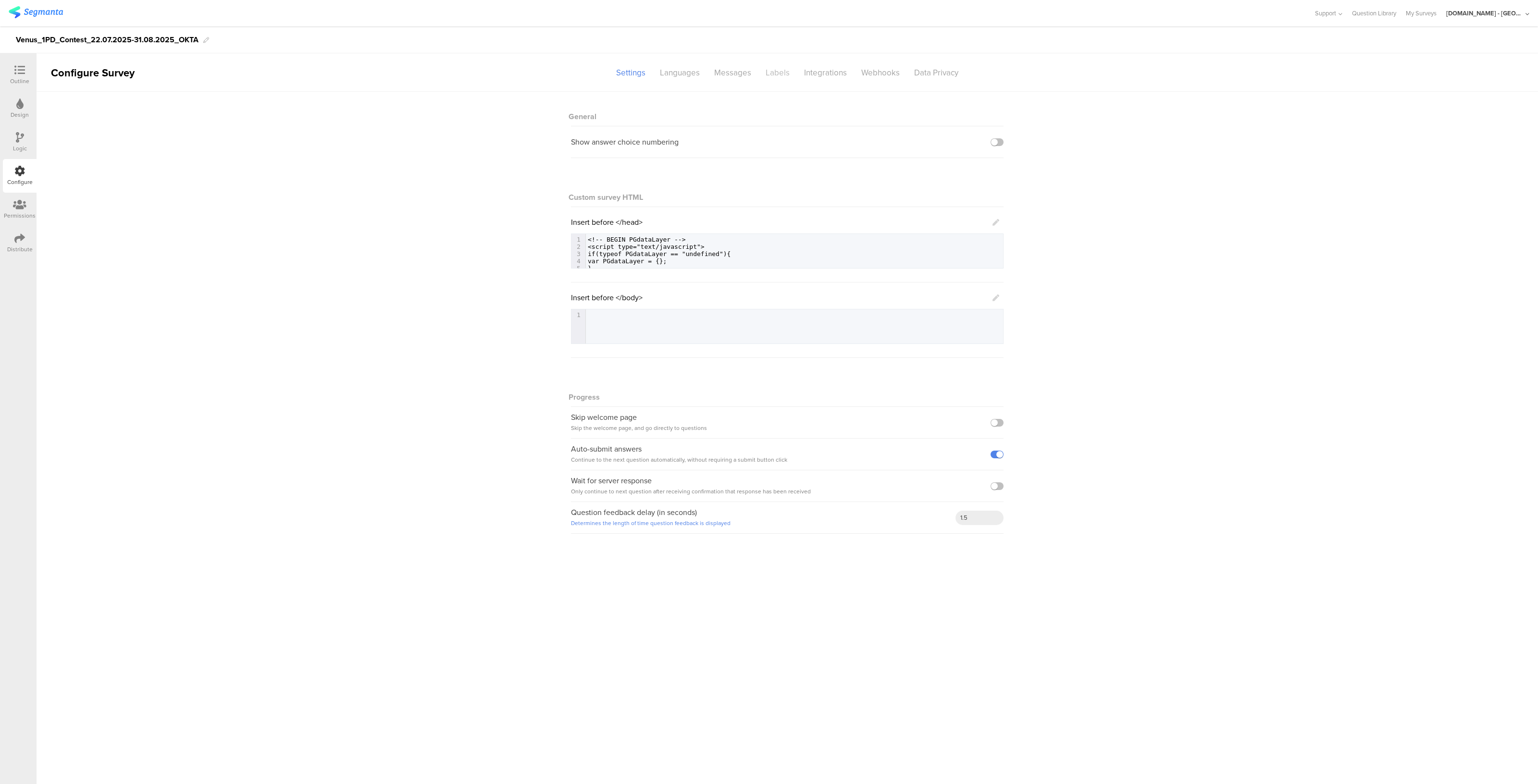
click at [789, 69] on div "Labels" at bounding box center [777, 73] width 38 height 17
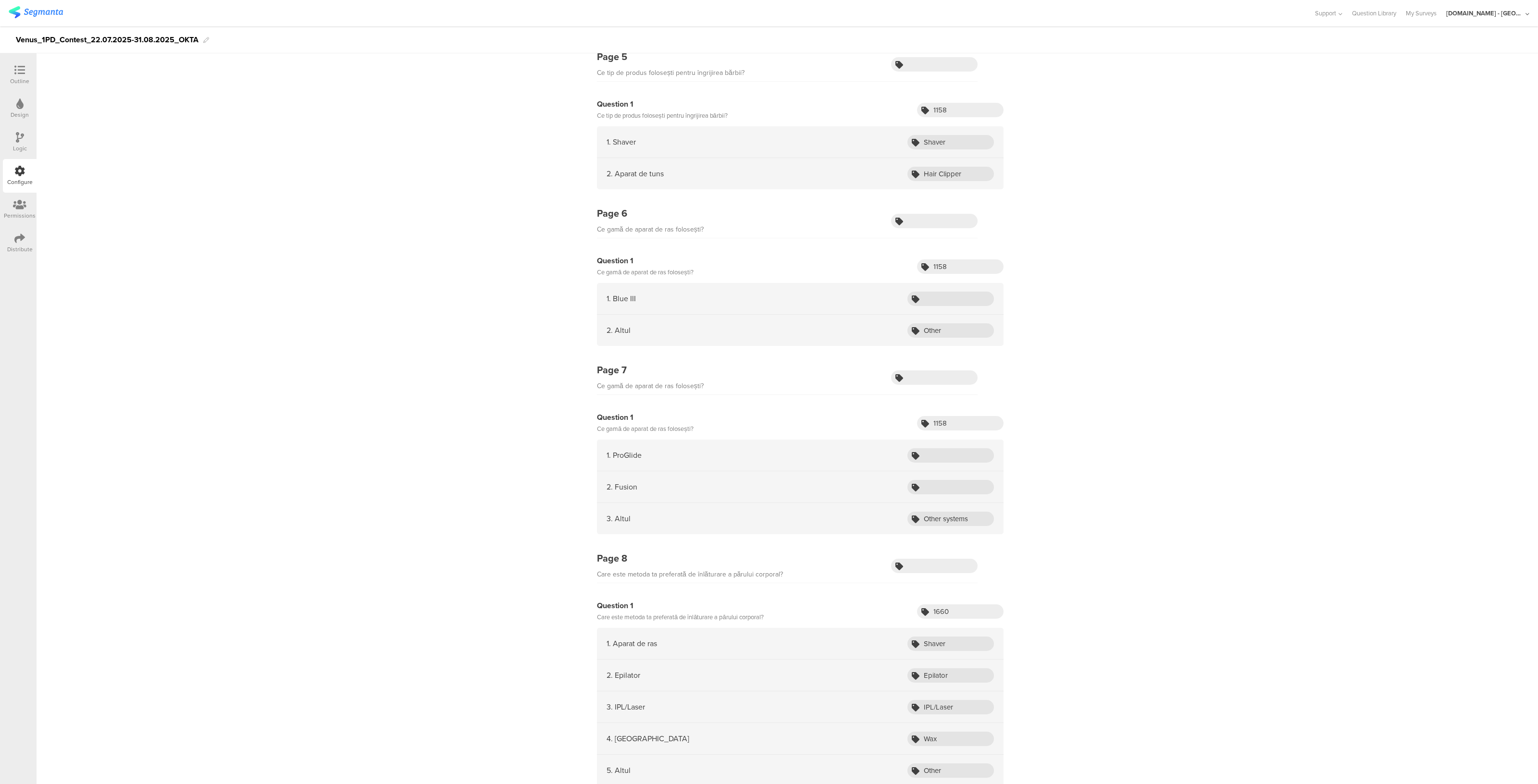
scroll to position [587, 0]
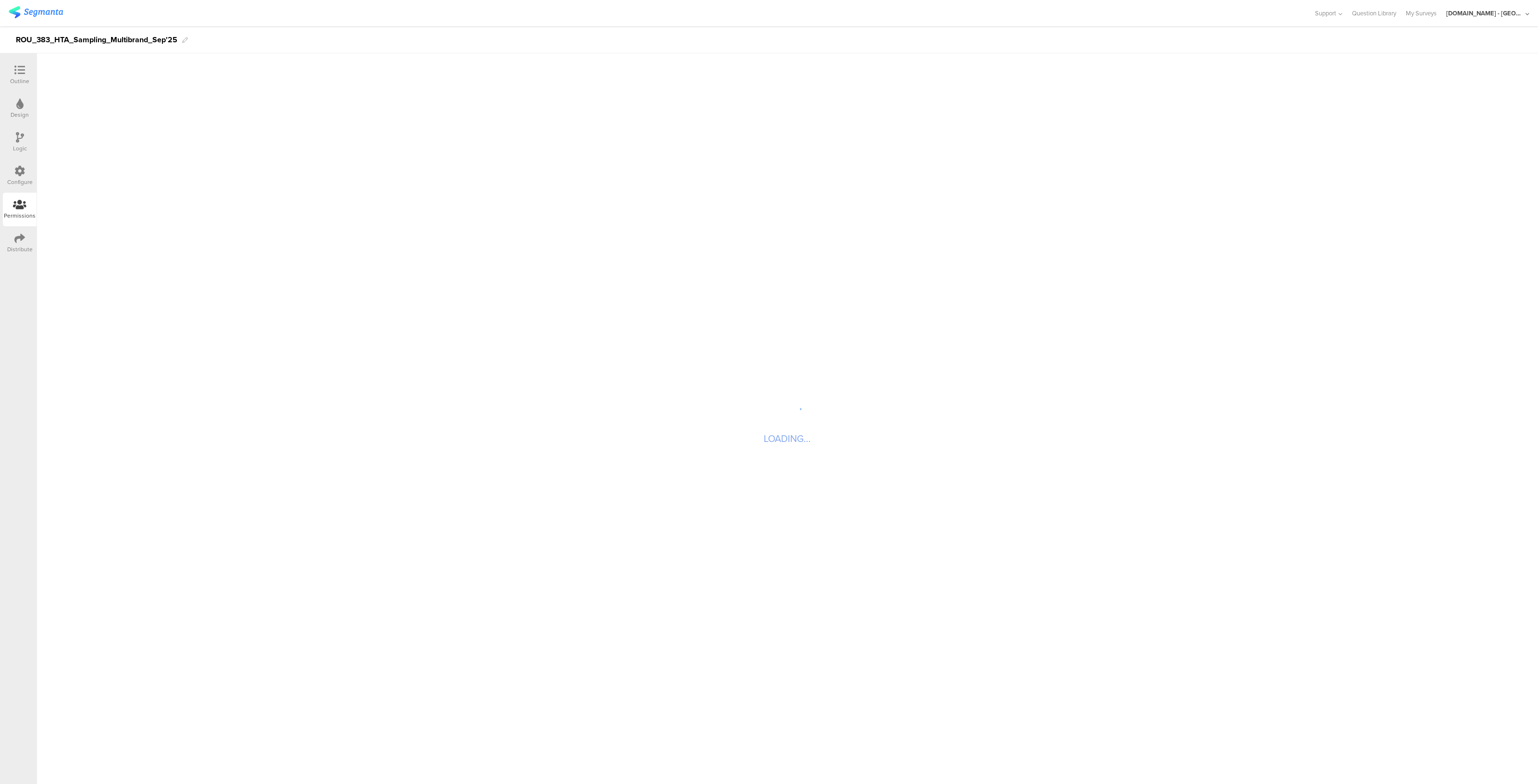
click at [17, 247] on div "Distribute" at bounding box center [20, 249] width 25 height 8
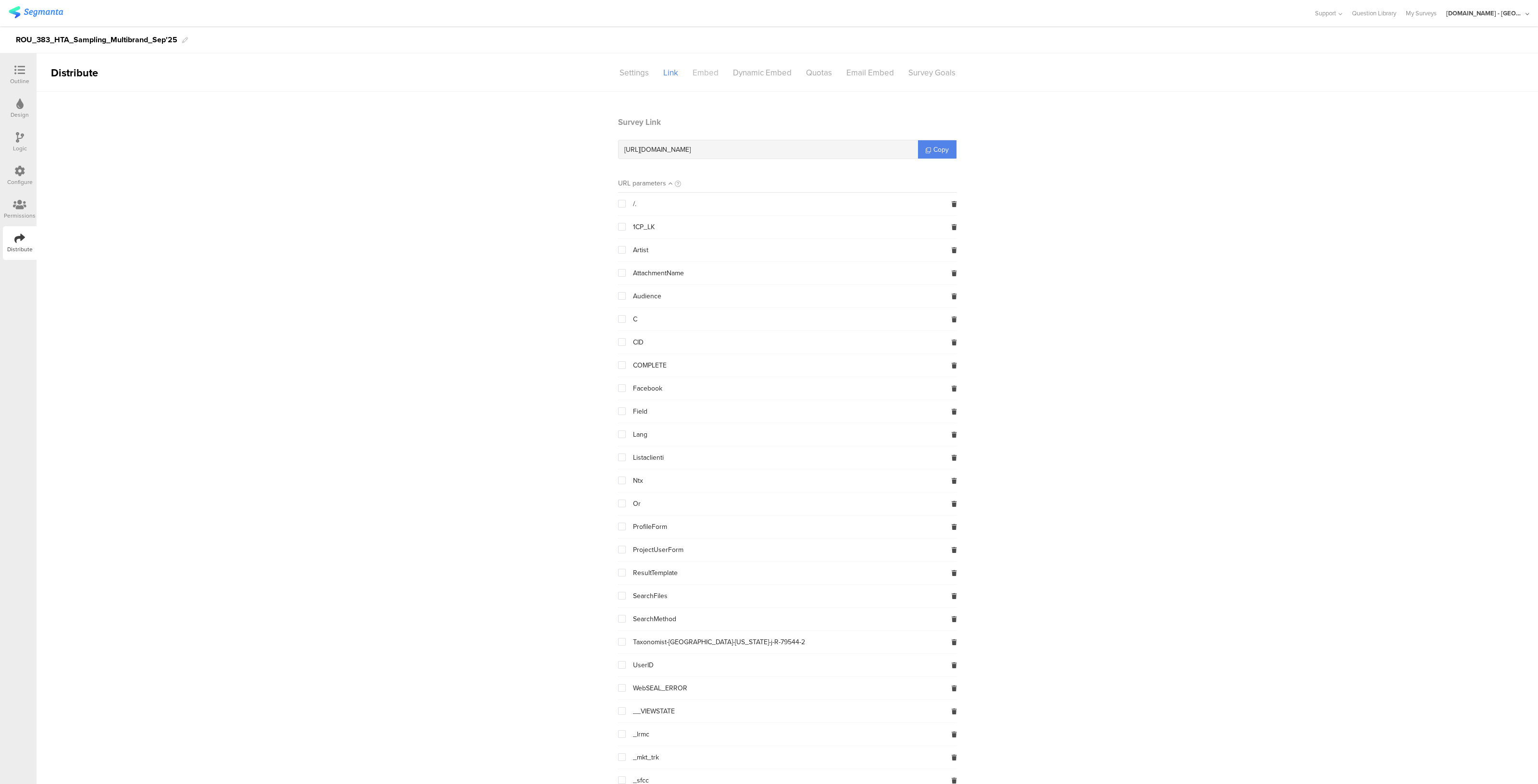
click at [715, 69] on div "Embed" at bounding box center [705, 73] width 40 height 17
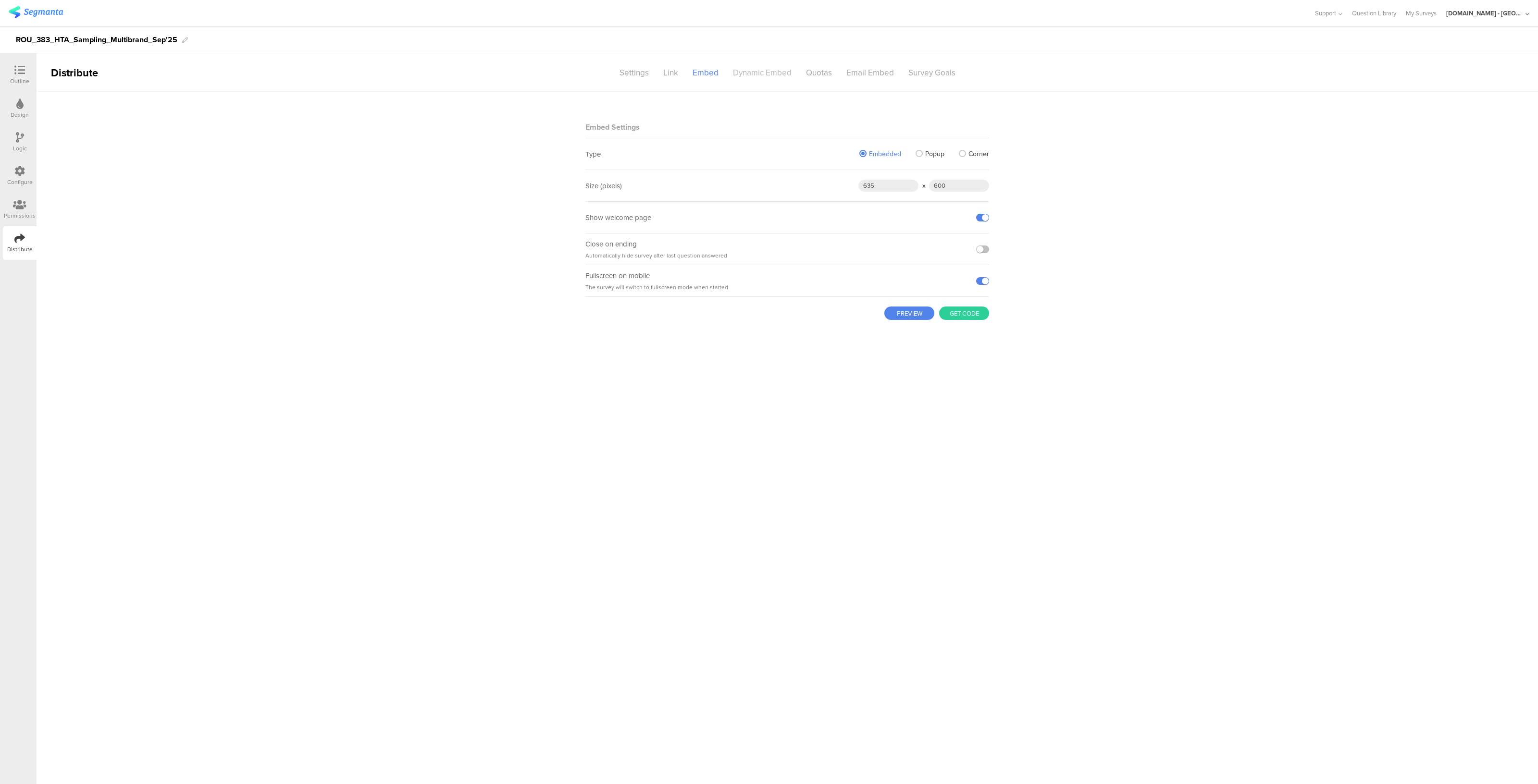
click at [744, 72] on div "Dynamic Embed" at bounding box center [762, 73] width 73 height 17
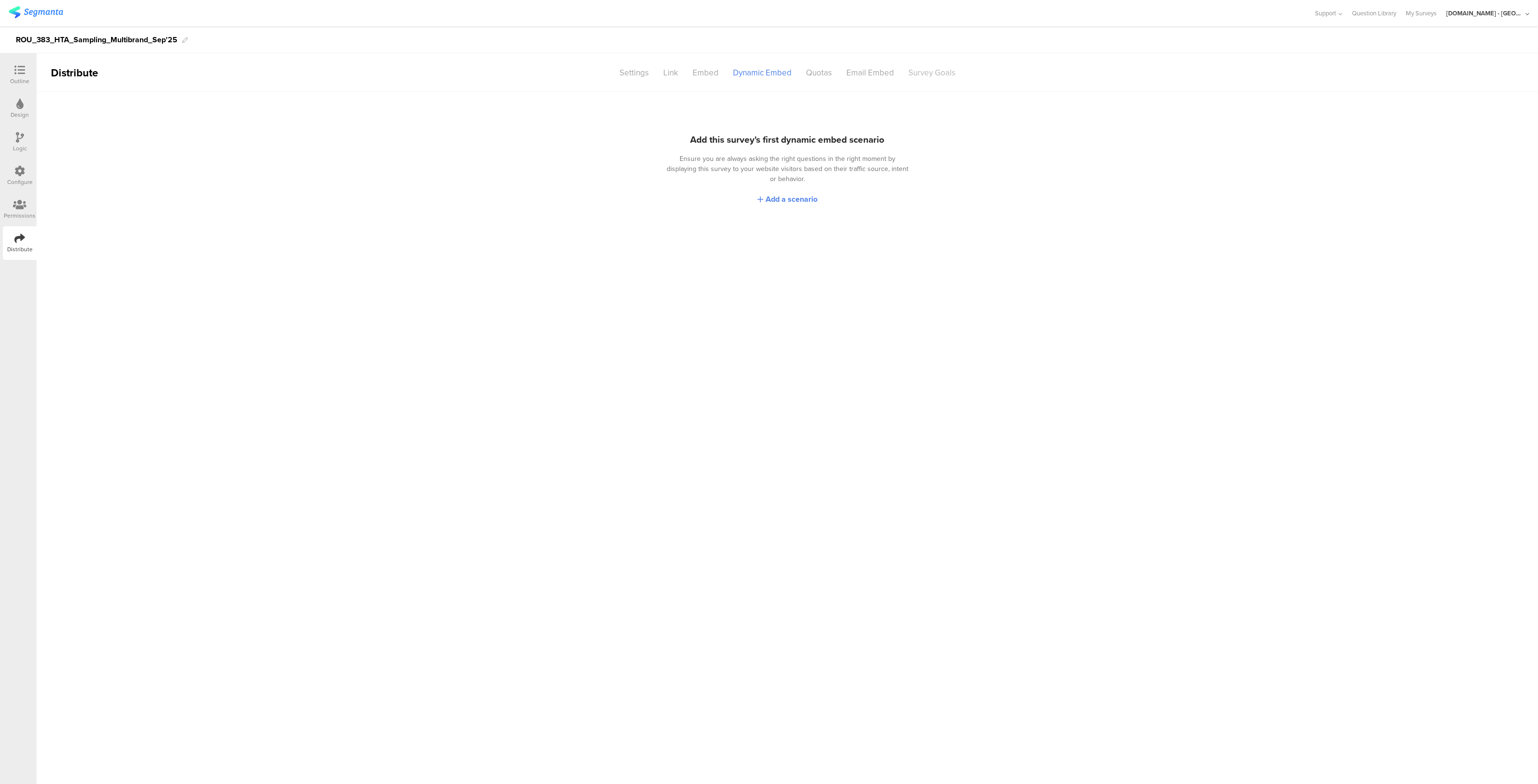
click at [916, 73] on div "Survey Goals" at bounding box center [932, 73] width 62 height 17
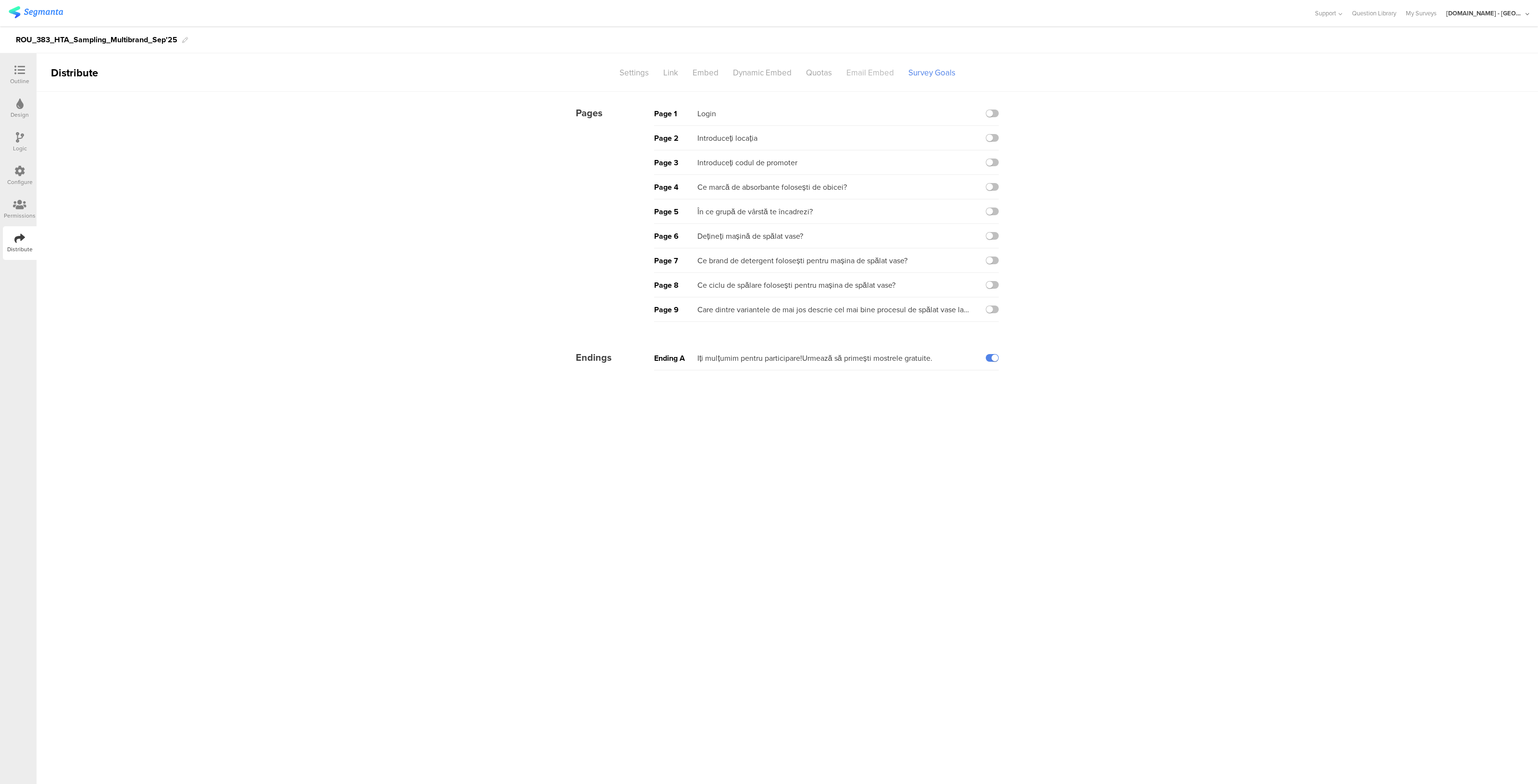
click at [877, 68] on div "Email Embed" at bounding box center [870, 73] width 62 height 17
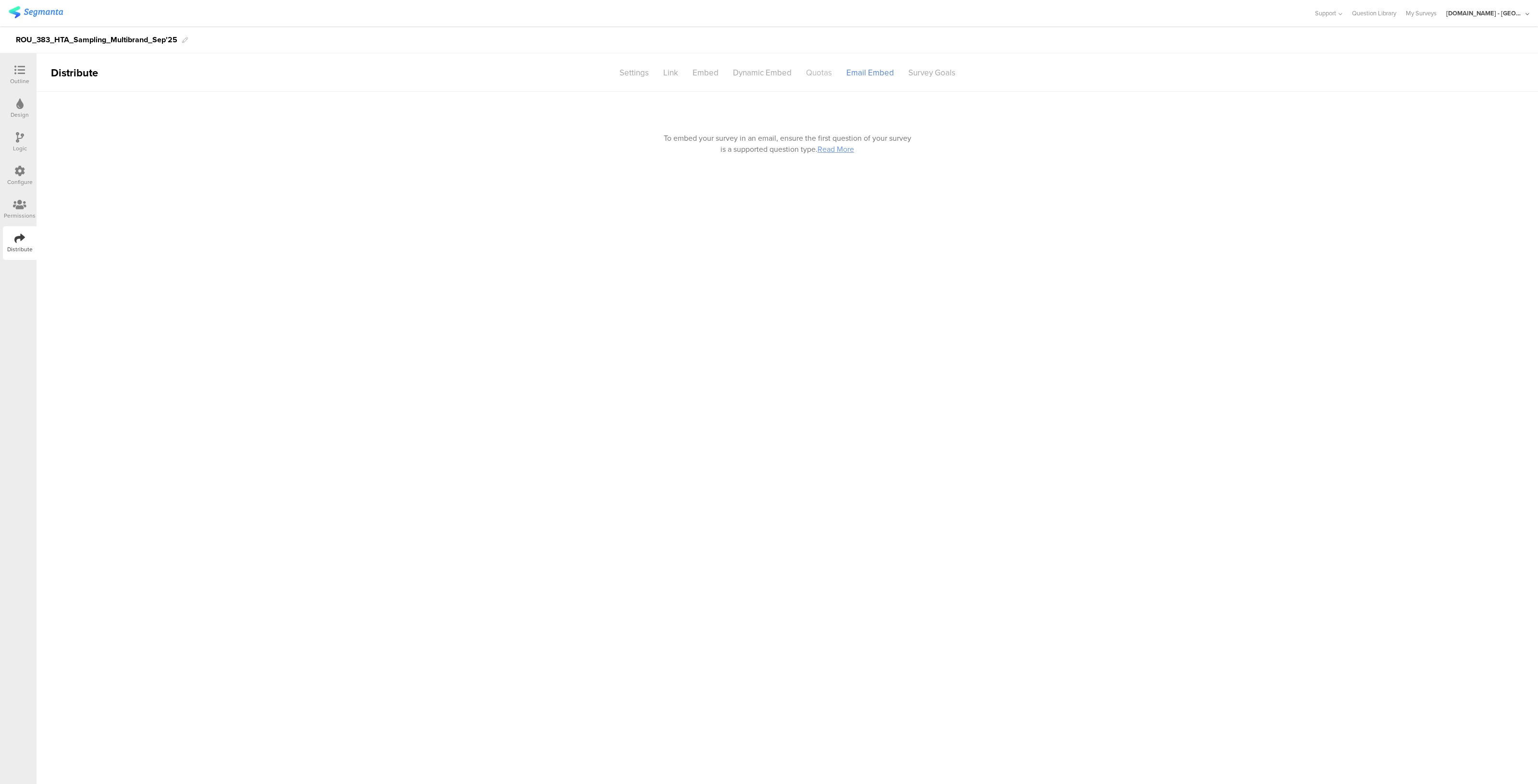
click at [821, 74] on div "Quotas" at bounding box center [818, 73] width 40 height 17
click at [769, 68] on div "Dynamic Embed" at bounding box center [762, 73] width 73 height 17
click at [711, 65] on div "Embed" at bounding box center [705, 73] width 40 height 17
click at [662, 74] on div "Link" at bounding box center [670, 73] width 29 height 17
click at [639, 71] on div "Settings" at bounding box center [633, 73] width 44 height 17
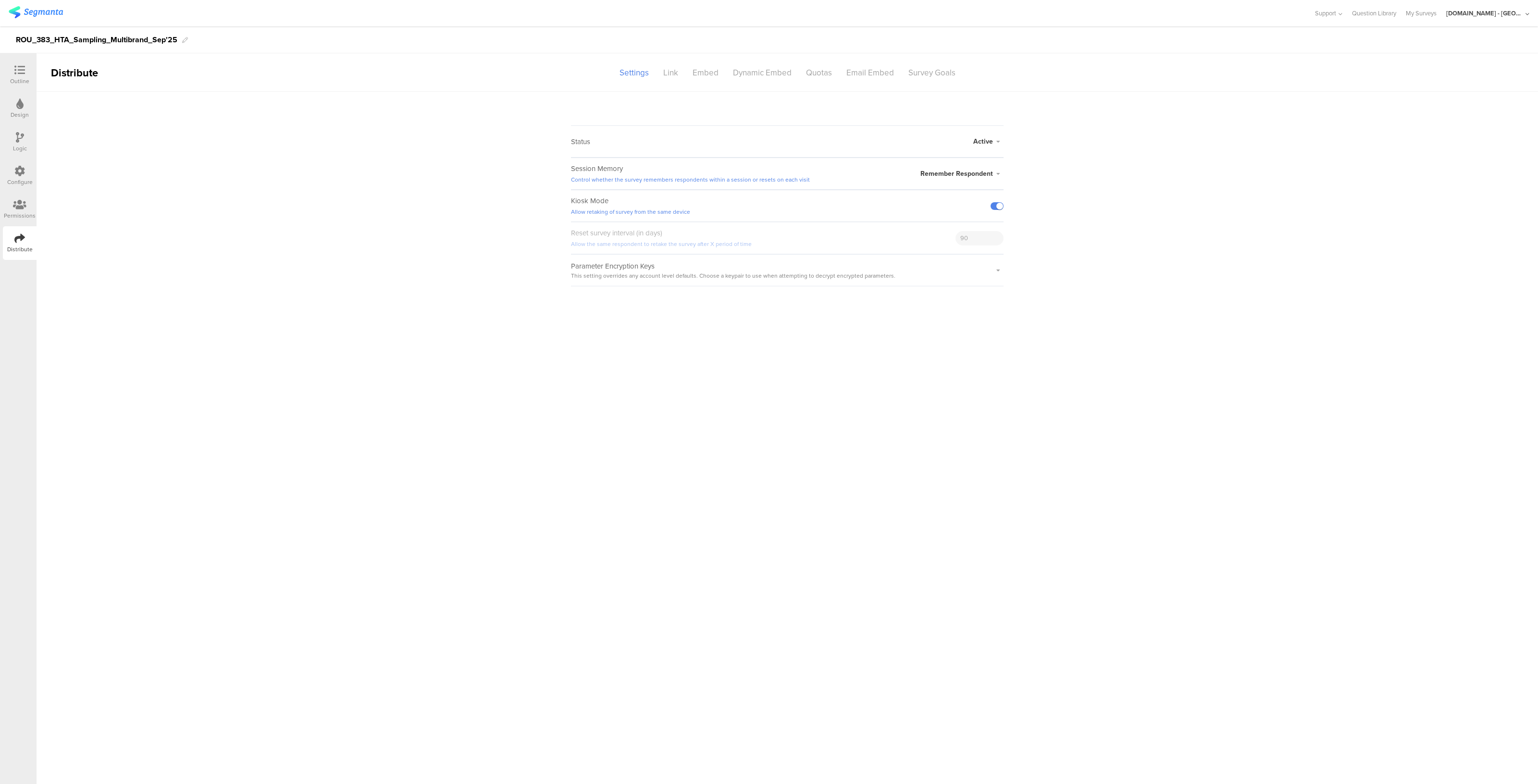
click at [20, 69] on icon at bounding box center [19, 69] width 10 height 10
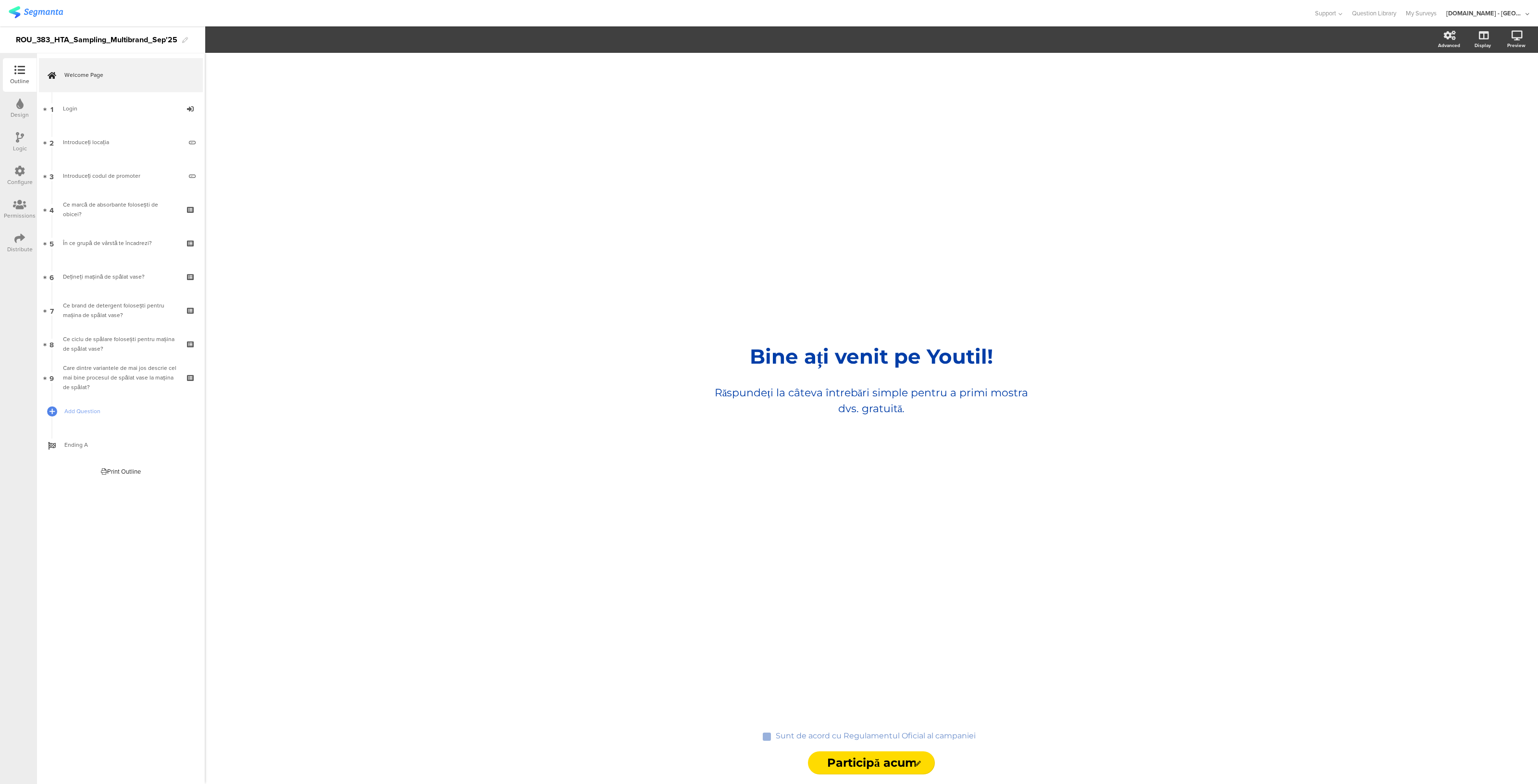
click at [11, 172] on div "Configure" at bounding box center [20, 176] width 34 height 34
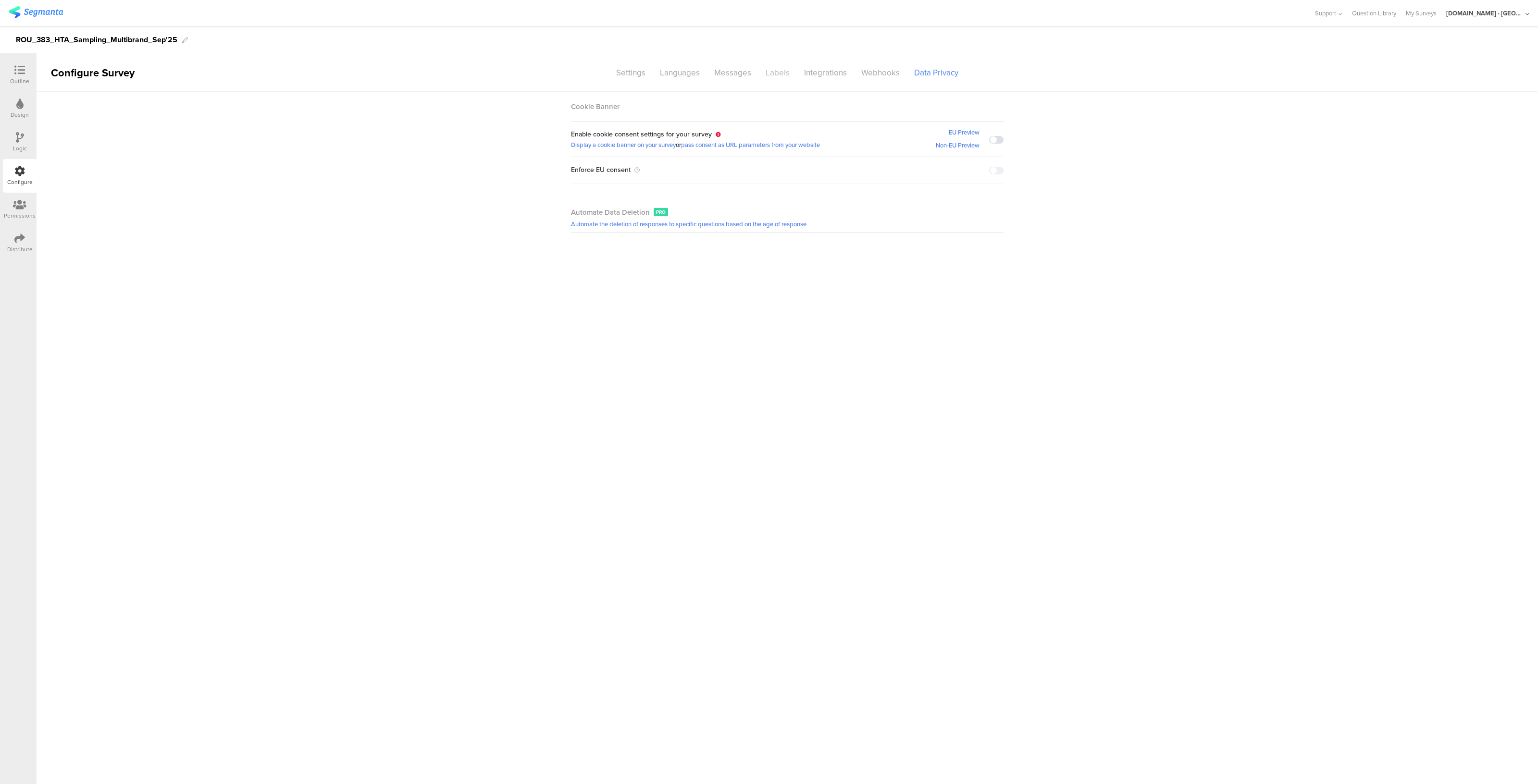
click at [764, 74] on div "Labels" at bounding box center [777, 73] width 38 height 17
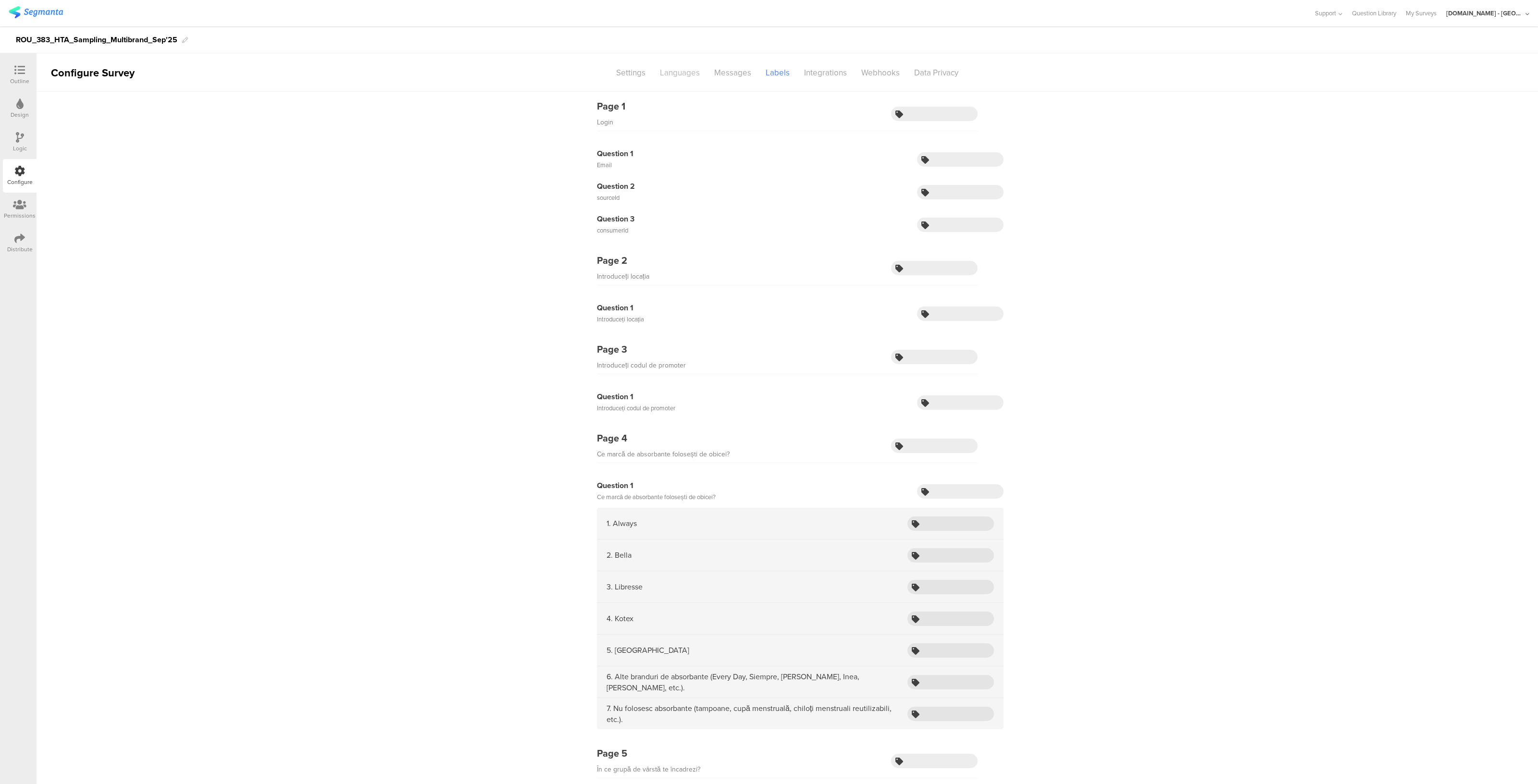
click at [681, 71] on div "Languages" at bounding box center [679, 73] width 54 height 17
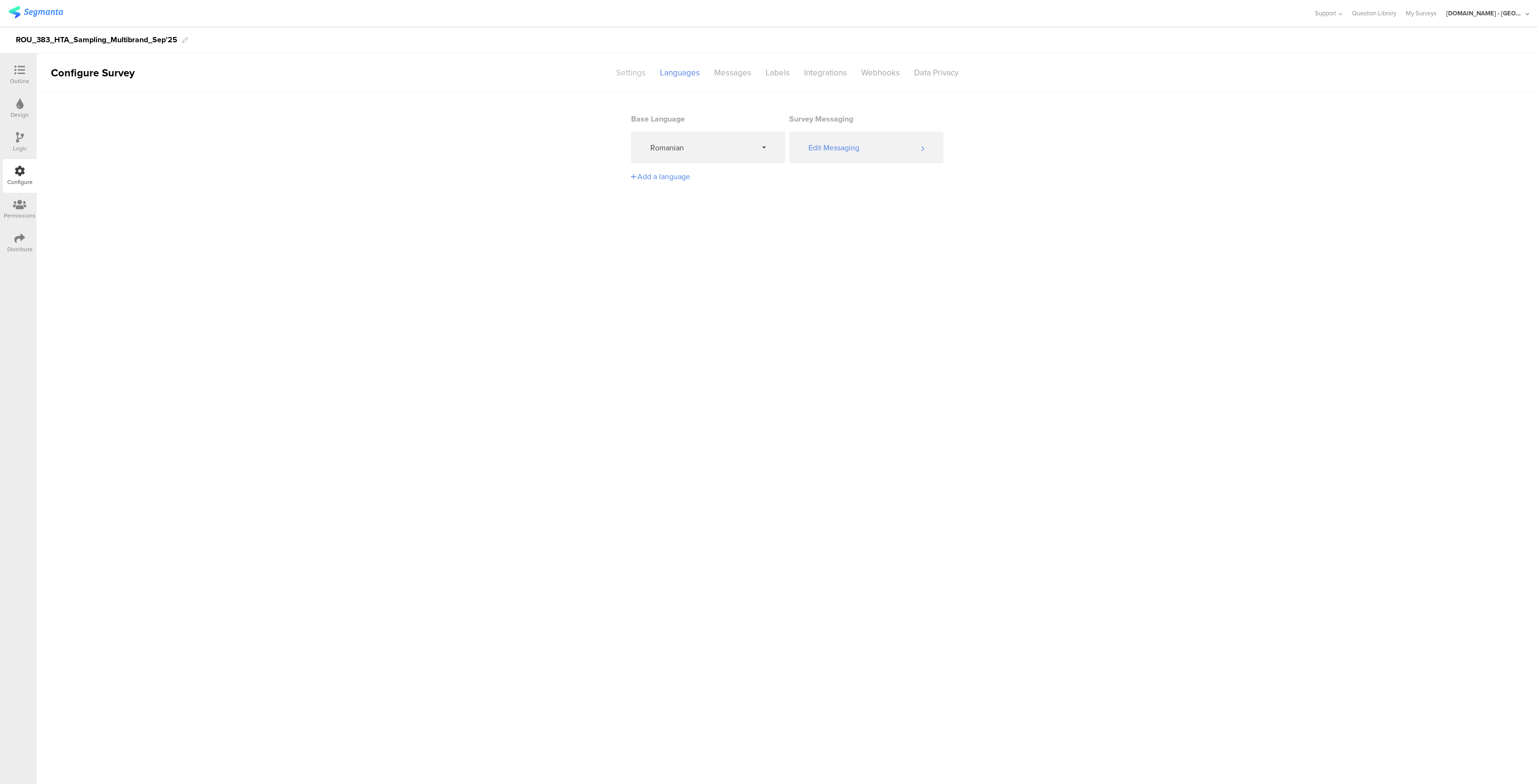
click at [629, 72] on div "Settings" at bounding box center [631, 73] width 44 height 17
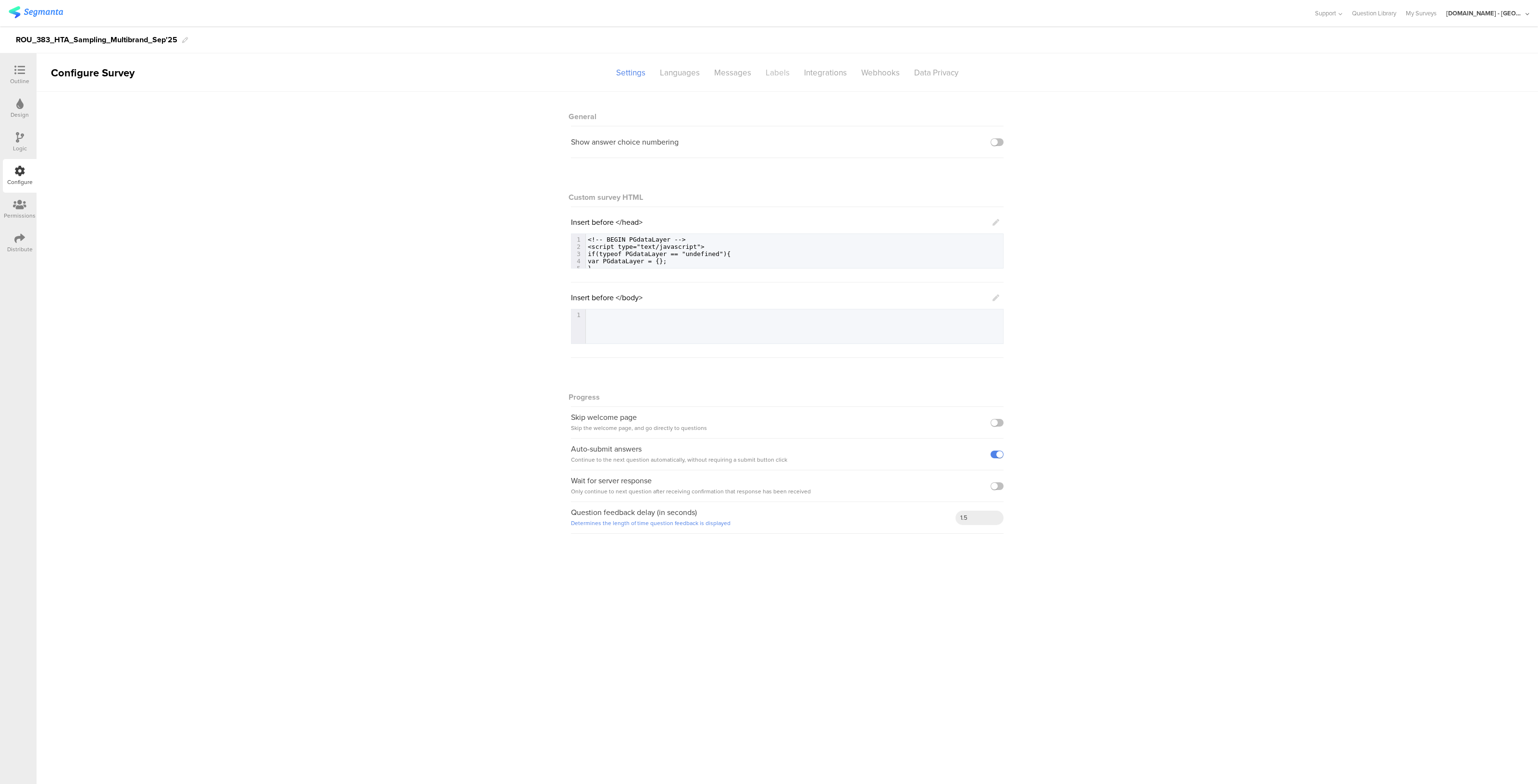
click at [776, 68] on div "Labels" at bounding box center [777, 73] width 38 height 17
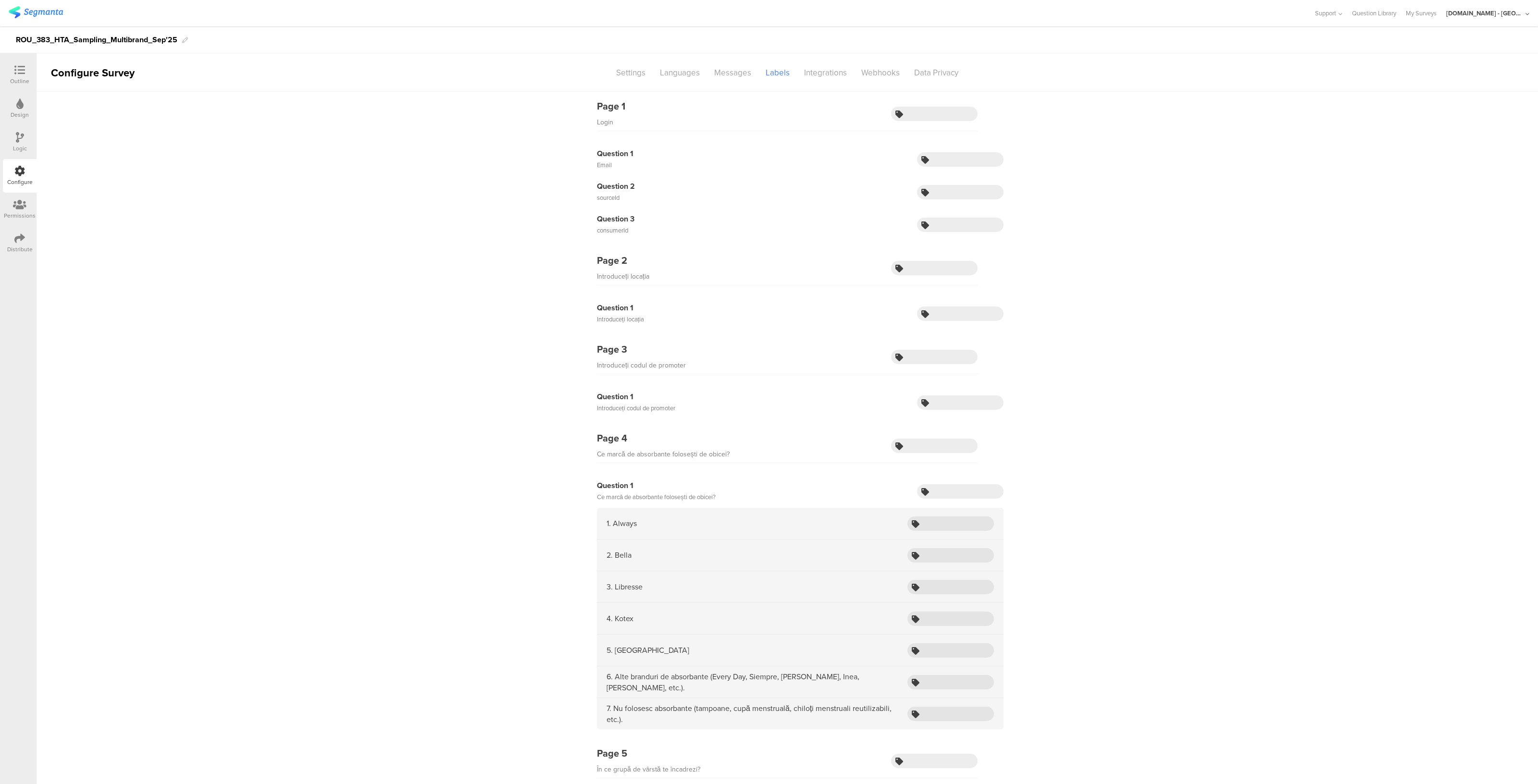
click at [12, 243] on div "Distribute" at bounding box center [20, 243] width 34 height 34
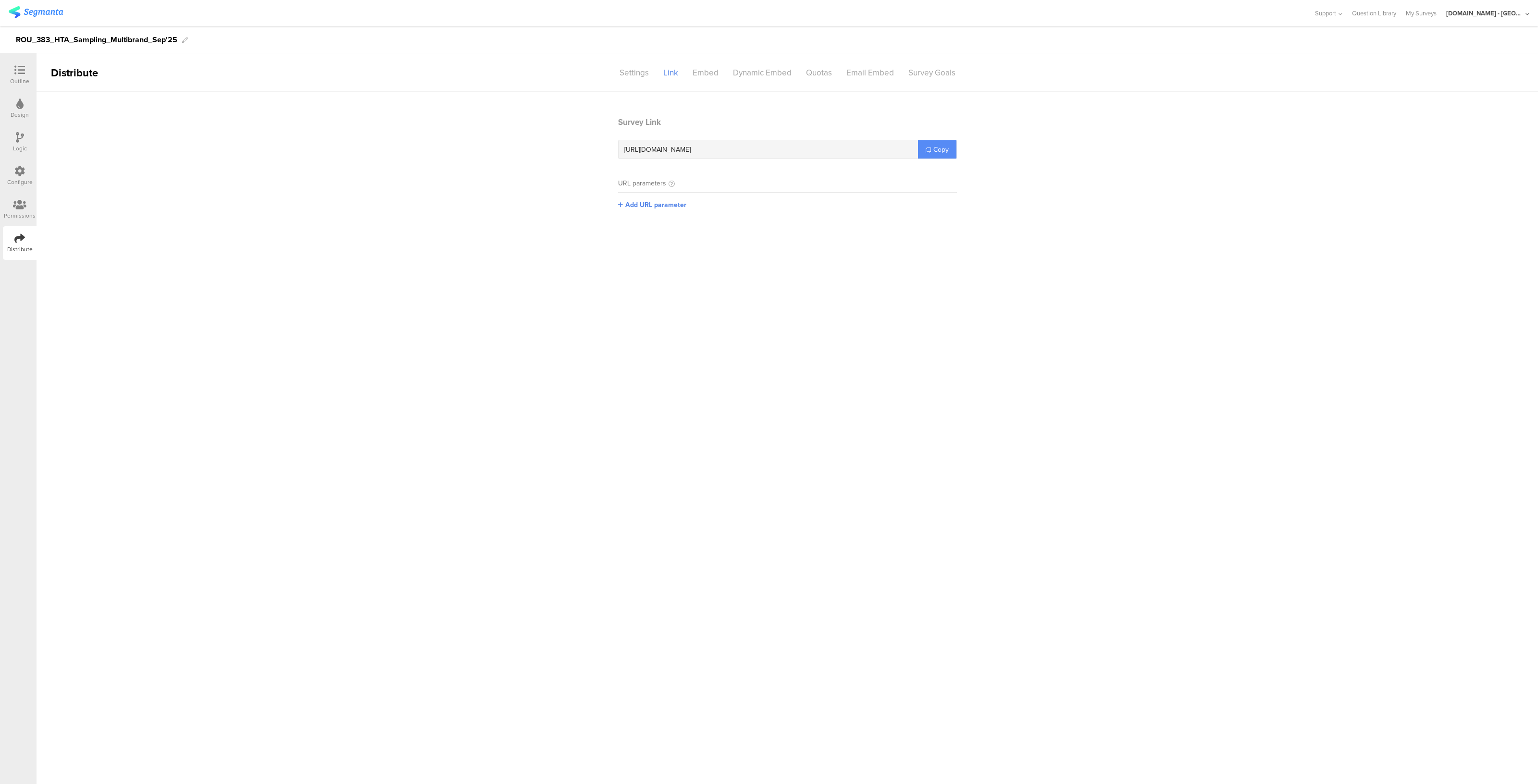
click at [925, 153] on link "Copy" at bounding box center [937, 149] width 38 height 18
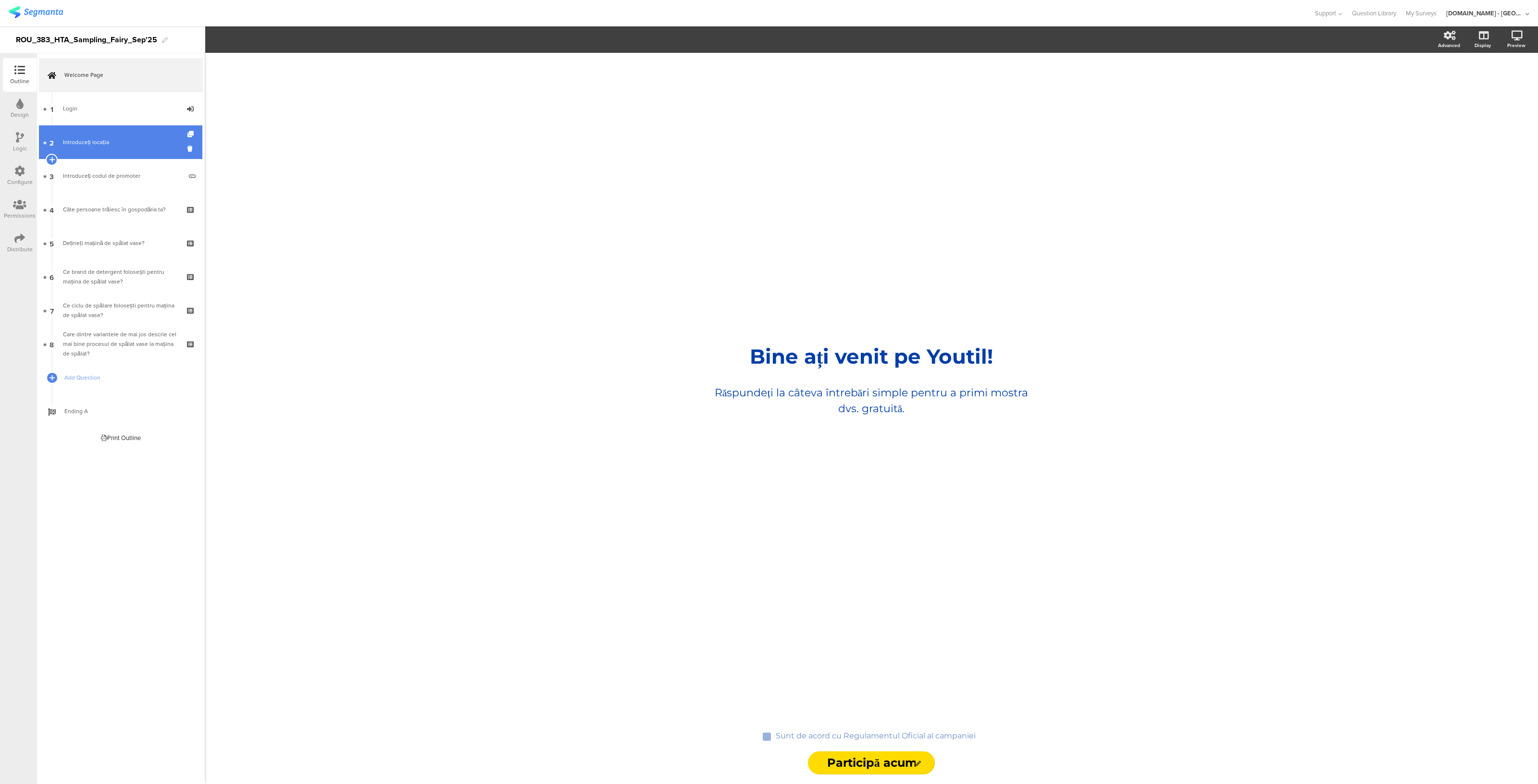
click at [95, 143] on div "Introduceți locația" at bounding box center [122, 142] width 118 height 9
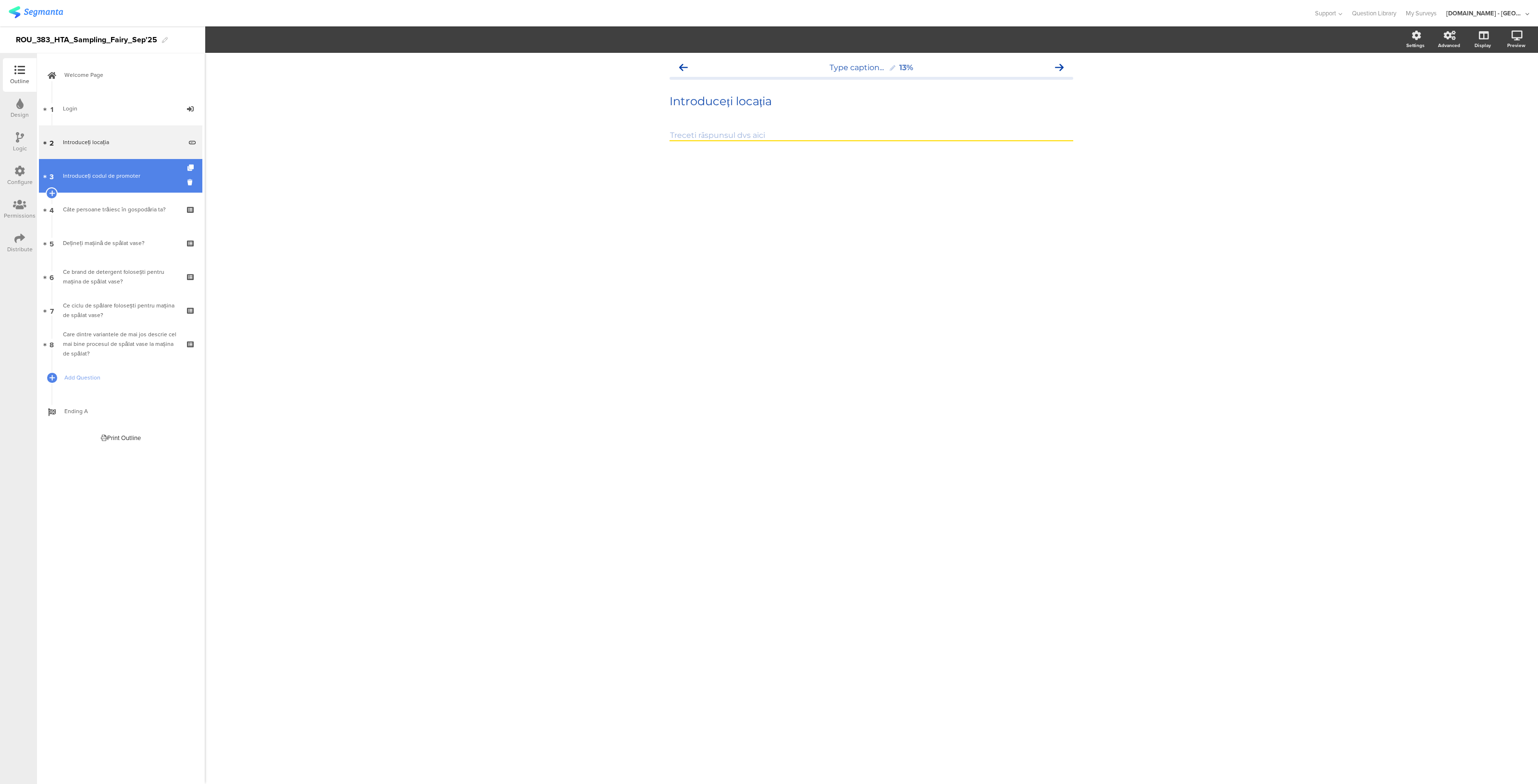
click at [94, 165] on link "3 Introduceți codul de promoter" at bounding box center [120, 176] width 163 height 34
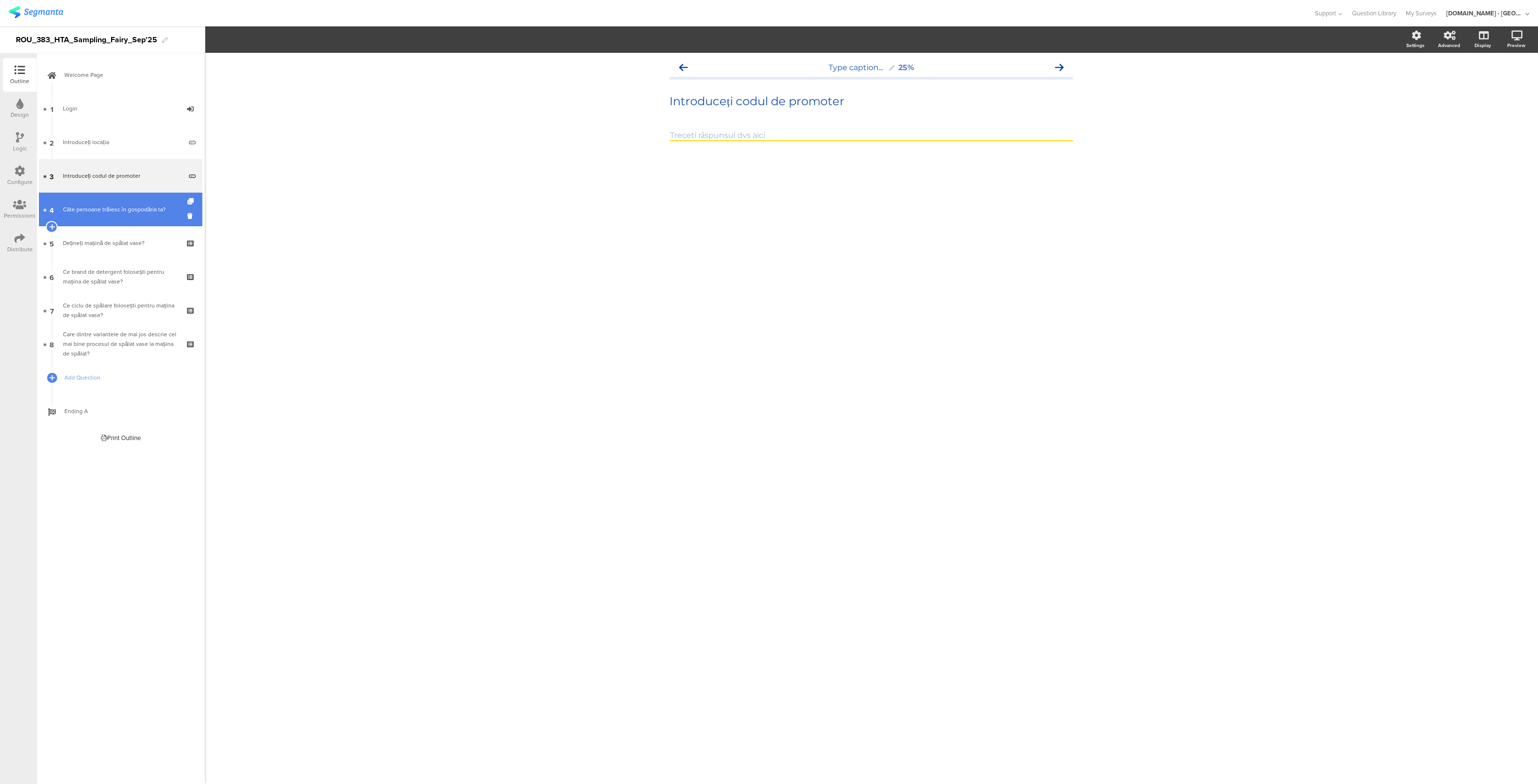
click at [99, 215] on link "4 Câte persoane trăiesc în gospodăria ta?" at bounding box center [120, 209] width 163 height 34
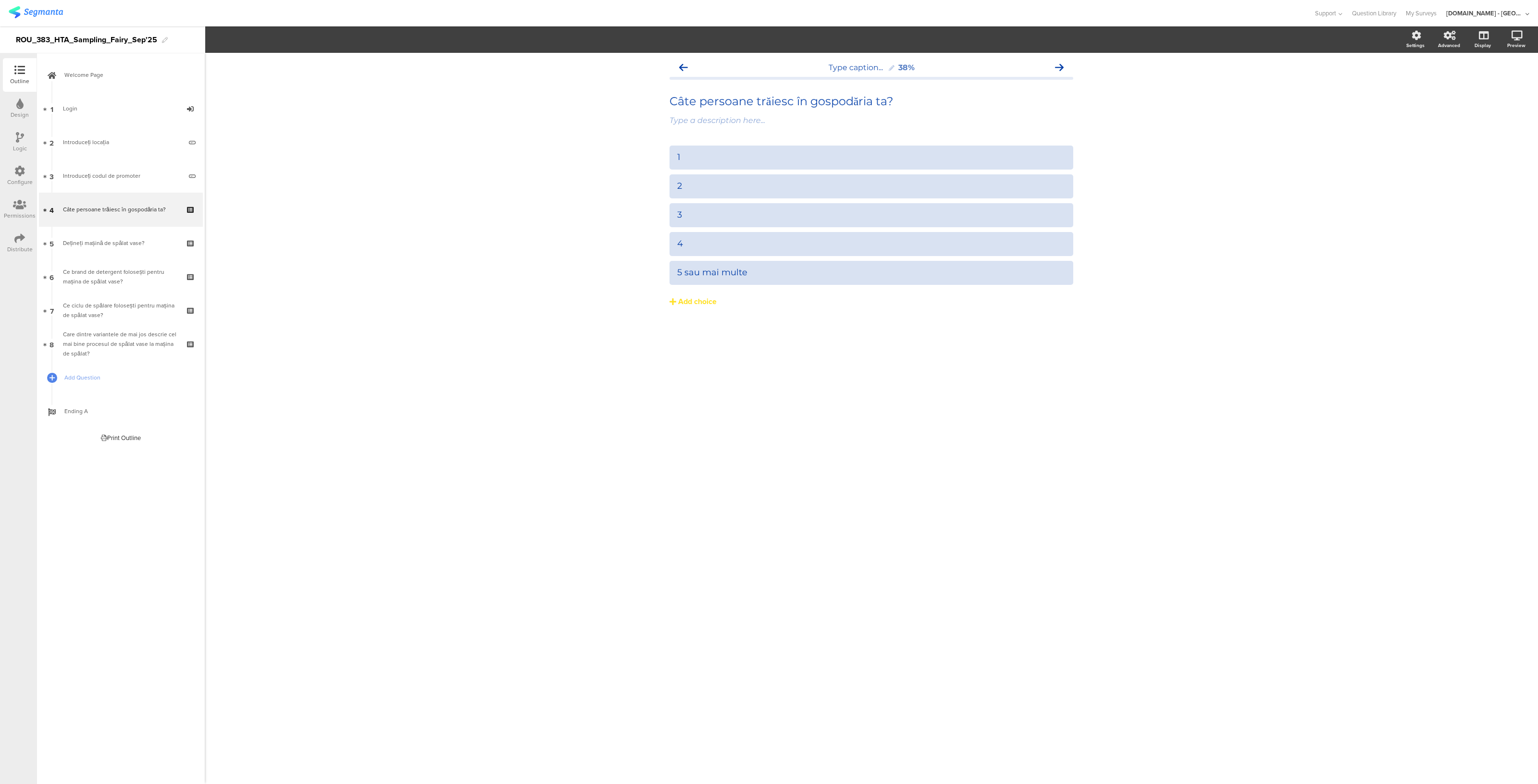
click at [17, 140] on icon at bounding box center [20, 137] width 8 height 10
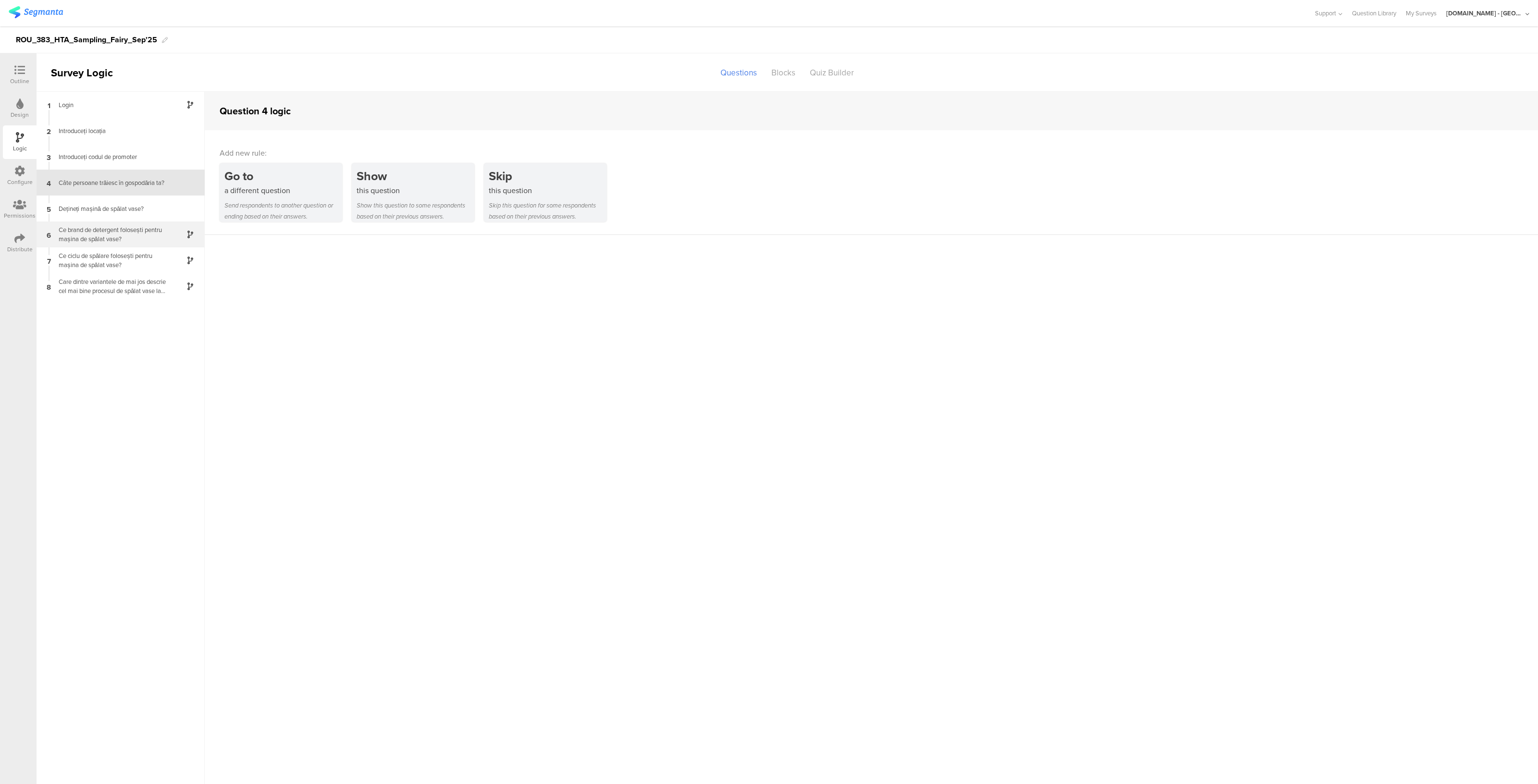
click at [89, 234] on div "Ce brand de detergent folosești pentru mașina de spălat vase?" at bounding box center [113, 234] width 120 height 18
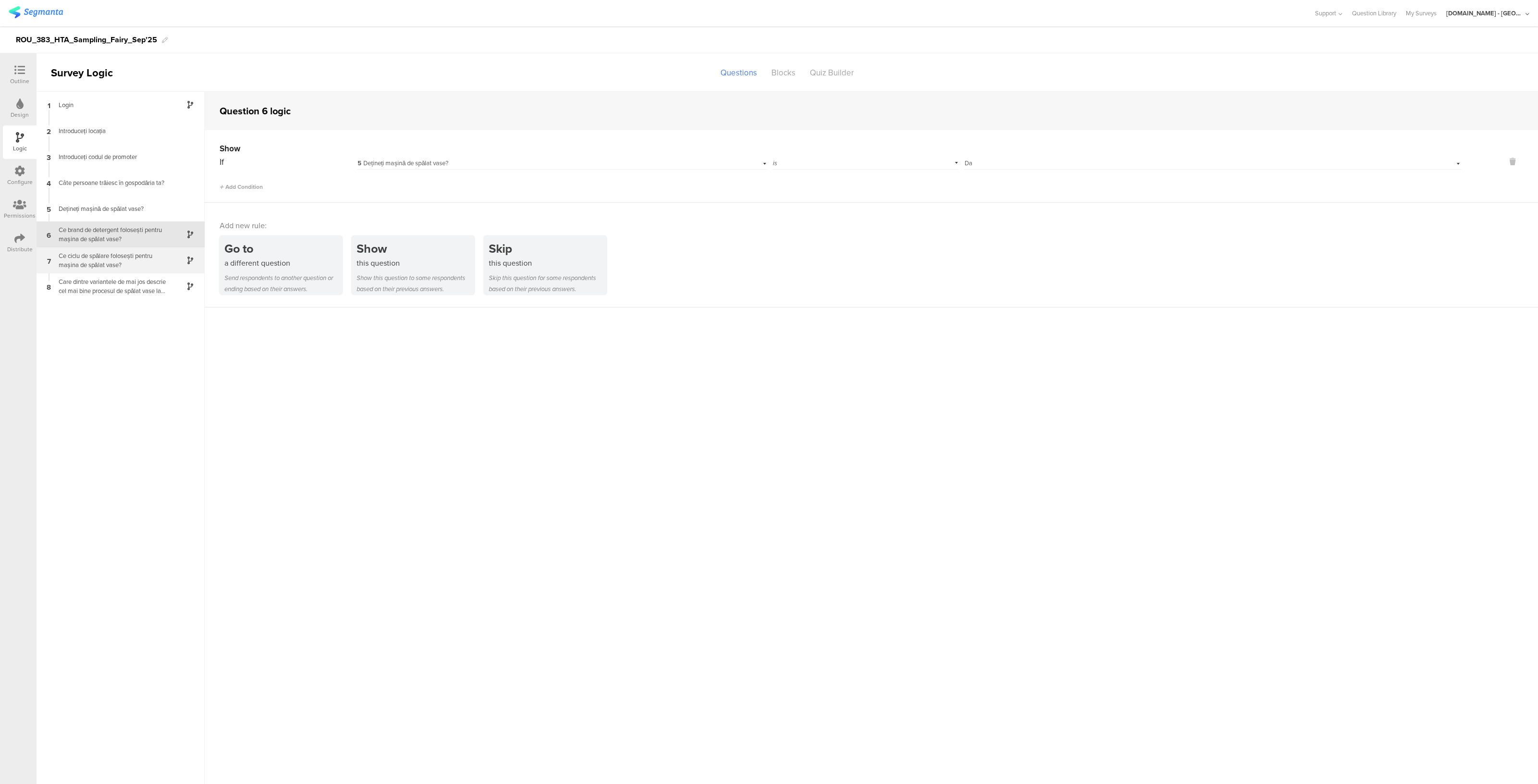
click at [89, 258] on div "Ce ciclu de spălare folosești pentru mașina de spălat vase?​" at bounding box center [113, 260] width 120 height 18
click at [85, 288] on div "Care dintre variantele de mai jos descrie cel mai bine procesul de spălat vase …" at bounding box center [113, 285] width 120 height 18
click at [23, 169] on icon at bounding box center [19, 171] width 10 height 10
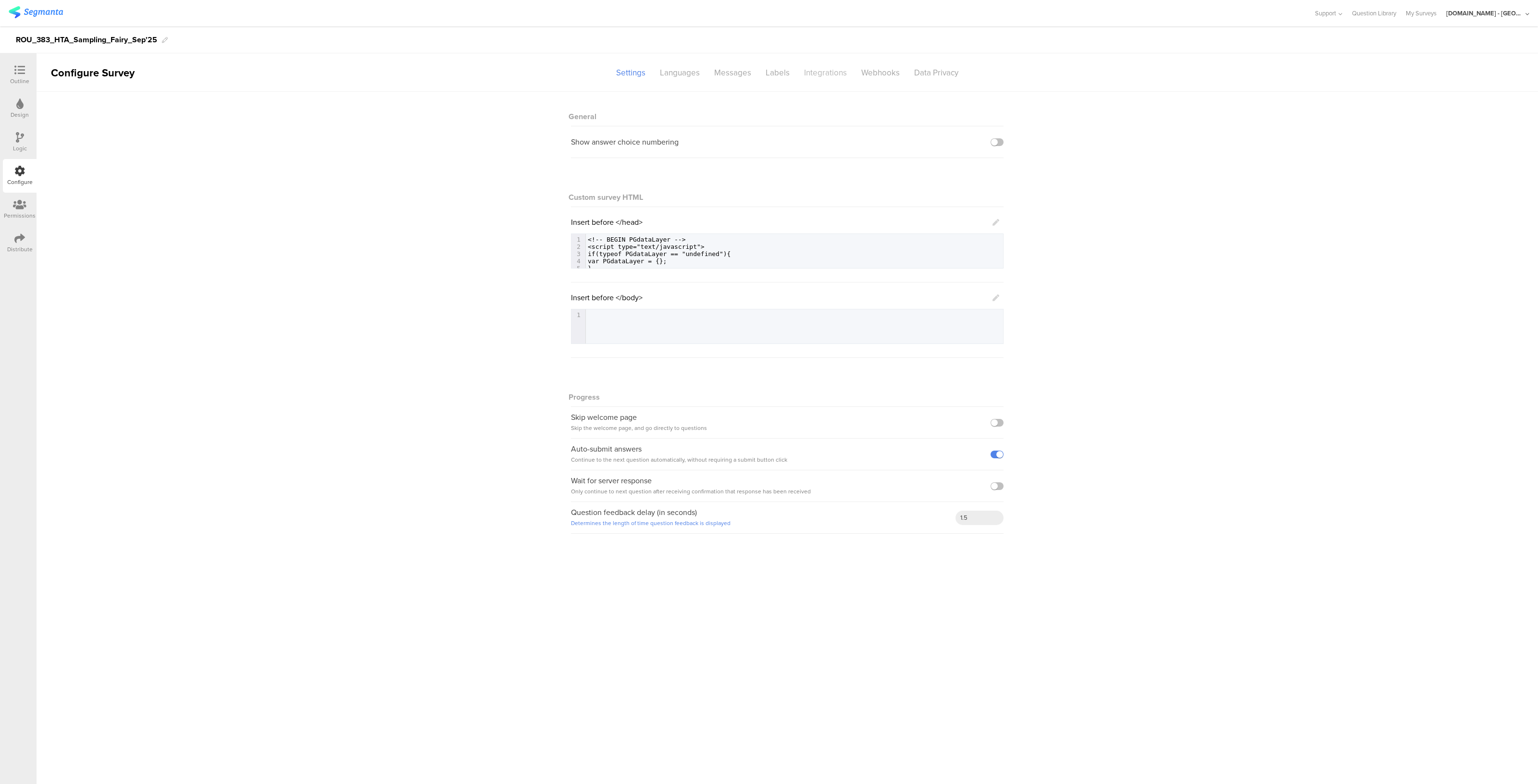
click at [821, 71] on div "Integrations" at bounding box center [825, 73] width 57 height 17
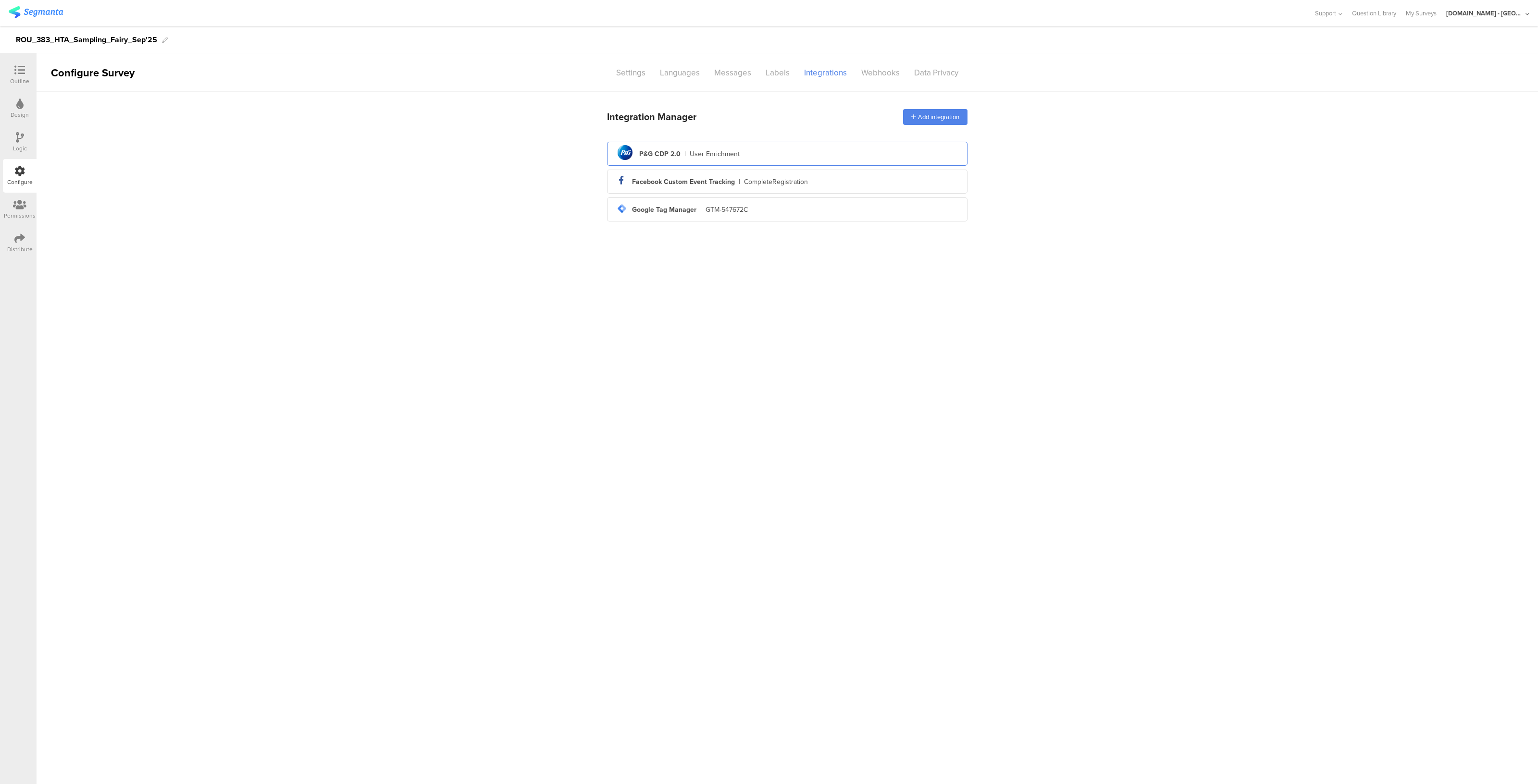
click at [666, 161] on div "pg logo P&G CDP 2.0 | User Enrichment" at bounding box center [787, 154] width 345 height 23
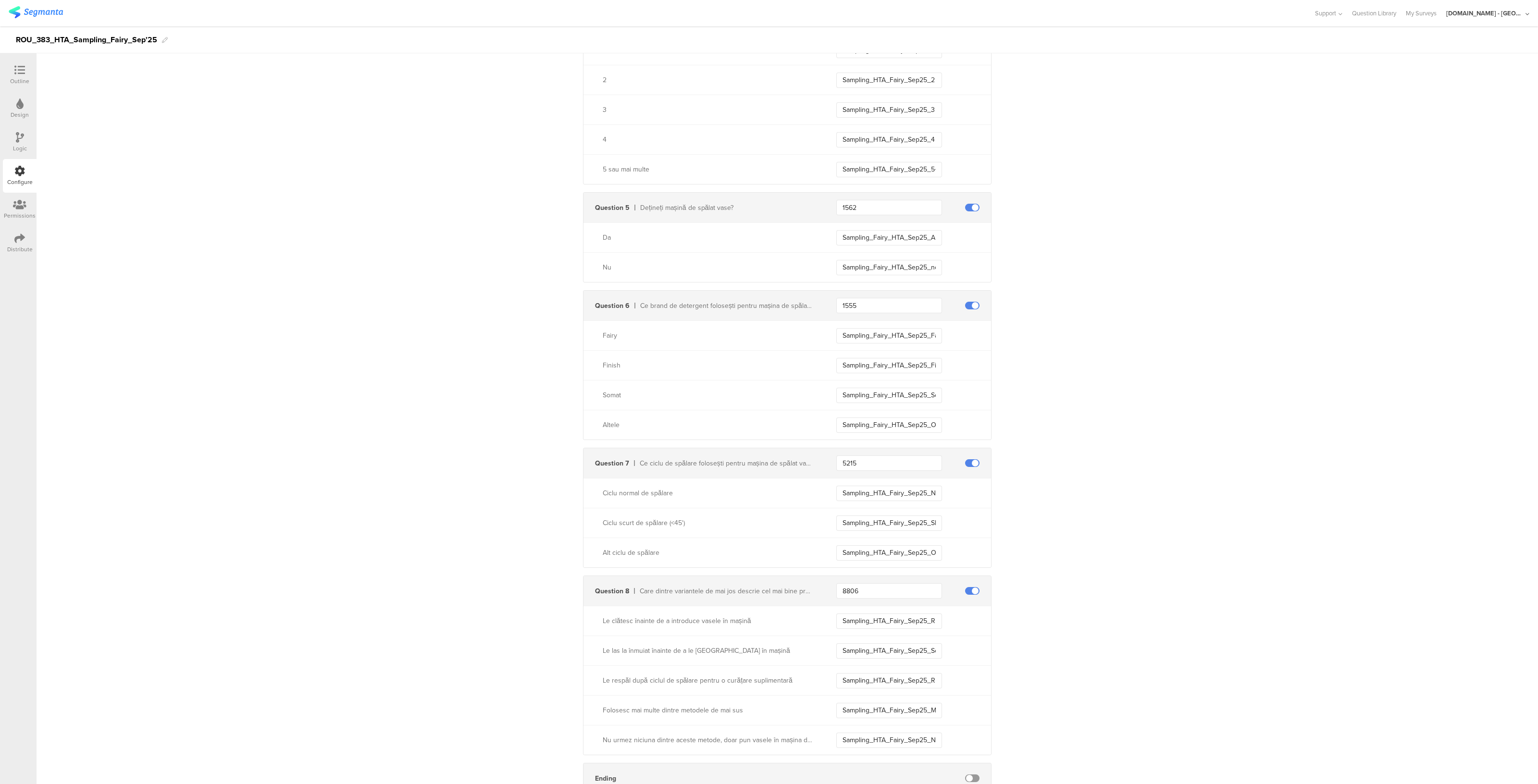
scroll to position [595, 0]
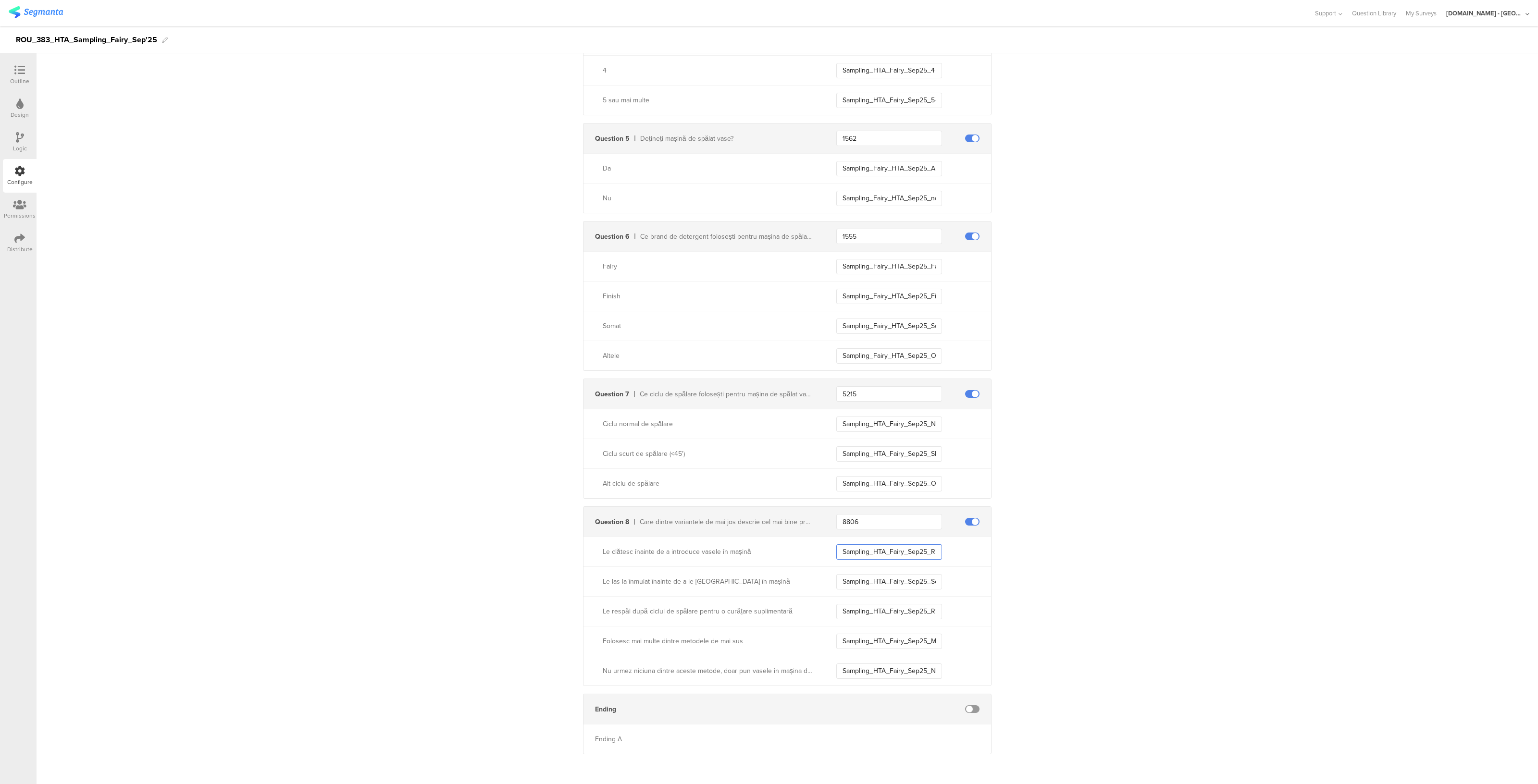
click at [887, 553] on input "Sampling_HTA_Fairy_Sep25_Rinse_Before" at bounding box center [889, 551] width 106 height 15
click at [889, 580] on input "Sampling_HTA_Fairy_Sep25_Soak" at bounding box center [889, 581] width 106 height 15
click at [890, 604] on input "Sampling_HTA_Fairy_Sep25_Rinse_After" at bounding box center [889, 611] width 106 height 15
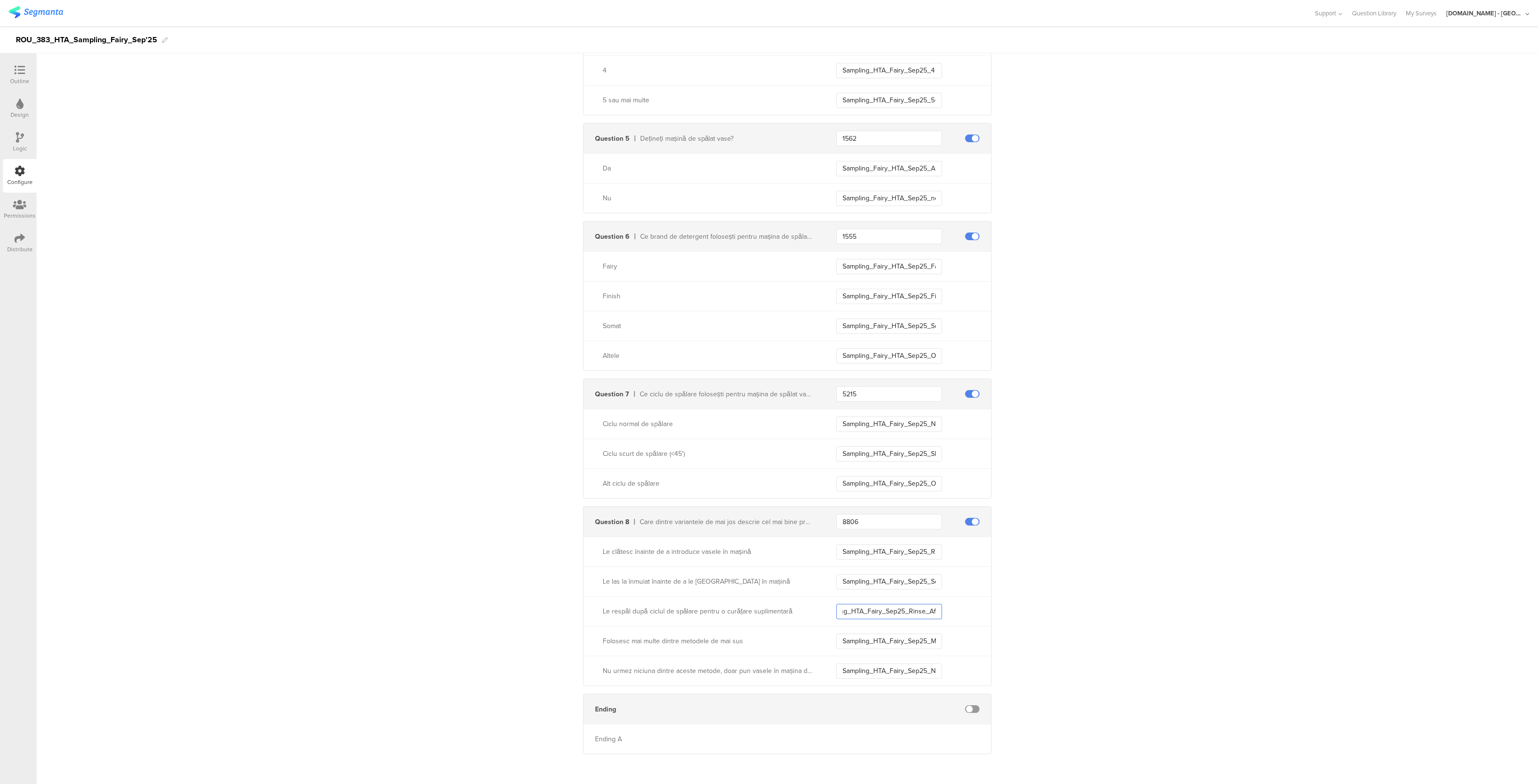
scroll to position [0, 30]
click at [878, 638] on input "Sampling_HTA_Fairy_Sep25_Multiple" at bounding box center [889, 641] width 106 height 15
click at [870, 668] on input "Sampling_HTA_Fairy_Sep25_None" at bounding box center [889, 671] width 106 height 15
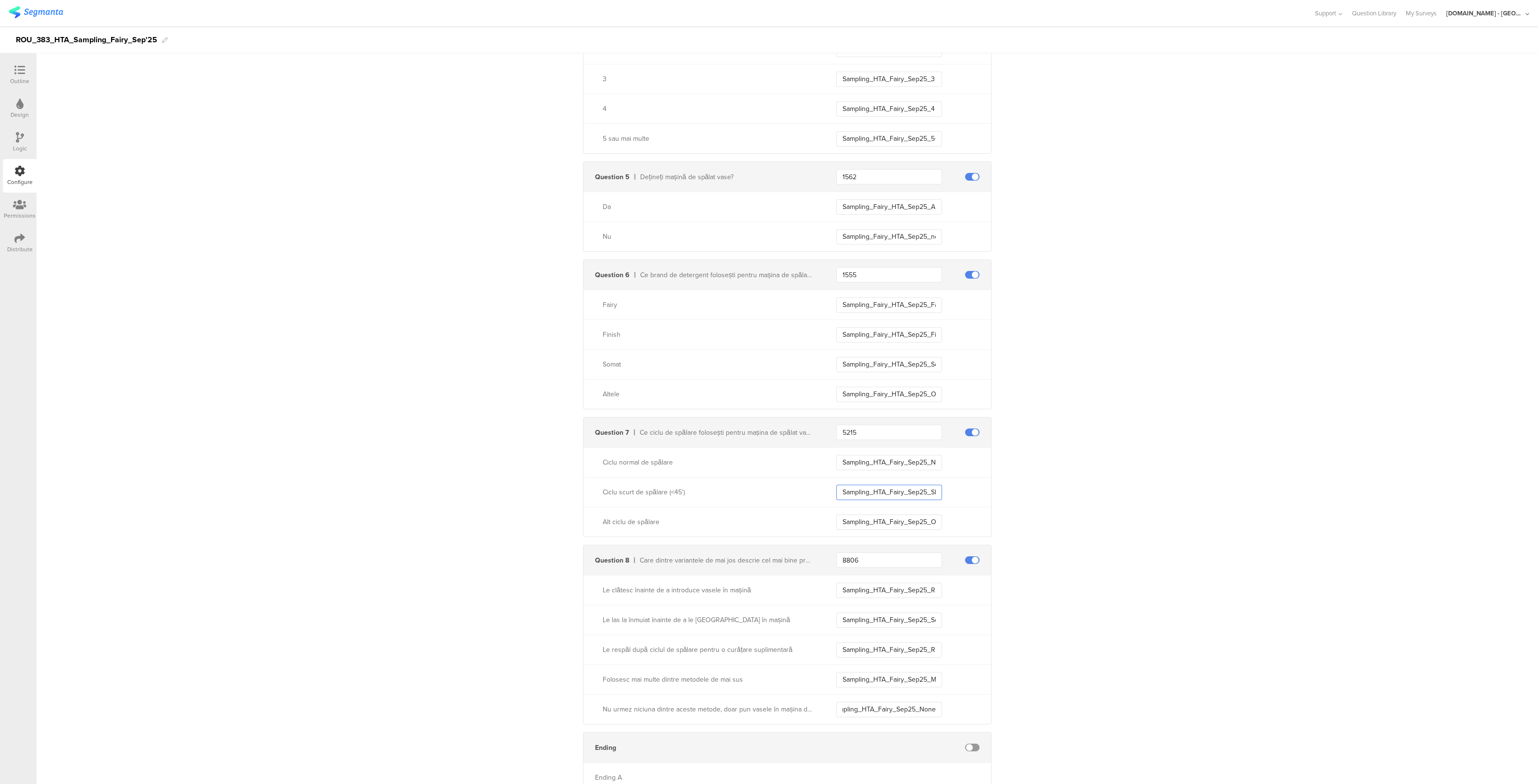
scroll to position [0, 0]
click at [887, 493] on input "Sampling_HTA_Fairy_Sep25_Short_Cycle" at bounding box center [889, 492] width 106 height 15
click at [885, 520] on input "Sampling_HTA_Fairy_Sep25_Other_Cycle" at bounding box center [889, 521] width 106 height 15
click at [878, 459] on input "Sampling_HTA_Fairy_Sep25_Normal_Cycle" at bounding box center [889, 462] width 106 height 15
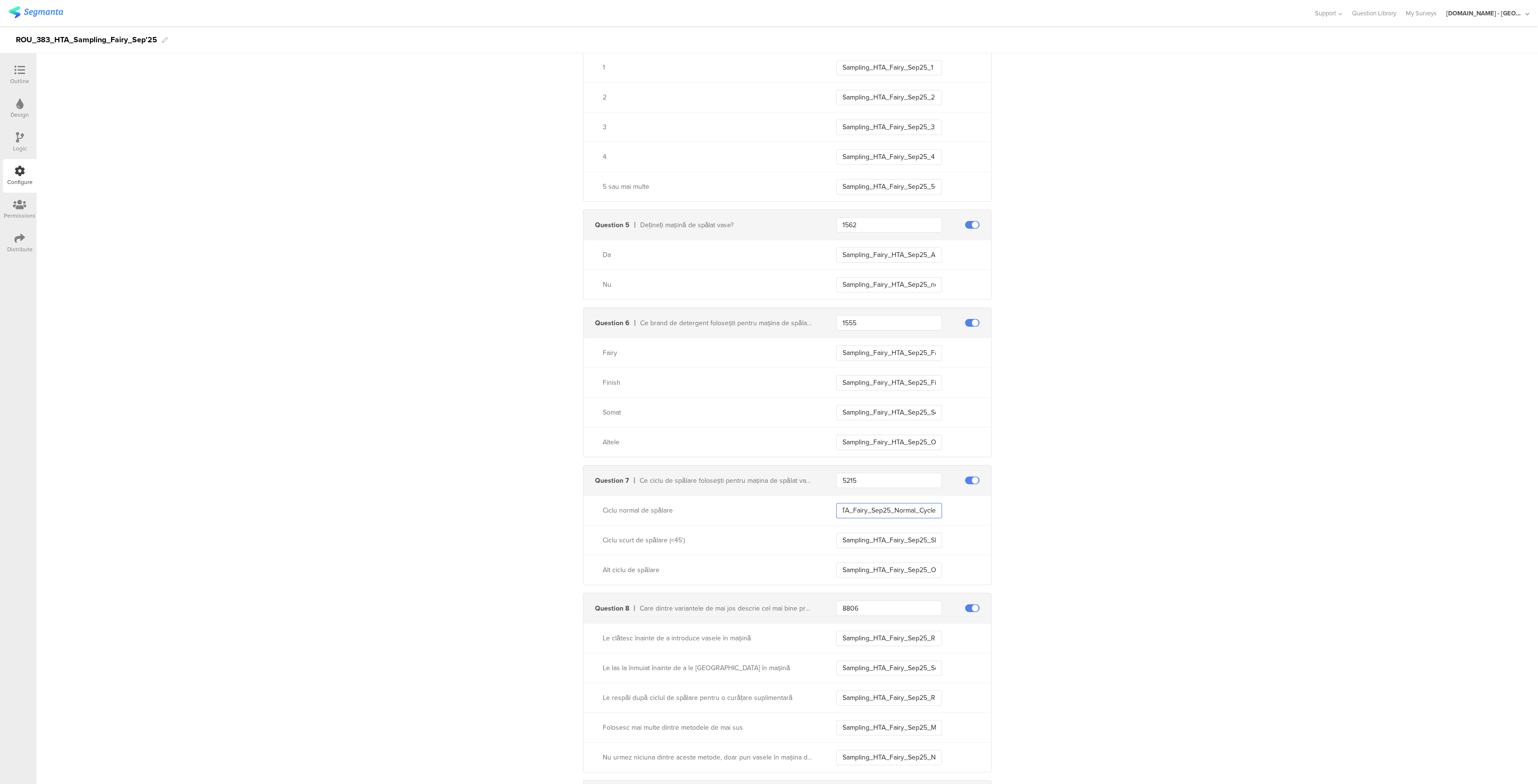
scroll to position [505, 0]
click at [877, 446] on input "Sampling_Fairy_HTA_Sep25_Other" at bounding box center [889, 446] width 106 height 15
click at [887, 418] on input "Sampling_Fairy_HTA_Sep25_Somat" at bounding box center [889, 416] width 106 height 15
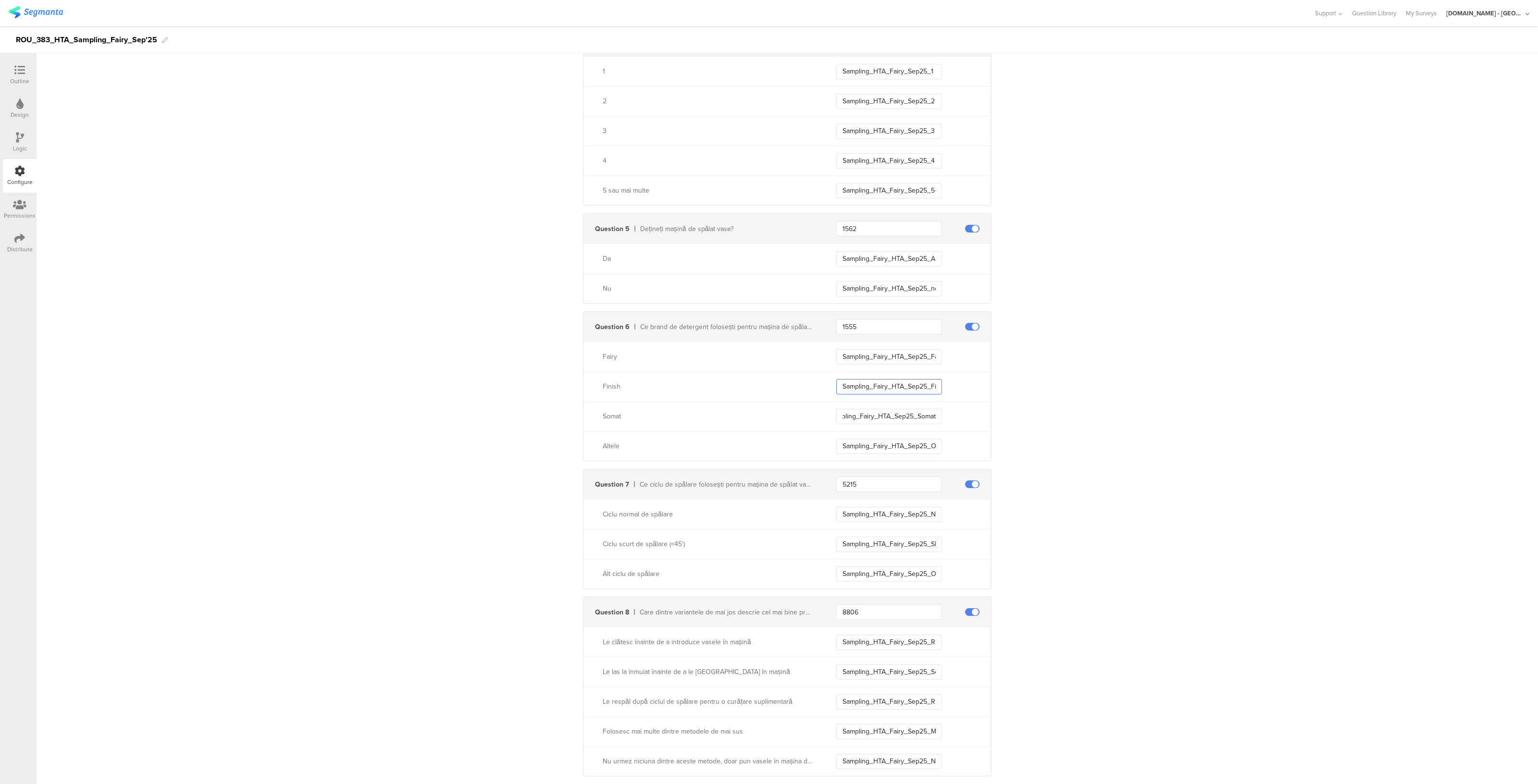
click at [887, 386] on input "Sampling_Fairy_HTA_Sep25_Finish" at bounding box center [889, 386] width 106 height 15
click at [877, 354] on input "Sampling_Fairy_HTA_Sep25_Fairy" at bounding box center [889, 356] width 106 height 15
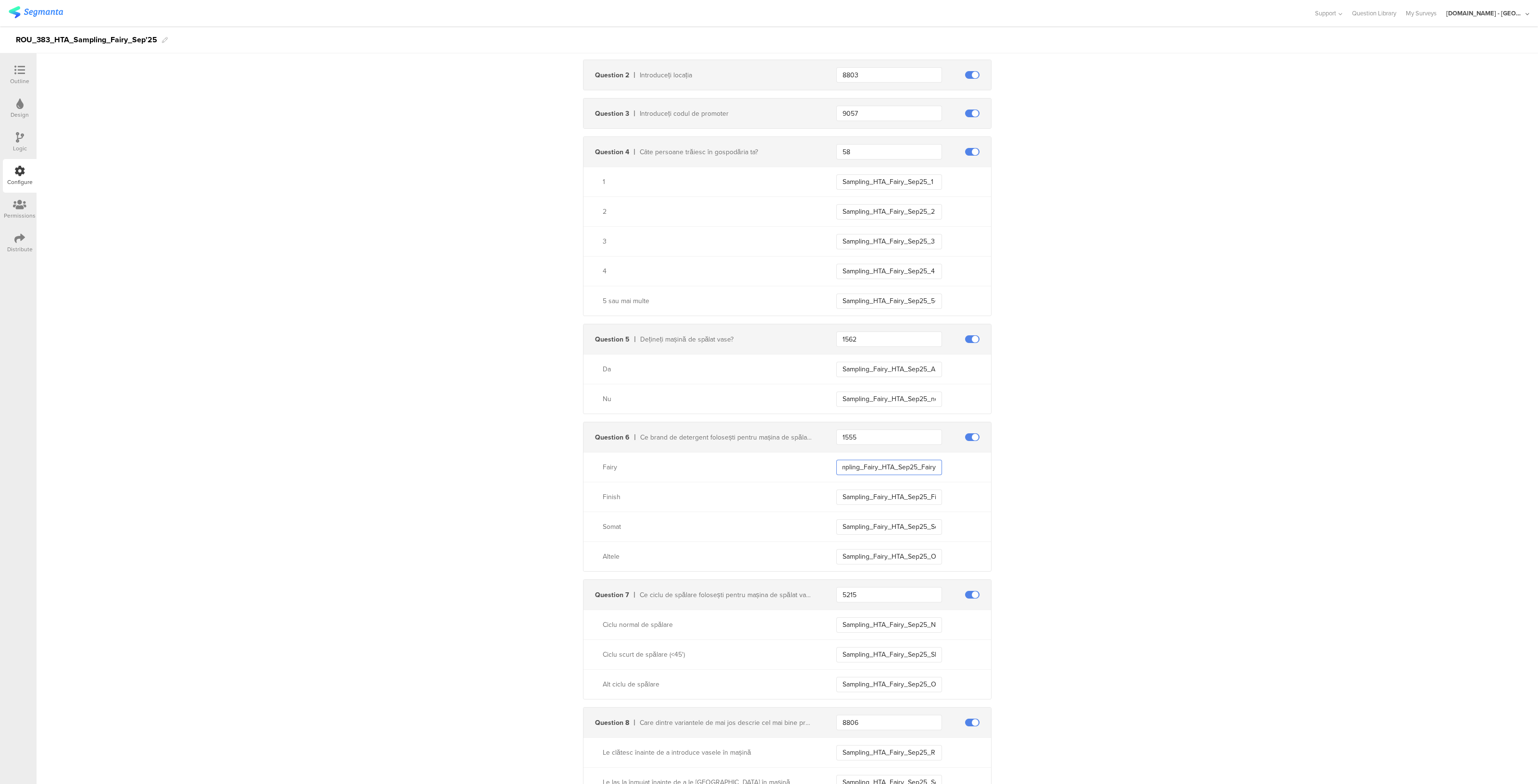
scroll to position [393, 0]
click at [867, 393] on input "Sampling_Fairy_HTA_Sep25_non_ADW_Owner" at bounding box center [889, 400] width 106 height 15
click at [868, 373] on input "Sampling_Fairy_HTA_Sep25_ADW_Owner" at bounding box center [889, 370] width 106 height 15
click at [879, 299] on input "Sampling_HTA_Fairy_Sep25_5+" at bounding box center [889, 302] width 106 height 15
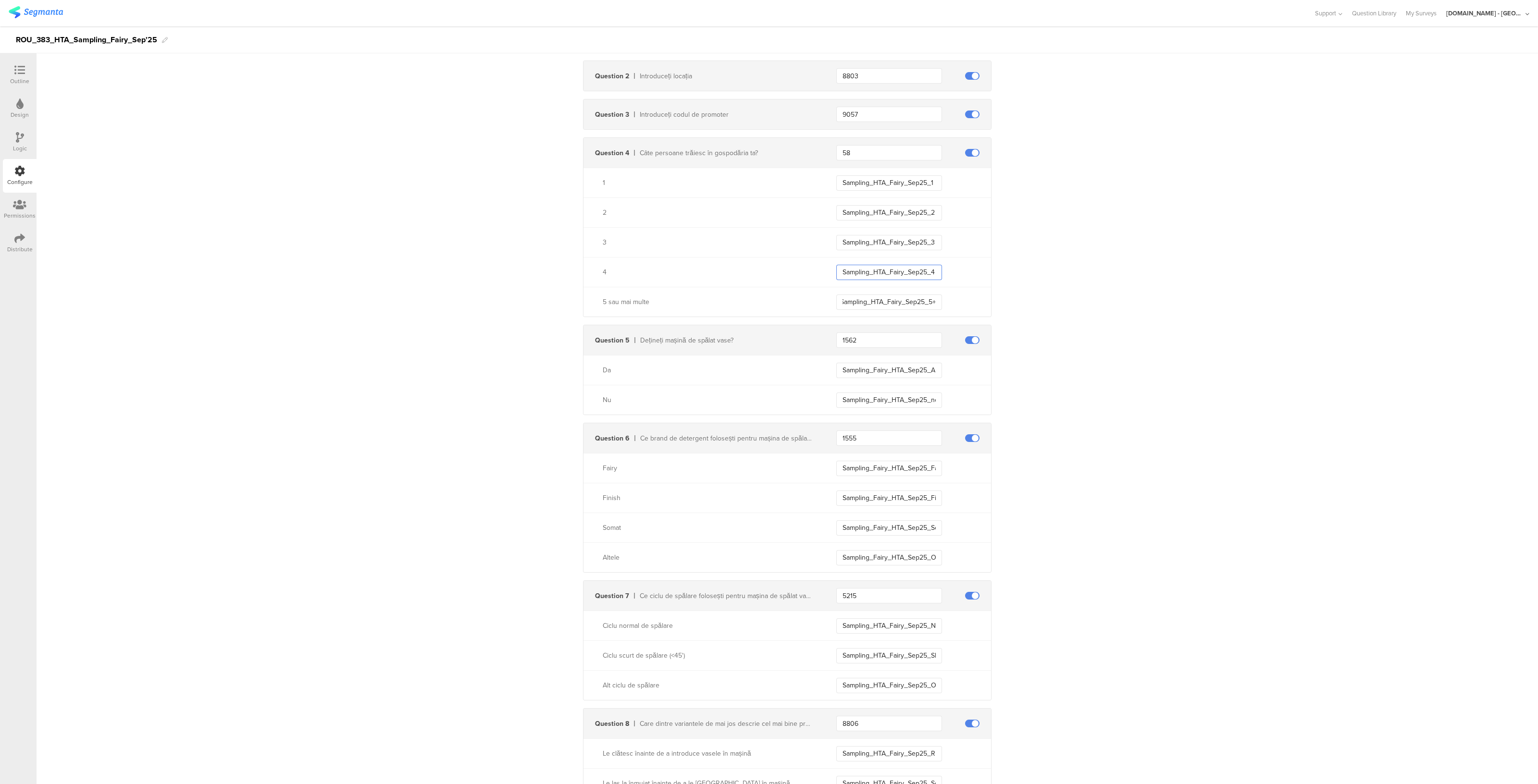
click at [882, 275] on input "Sampling_HTA_Fairy_Sep25_4" at bounding box center [889, 272] width 106 height 15
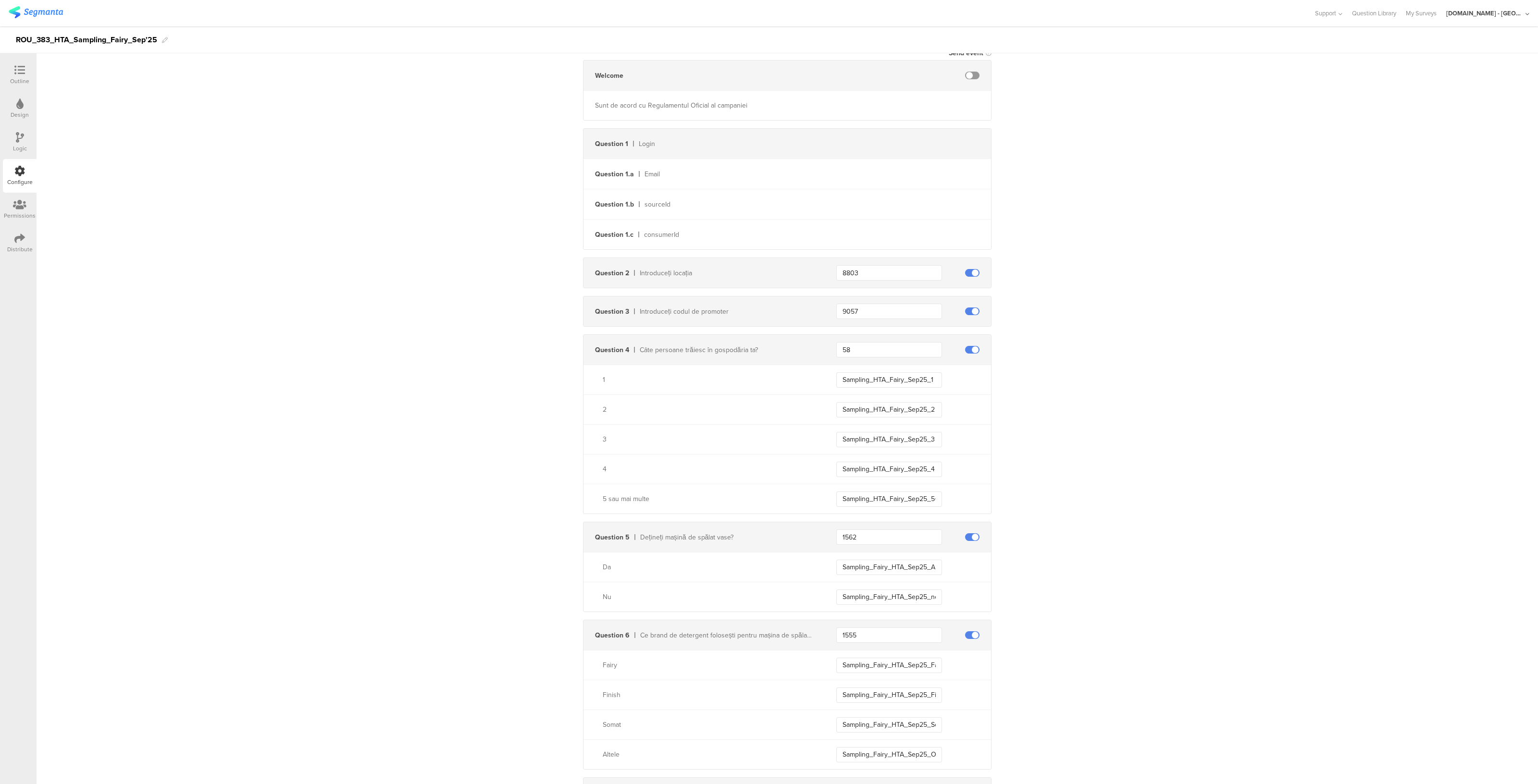
click at [19, 240] on icon at bounding box center [19, 237] width 10 height 10
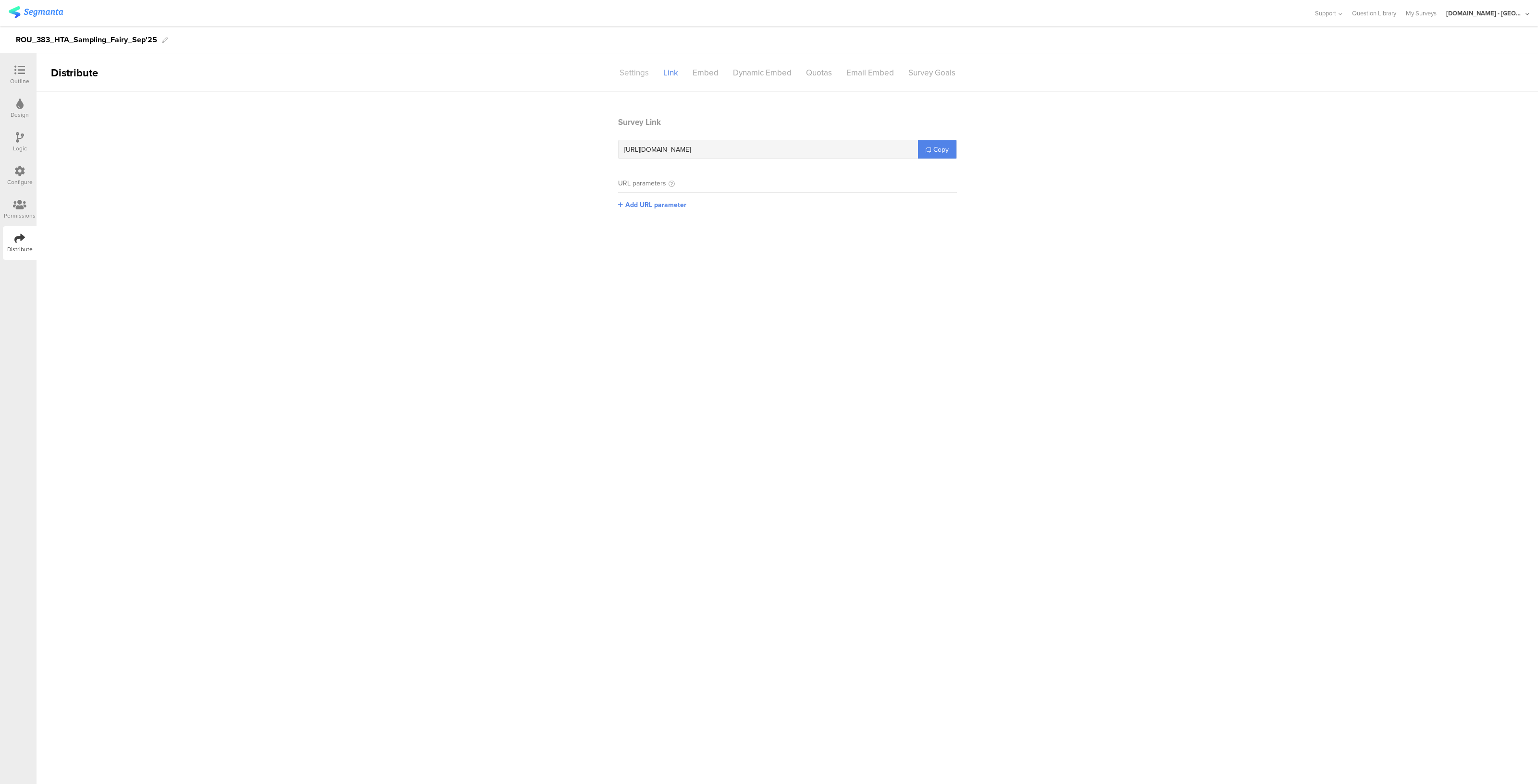
click at [640, 73] on div "Settings" at bounding box center [633, 73] width 44 height 17
click at [676, 71] on div "Link" at bounding box center [670, 73] width 29 height 17
click at [947, 154] on span "Copy" at bounding box center [941, 149] width 15 height 10
click at [936, 149] on span "Copy" at bounding box center [941, 149] width 15 height 10
click at [630, 78] on div "Settings" at bounding box center [633, 73] width 44 height 17
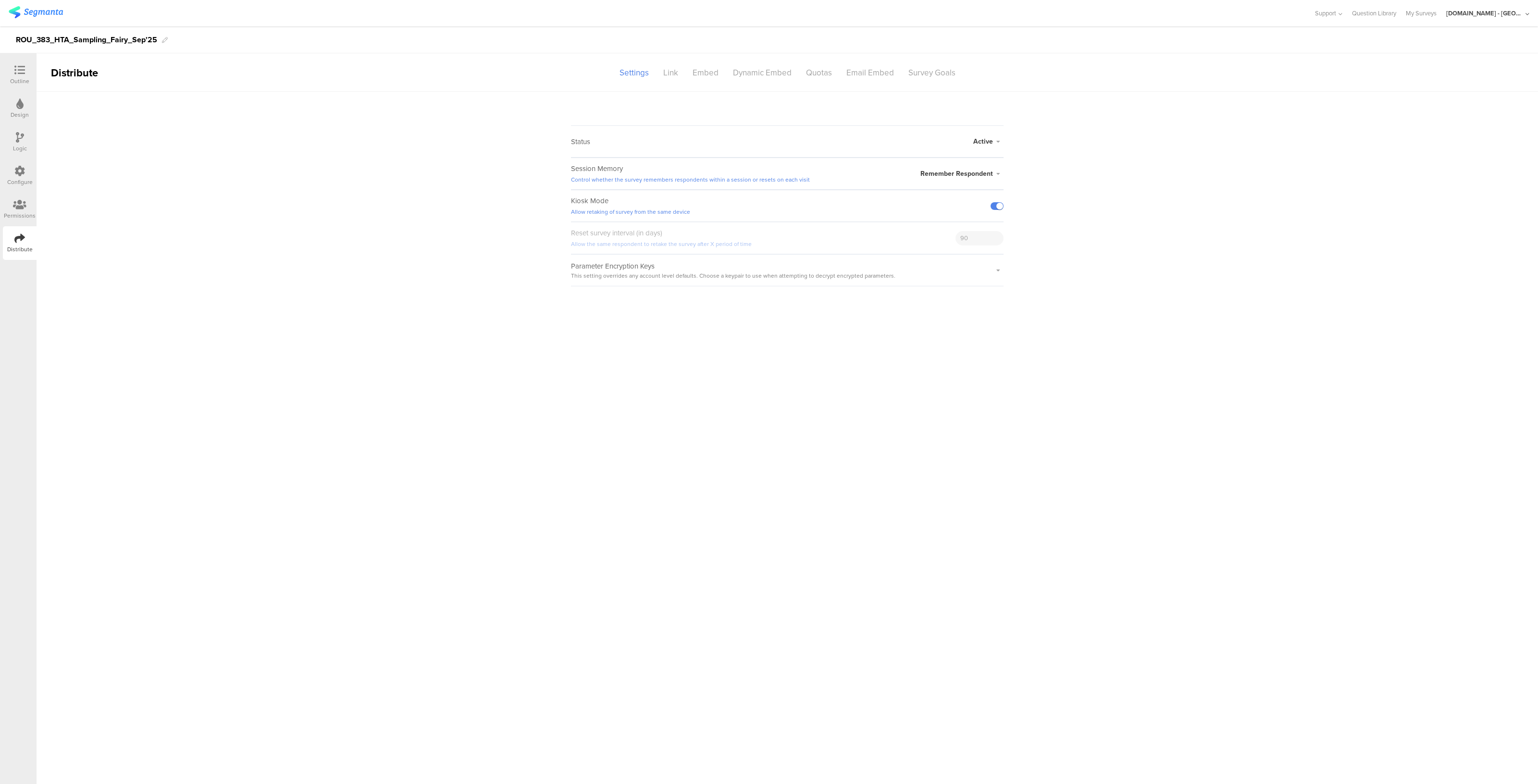
click at [24, 82] on div "Outline" at bounding box center [20, 81] width 19 height 8
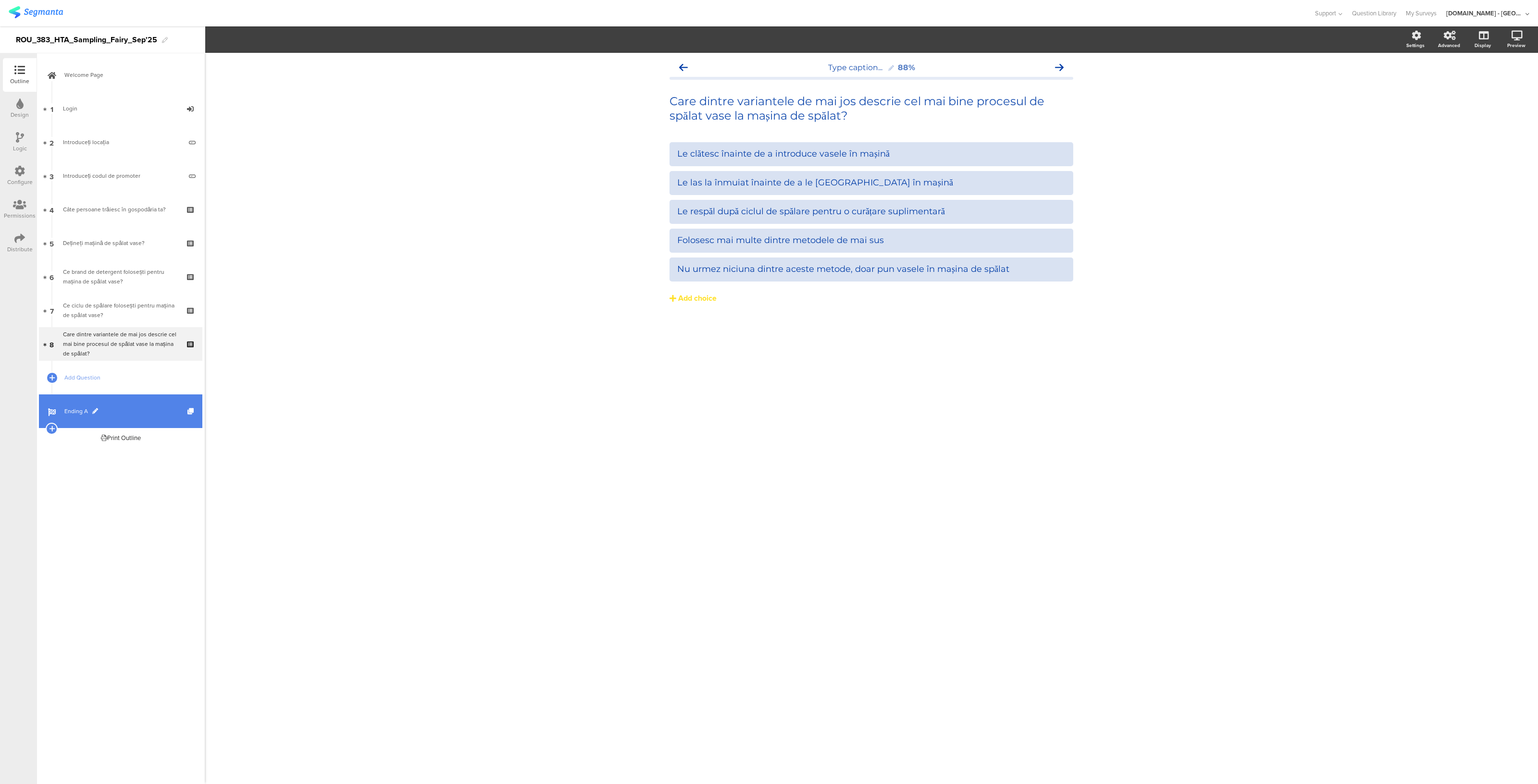
click at [96, 416] on link "Ending A" at bounding box center [120, 411] width 163 height 34
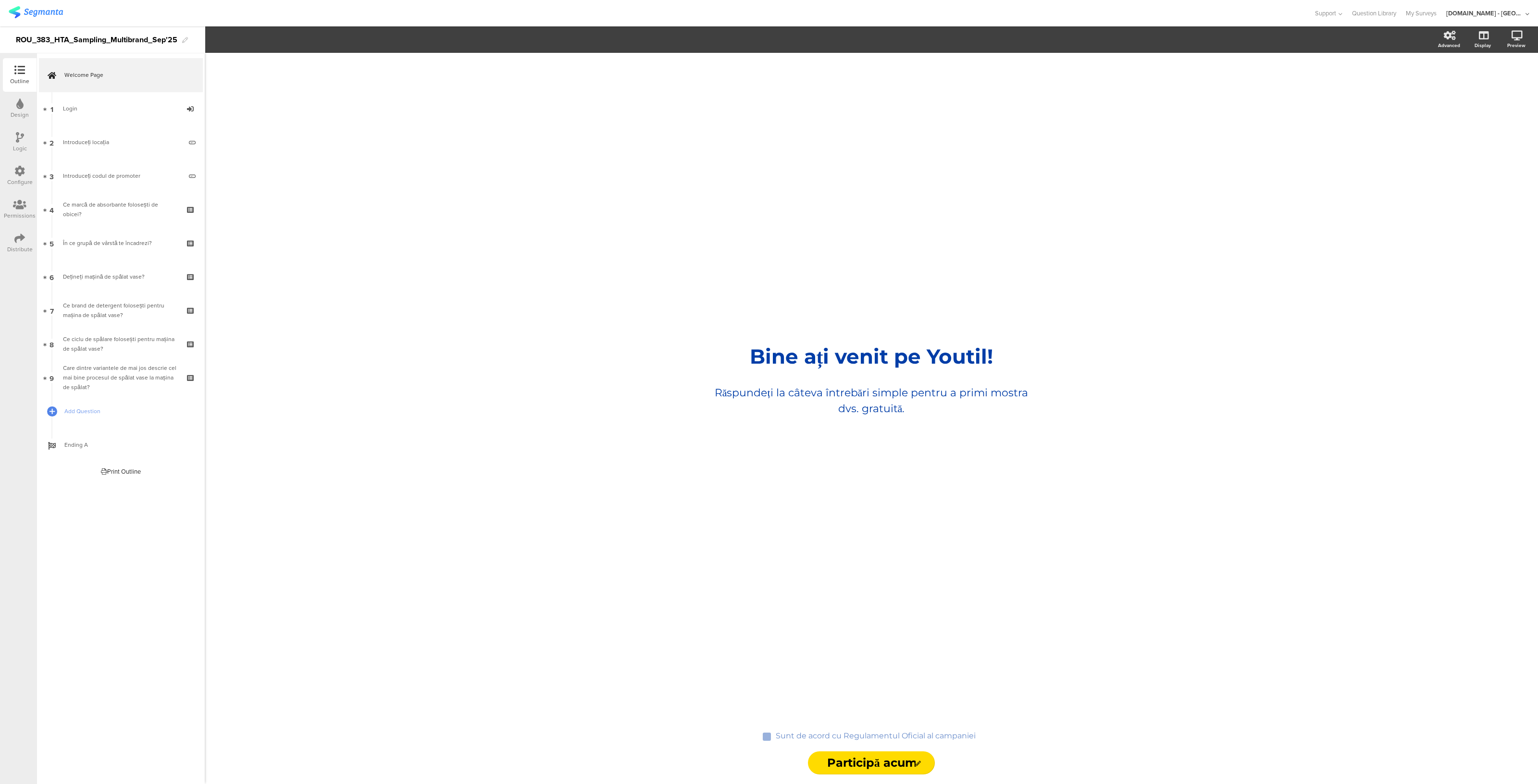
click at [18, 166] on icon at bounding box center [19, 171] width 10 height 10
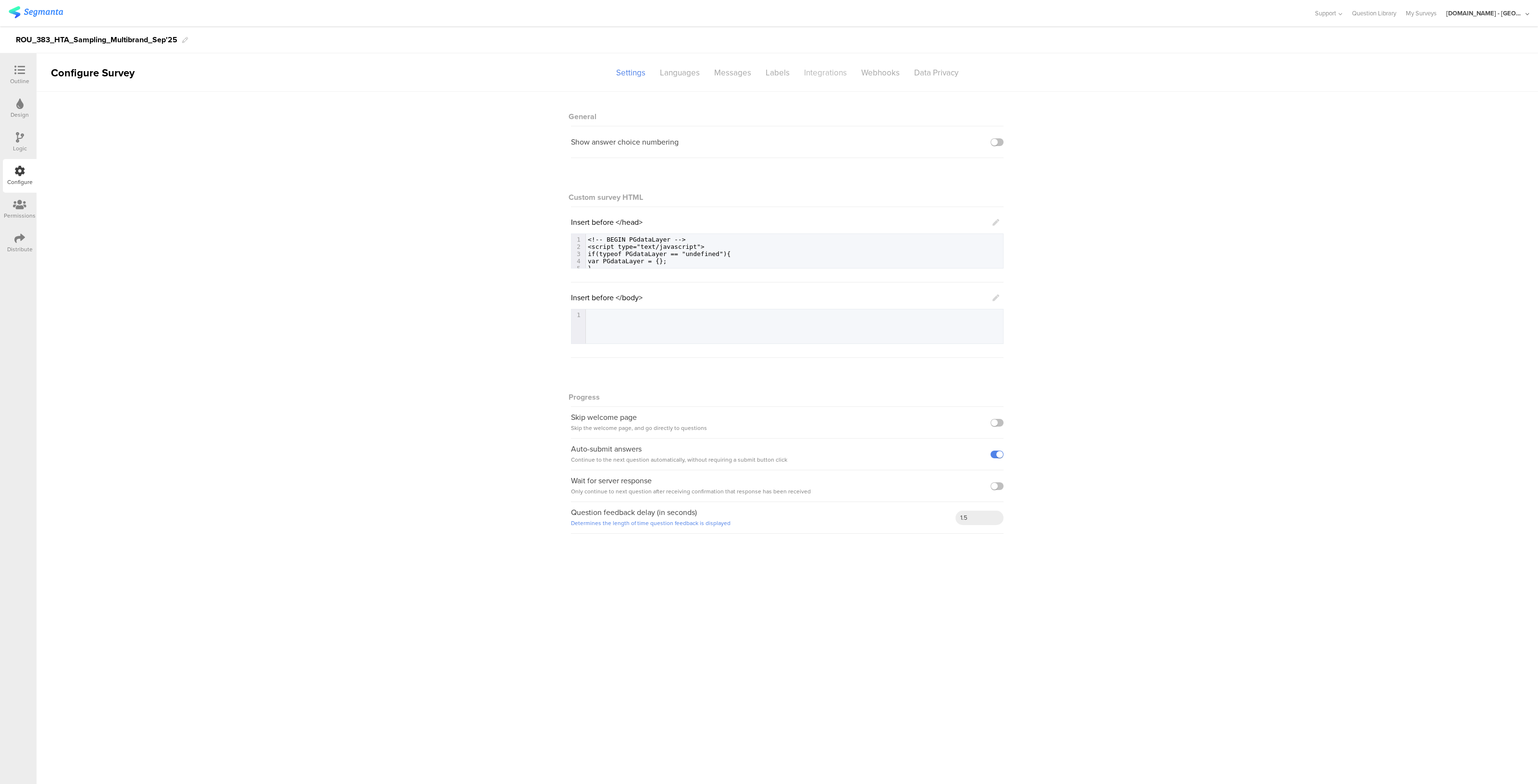
click at [814, 71] on div "Integrations" at bounding box center [825, 73] width 57 height 17
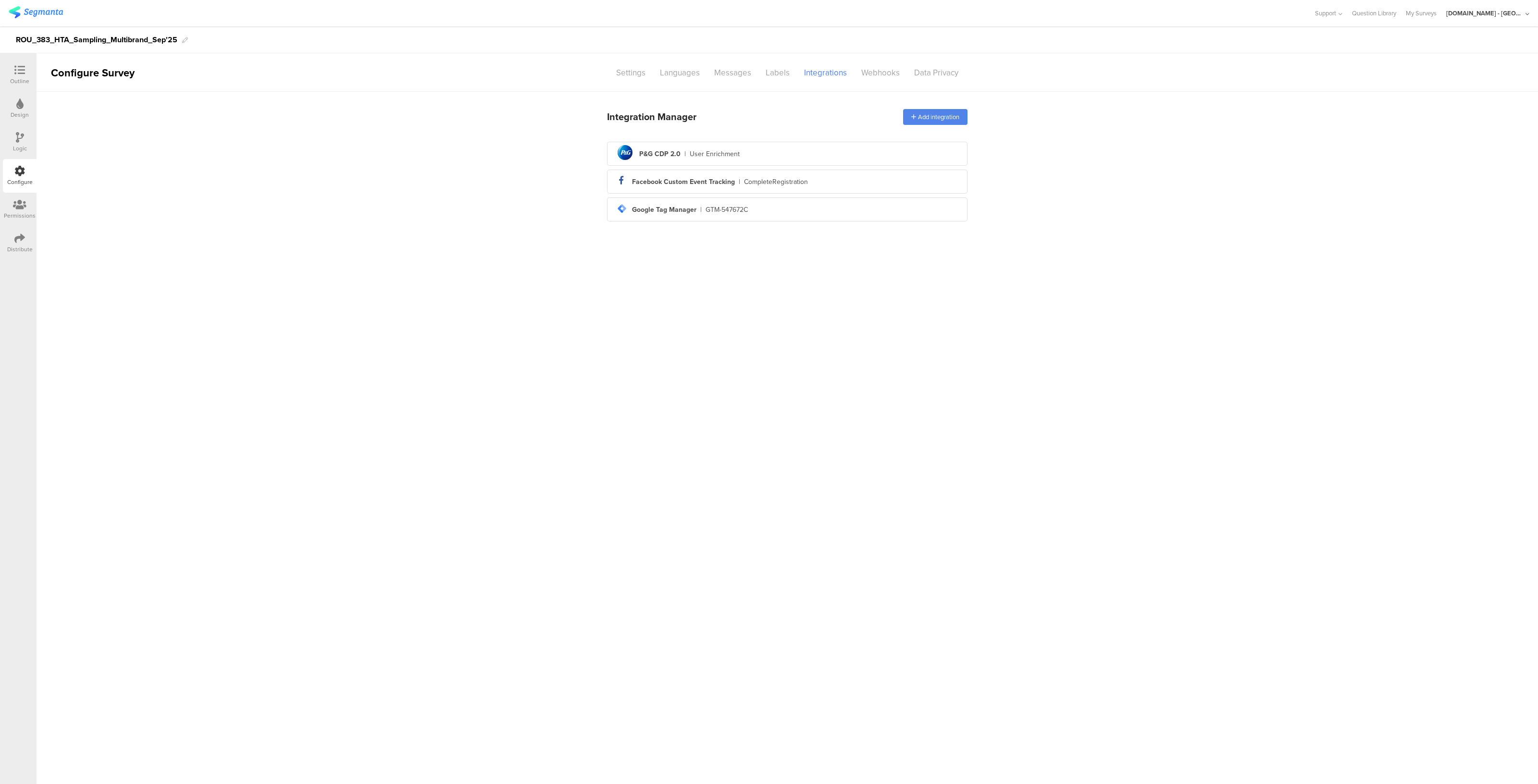
click at [682, 160] on div "pg logo P&G CDP 2.0 | User Enrichment" at bounding box center [787, 154] width 345 height 23
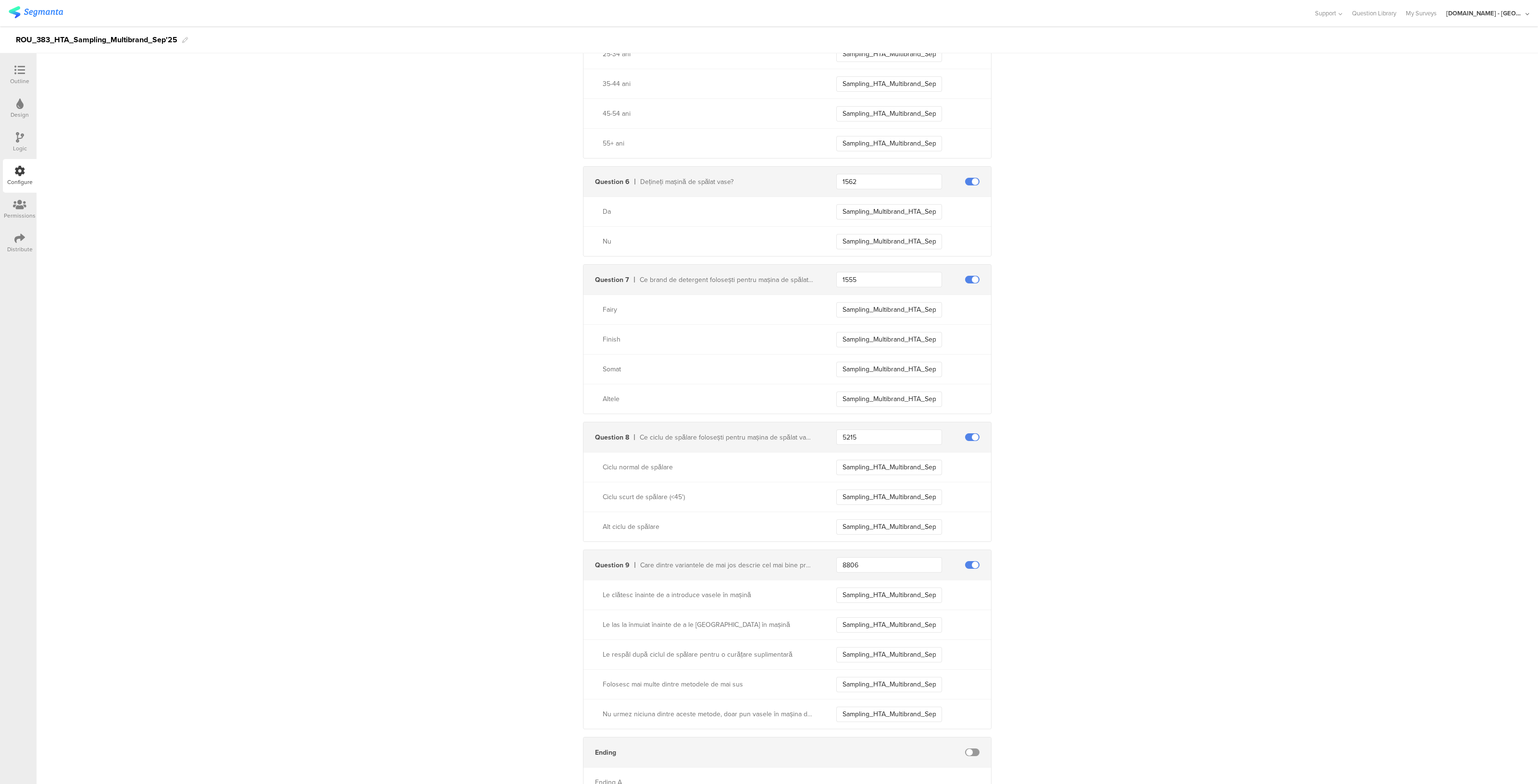
scroll to position [841, 0]
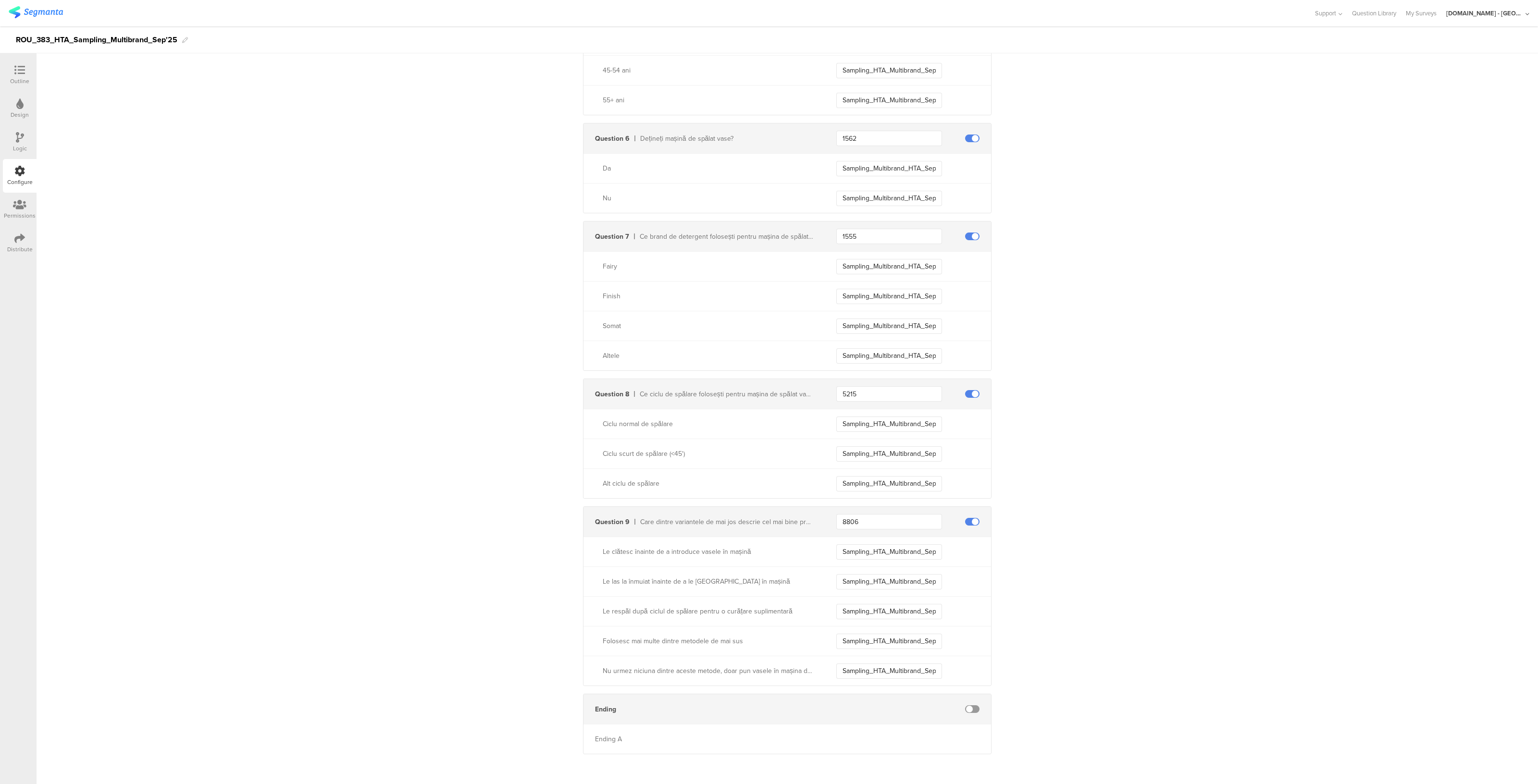
click at [14, 68] on icon at bounding box center [19, 69] width 10 height 10
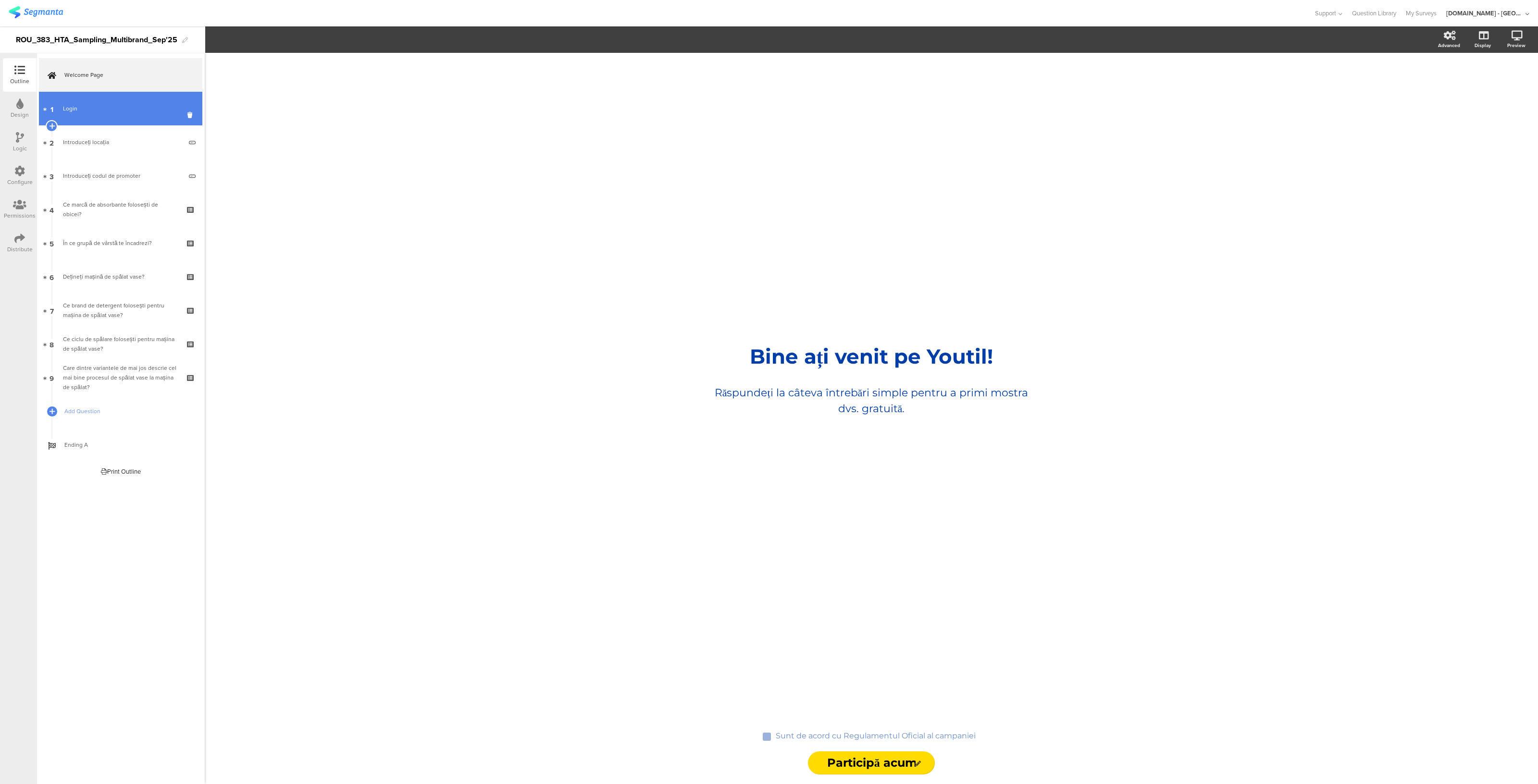
click at [78, 114] on link "1 Login" at bounding box center [120, 109] width 163 height 34
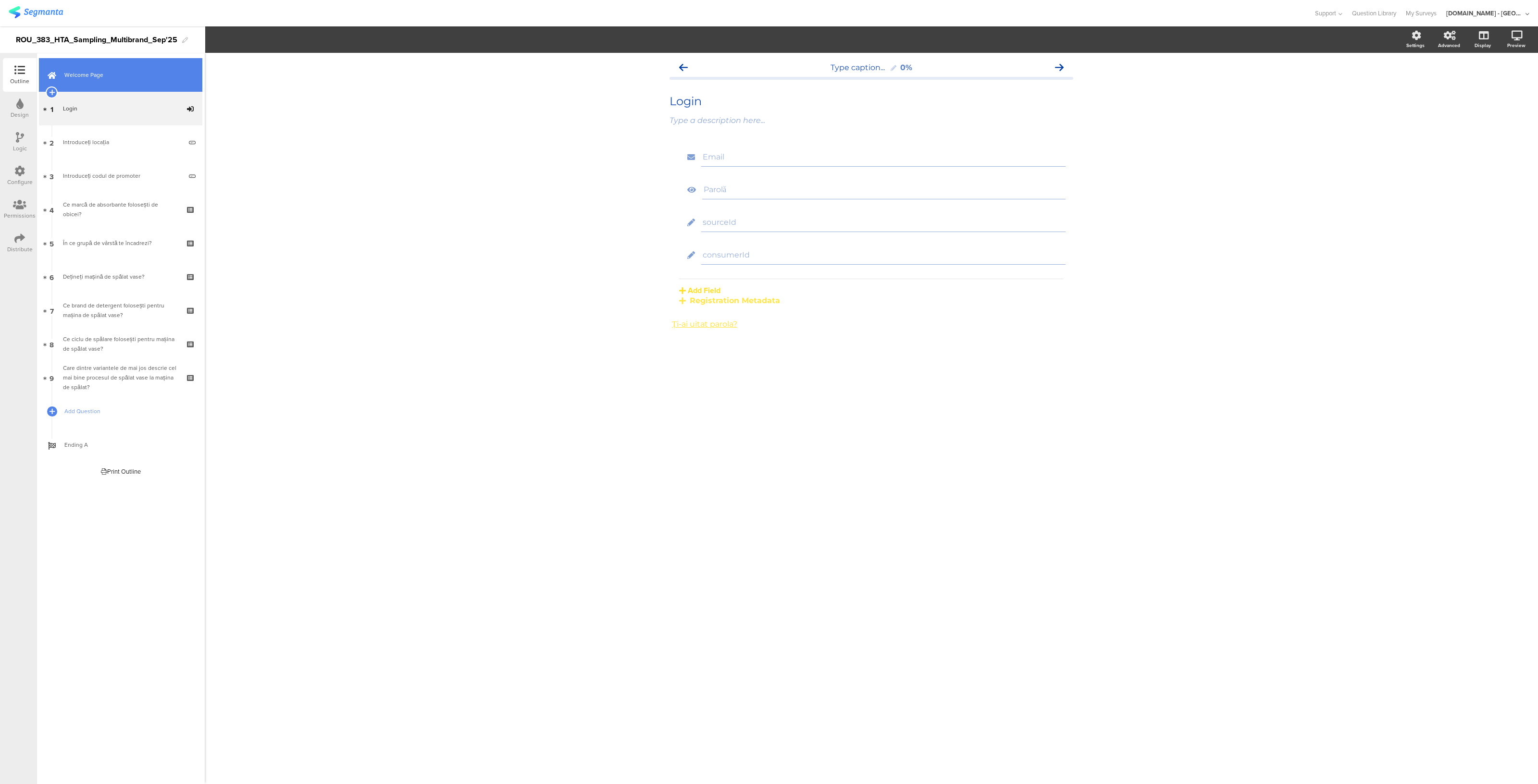
click at [101, 64] on link "Welcome Page" at bounding box center [120, 75] width 163 height 34
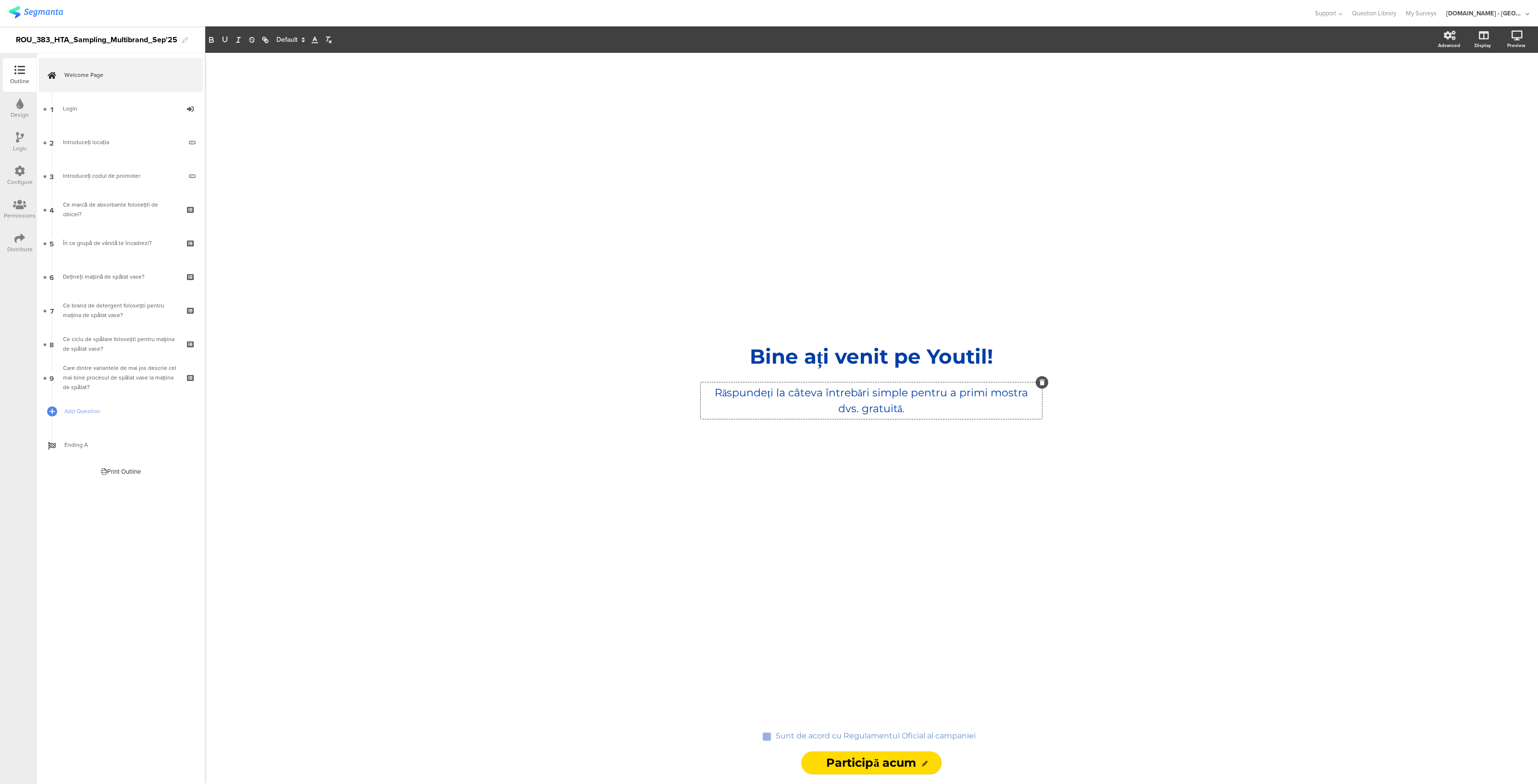
click at [952, 398] on div "Răspundeți la câteva întrebări simple pentru a primi mostra dvs. gratuită. Răsp…" at bounding box center [872, 400] width 342 height 37
click at [952, 398] on p "Răspundeți la câteva întrebări simple pentru a primi mostra dvs. gratuită." at bounding box center [871, 400] width 336 height 32
click at [1013, 391] on p "Răspundeți la câteva întrebări simple pentru a primi mostra dvs. gratuită." at bounding box center [871, 400] width 336 height 32
click at [143, 445] on span "Ending A" at bounding box center [126, 445] width 123 height 9
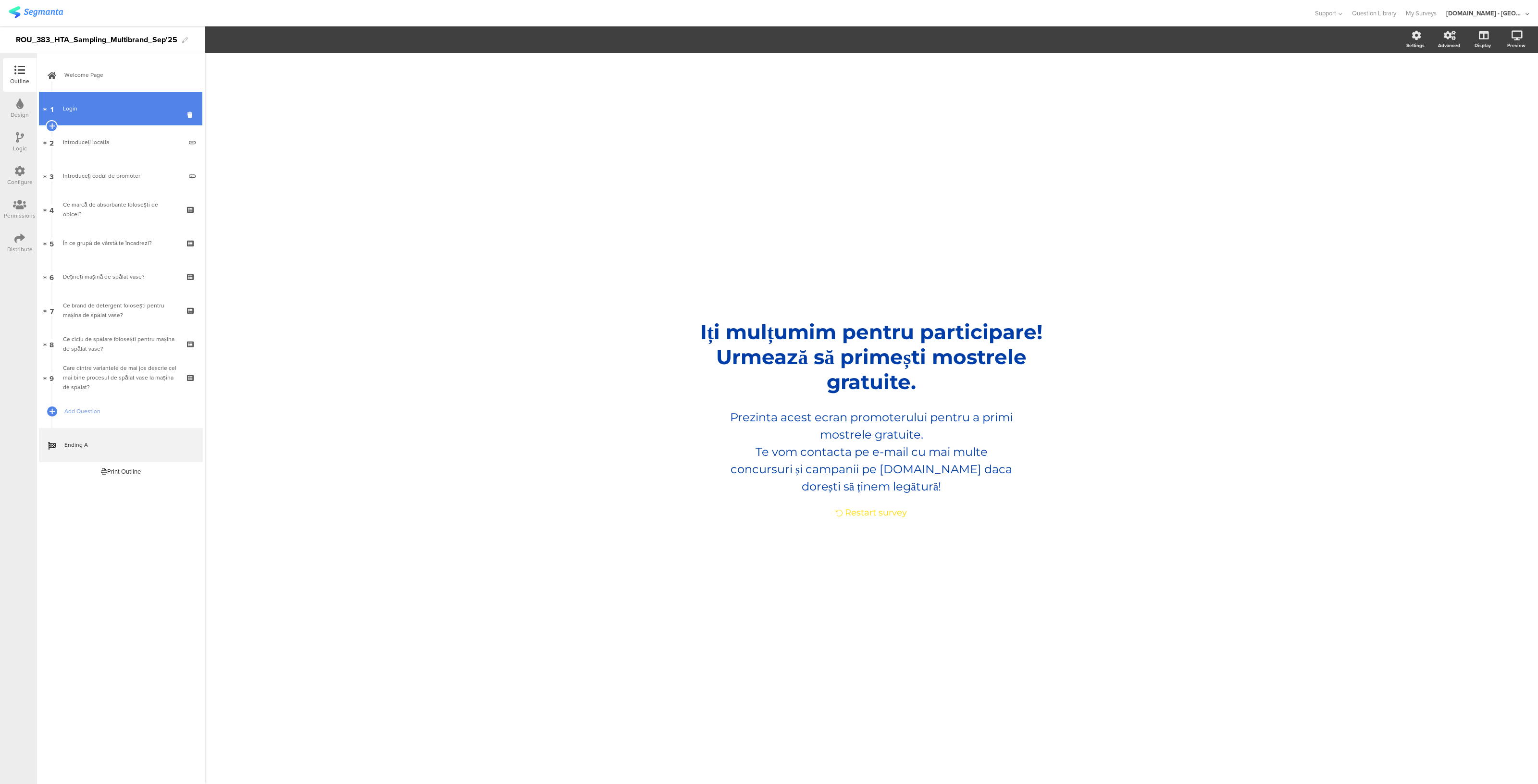
click at [160, 106] on div "Login" at bounding box center [120, 109] width 114 height 9
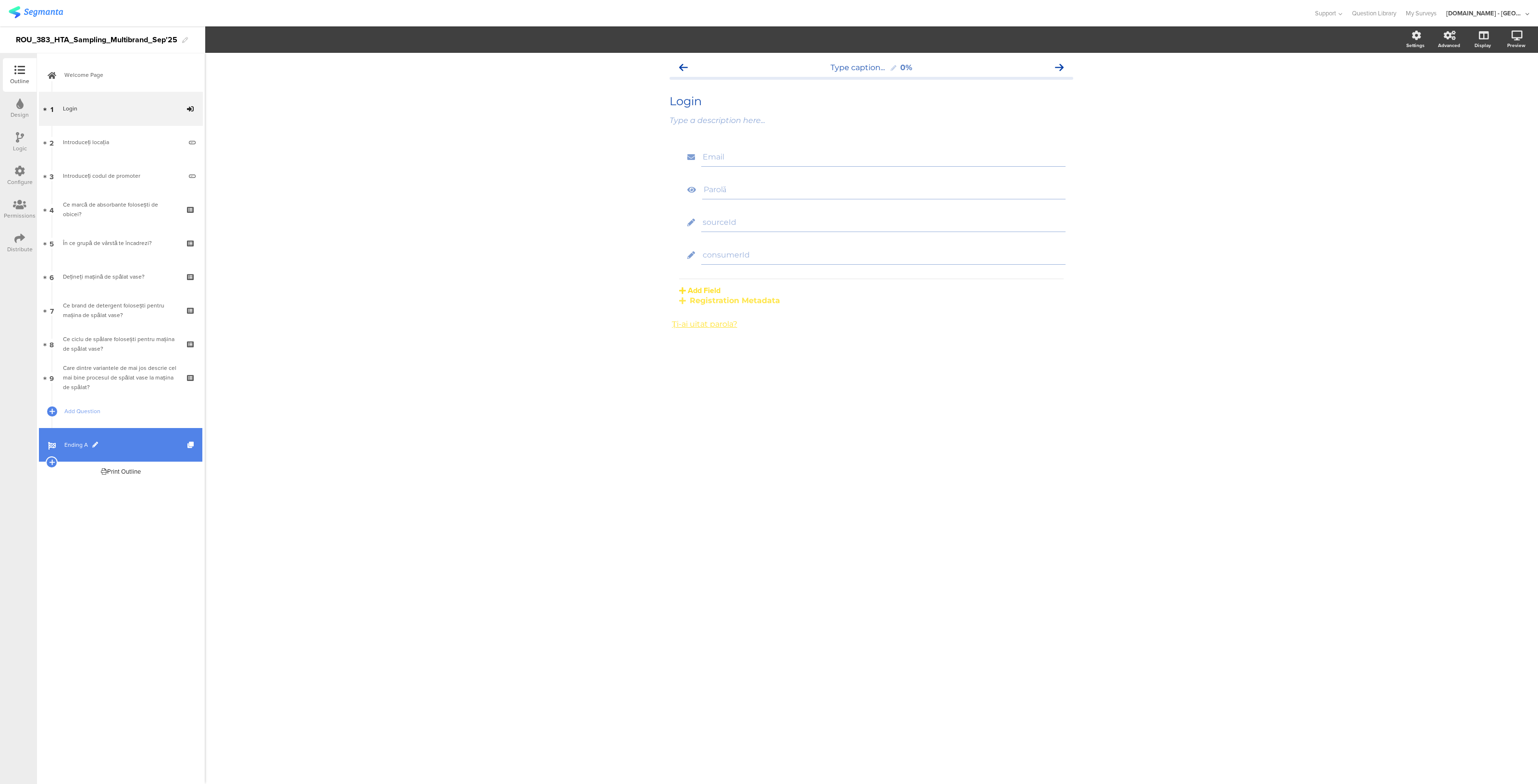
click at [136, 445] on span "Ending A" at bounding box center [126, 445] width 123 height 9
